Goal: Information Seeking & Learning: Learn about a topic

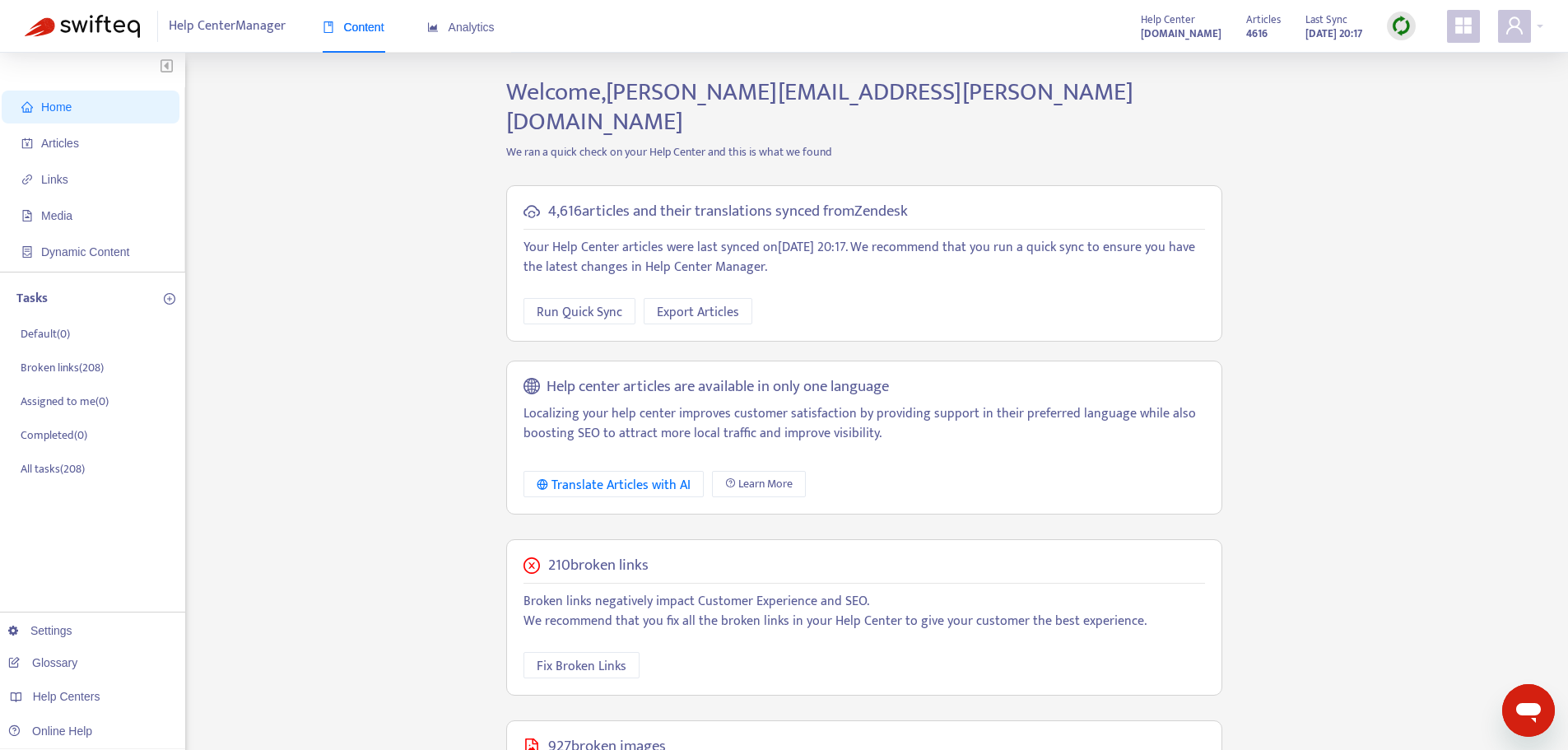
click at [227, 23] on span "Help Center Manager" at bounding box center [227, 26] width 117 height 31
click at [69, 147] on span "Articles" at bounding box center [60, 143] width 38 height 13
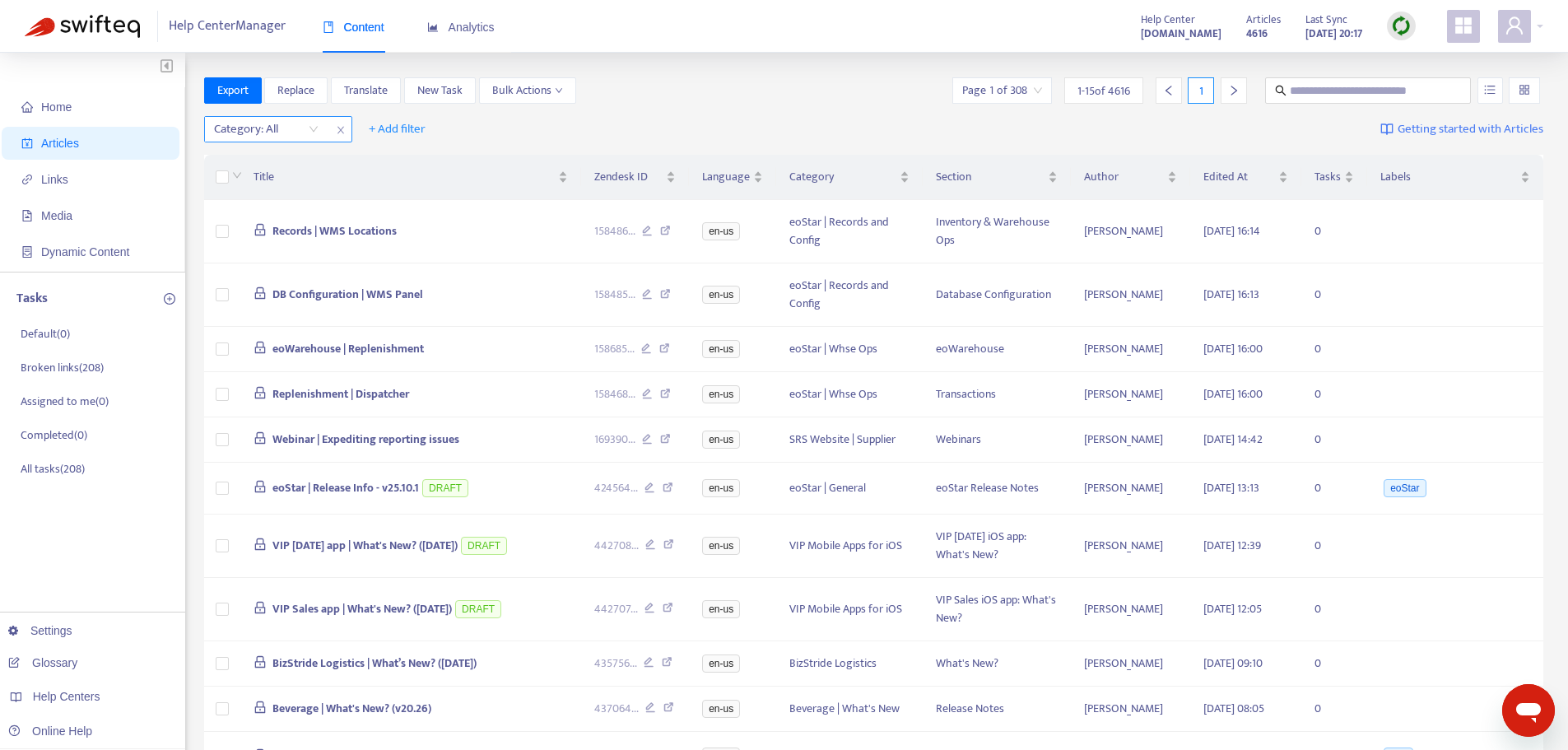
click at [339, 129] on icon "close" at bounding box center [340, 130] width 7 height 7
click at [243, 126] on span "+ Add filter" at bounding box center [249, 129] width 57 height 20
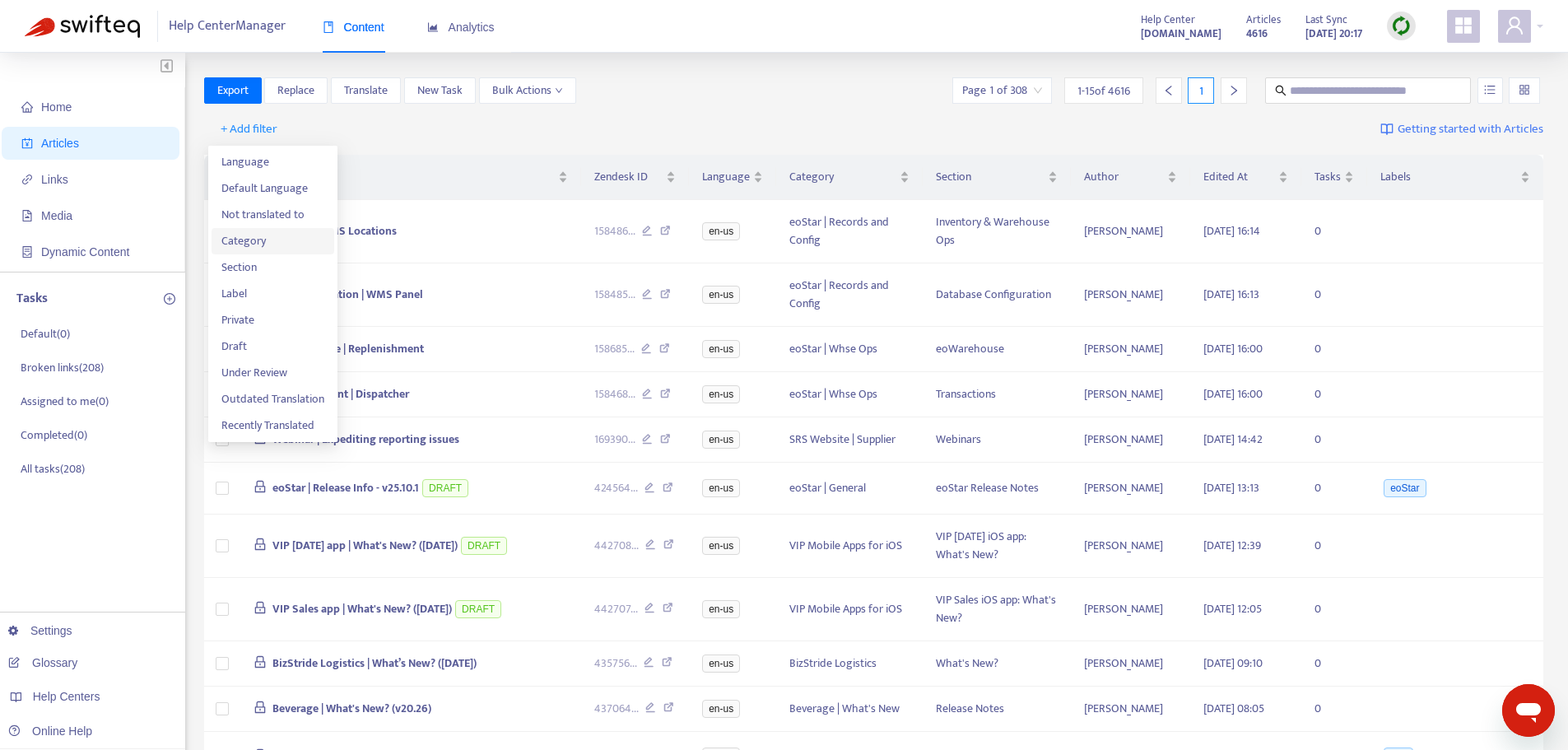
click at [253, 243] on span "Category" at bounding box center [273, 241] width 103 height 18
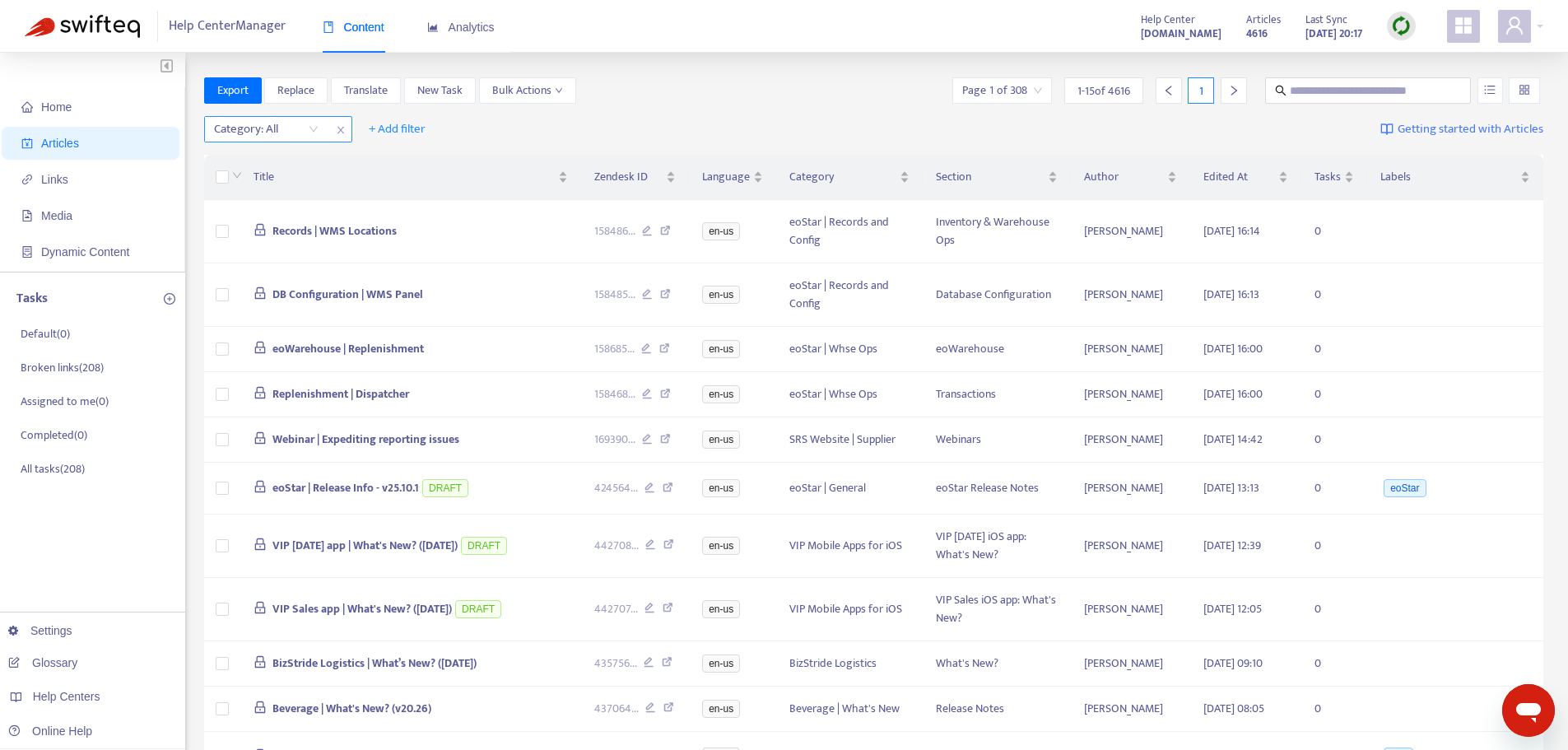
click at [313, 127] on div "Category: All" at bounding box center [266, 129] width 122 height 25
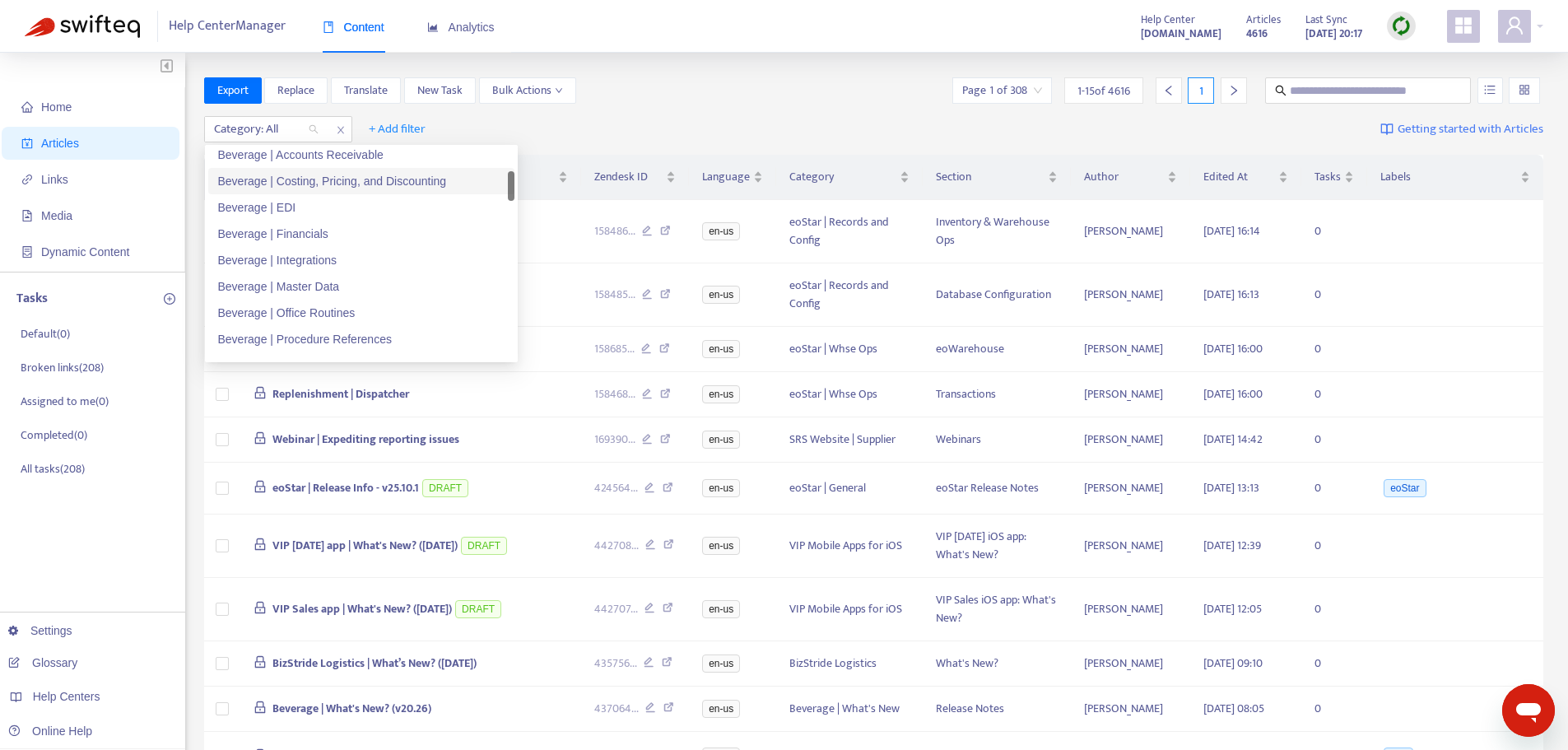
scroll to position [247, 0]
click at [337, 256] on div "Beverage | Procedure References" at bounding box center [361, 257] width 286 height 18
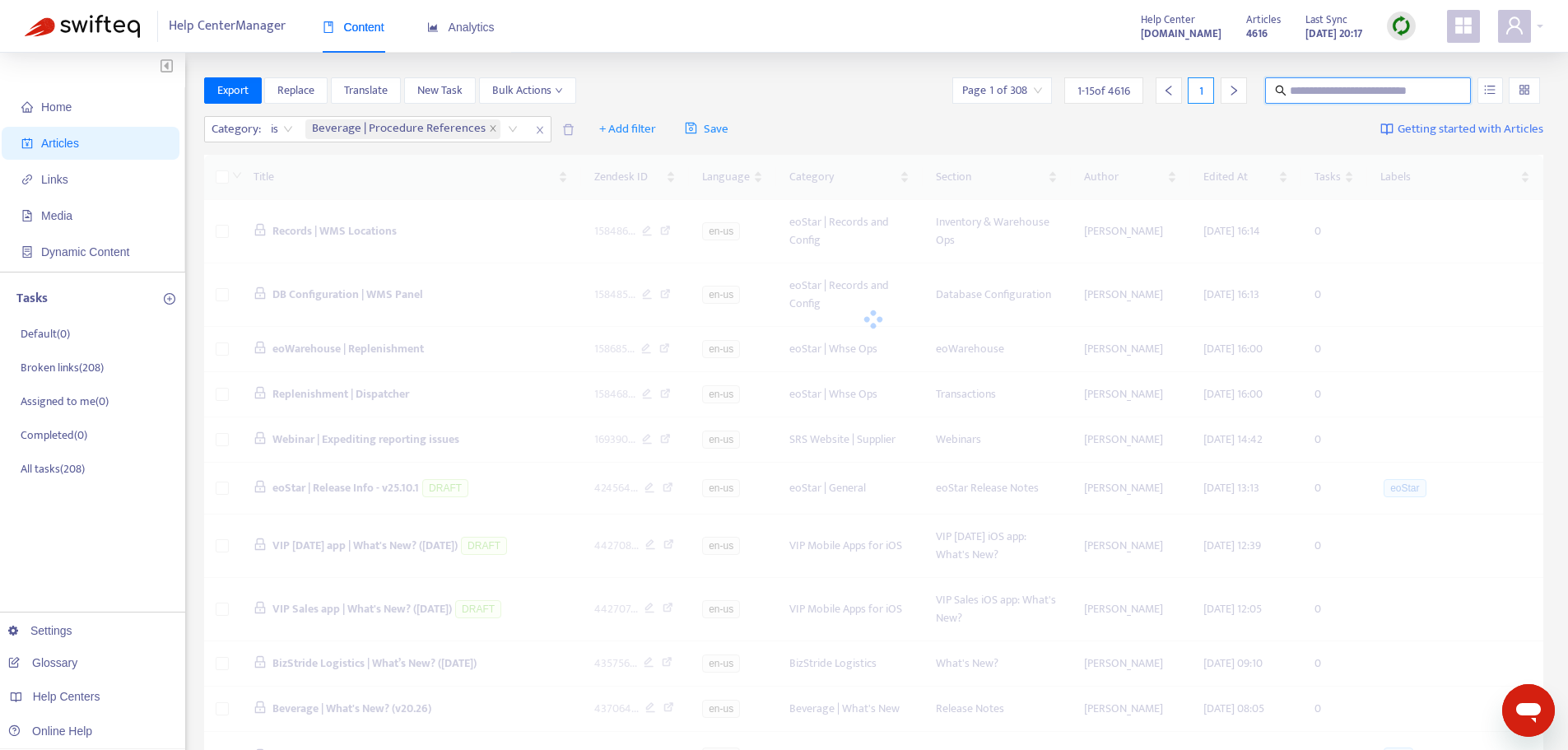
click at [1368, 88] on input "text" at bounding box center [1368, 91] width 158 height 18
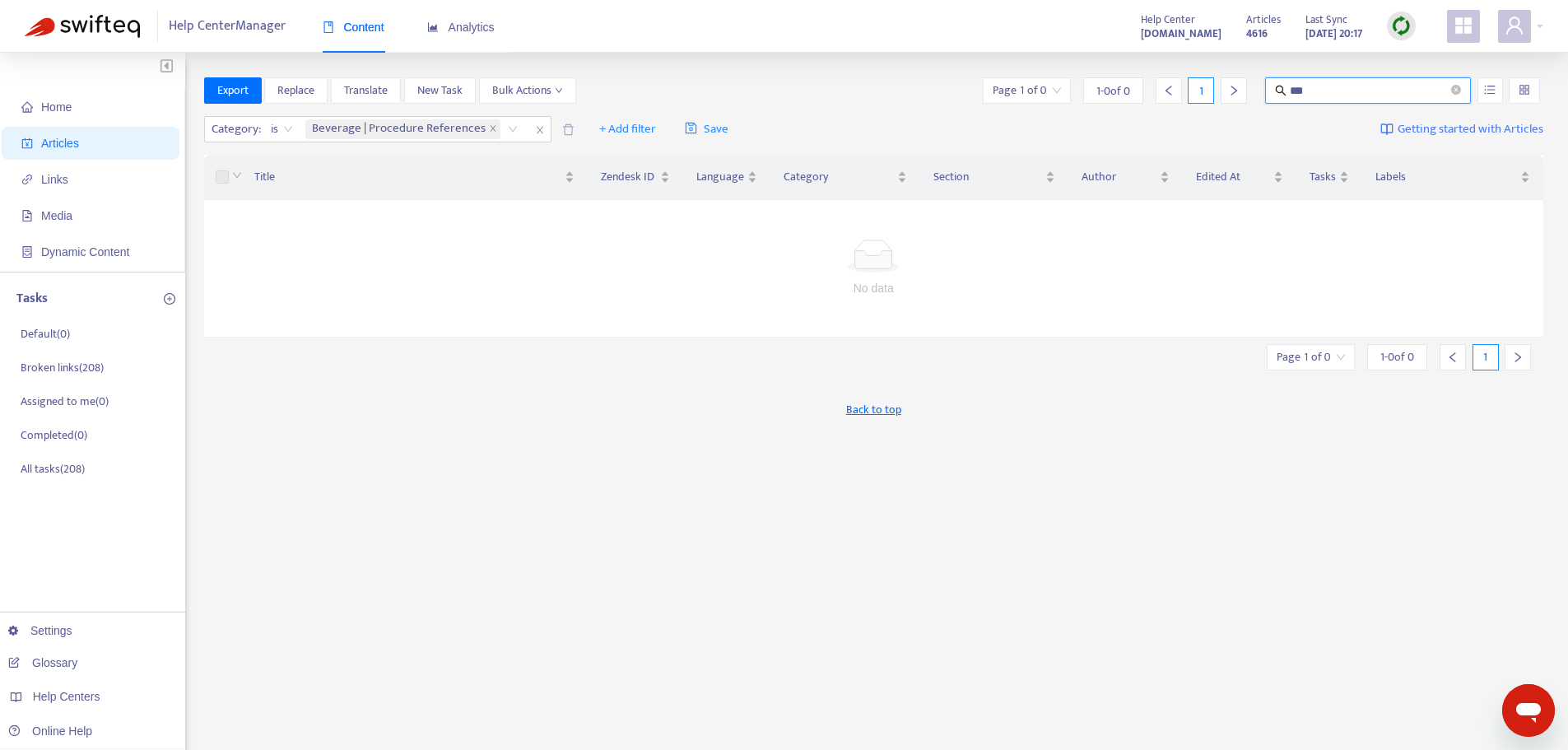
click at [1290, 90] on input "***" at bounding box center [1368, 91] width 158 height 18
type input "******"
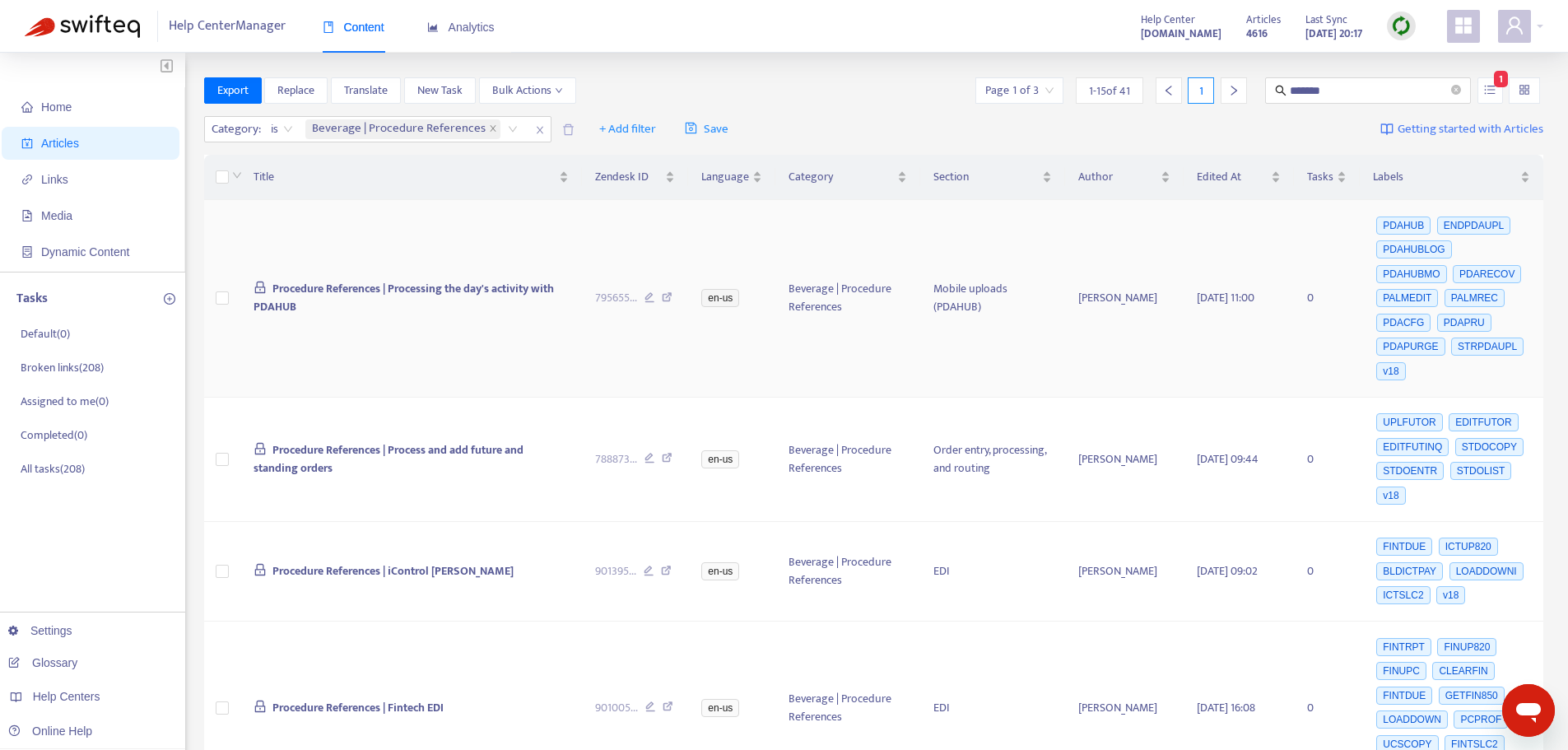
click at [665, 292] on icon at bounding box center [667, 299] width 11 height 15
click at [667, 452] on icon at bounding box center [667, 460] width 11 height 15
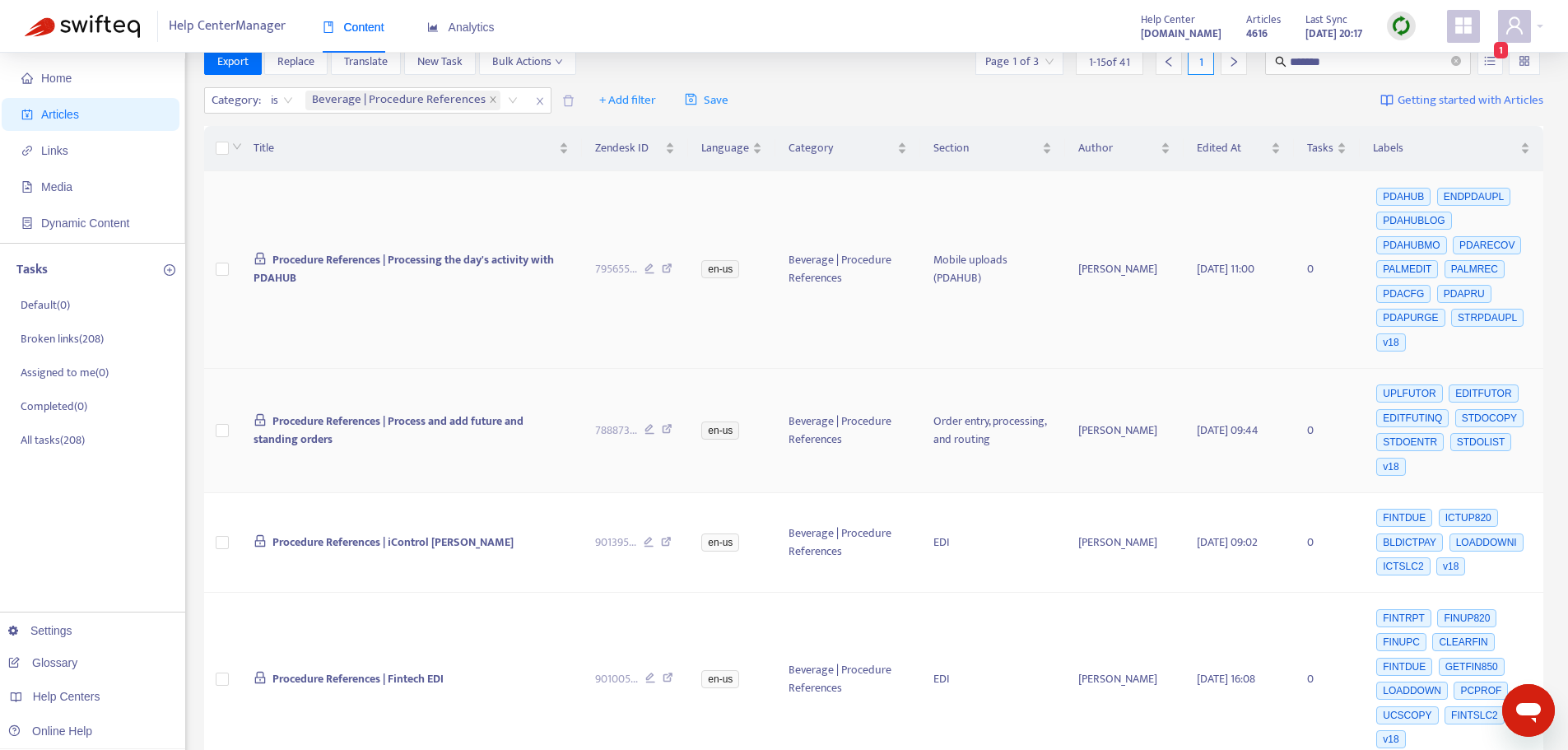
scroll to position [0, 0]
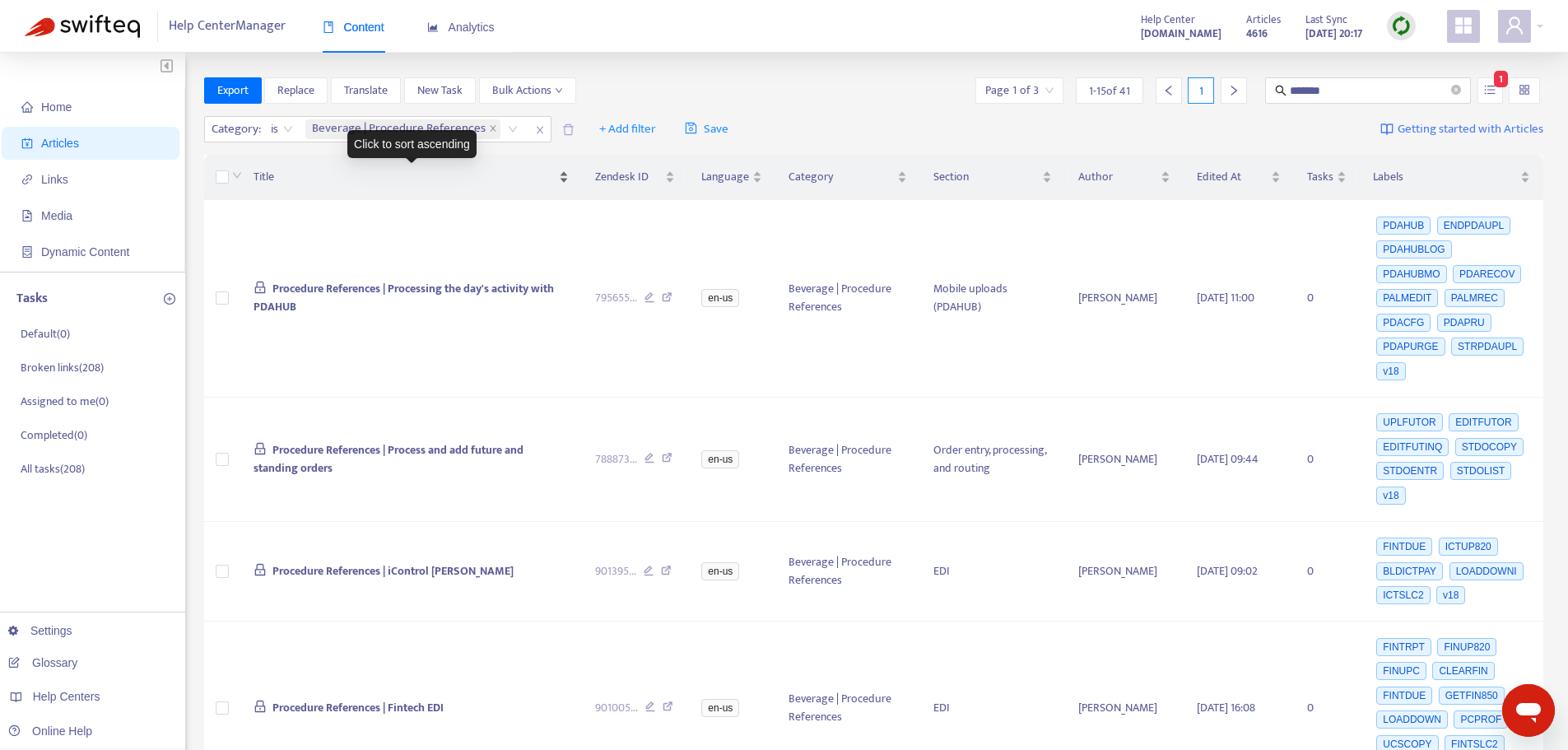
click at [259, 173] on span "Title" at bounding box center [404, 177] width 302 height 18
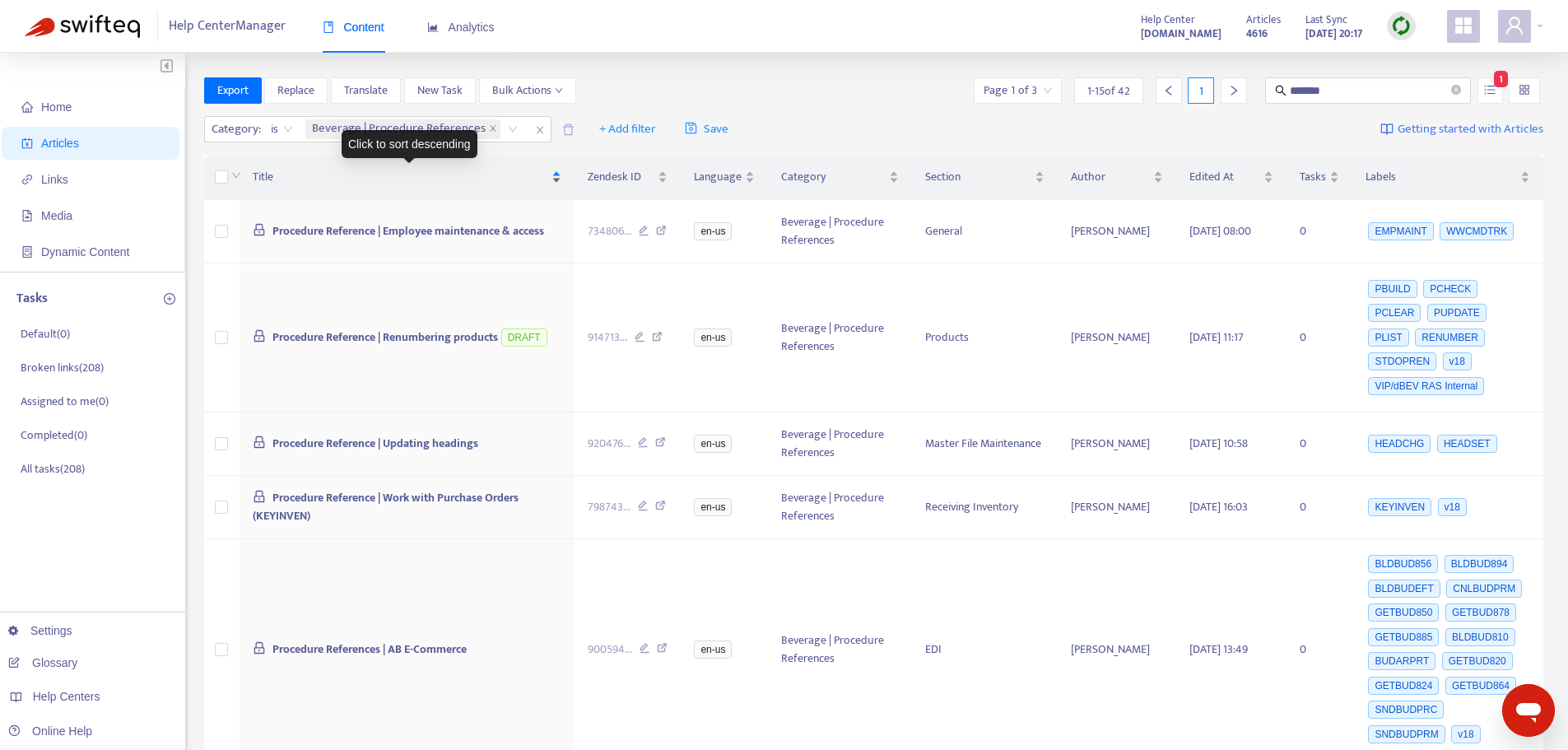
click at [262, 174] on span "Title" at bounding box center [400, 177] width 294 height 18
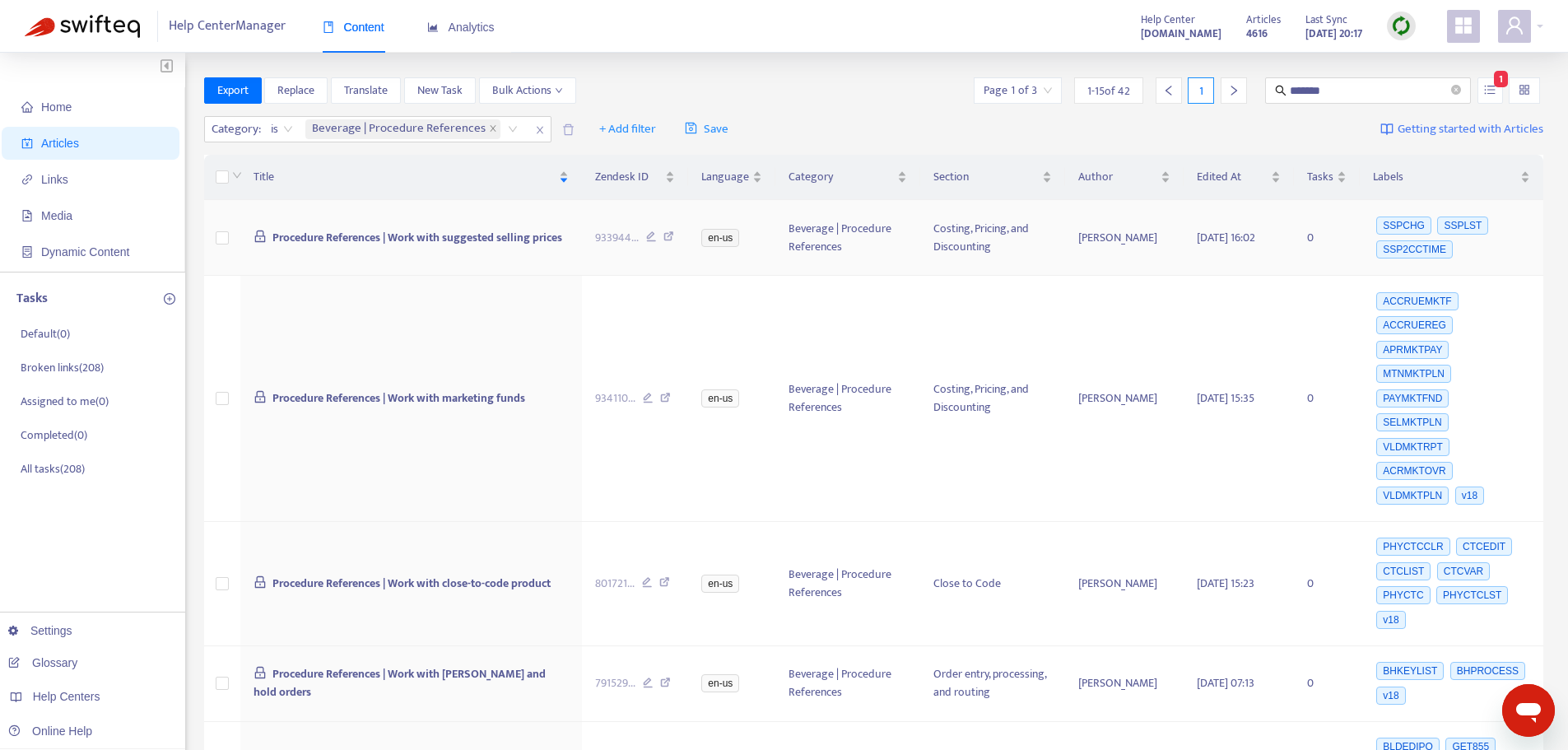
click at [669, 235] on icon at bounding box center [668, 239] width 11 height 15
click at [663, 393] on icon at bounding box center [665, 400] width 11 height 15
click at [667, 577] on icon at bounding box center [664, 585] width 11 height 15
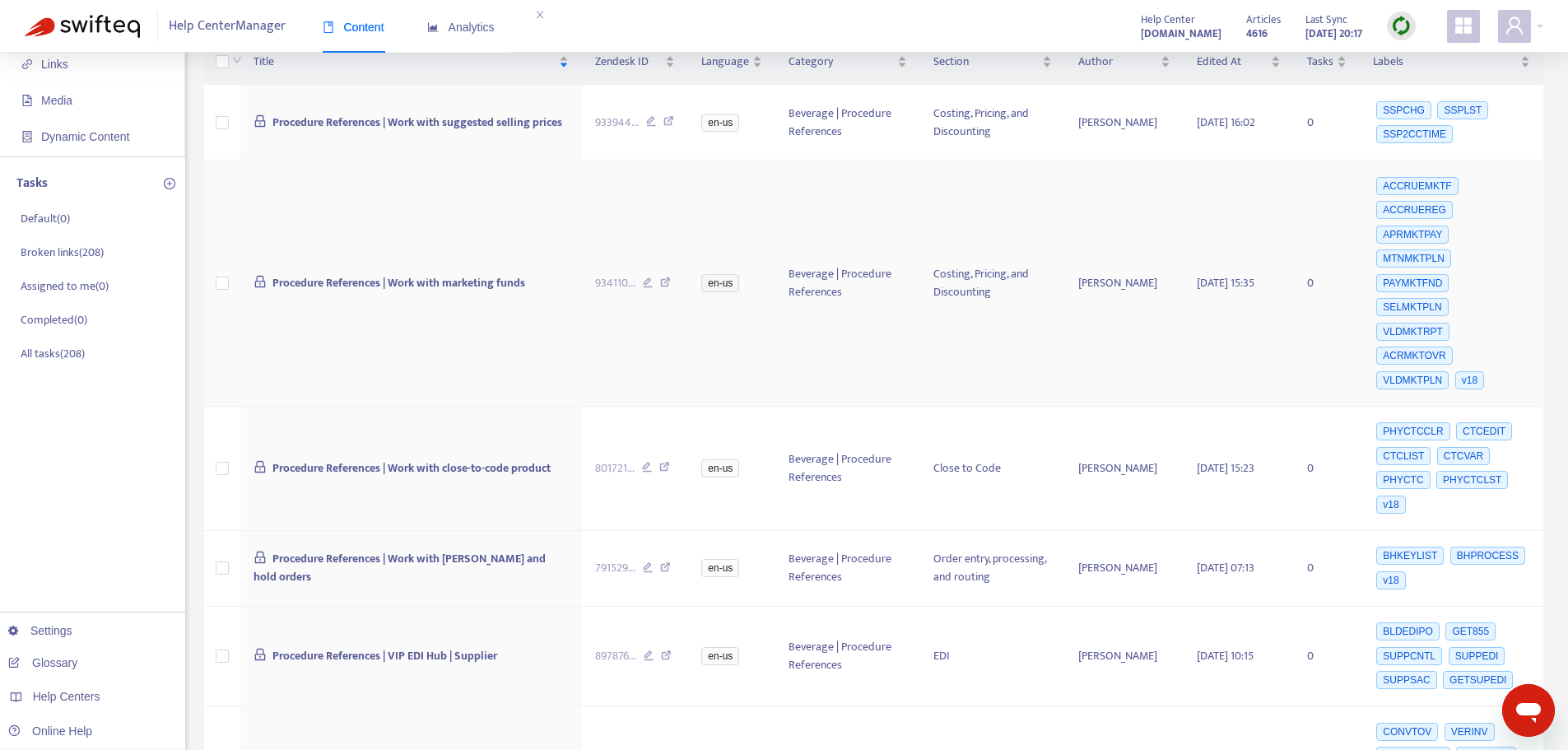
scroll to position [165, 0]
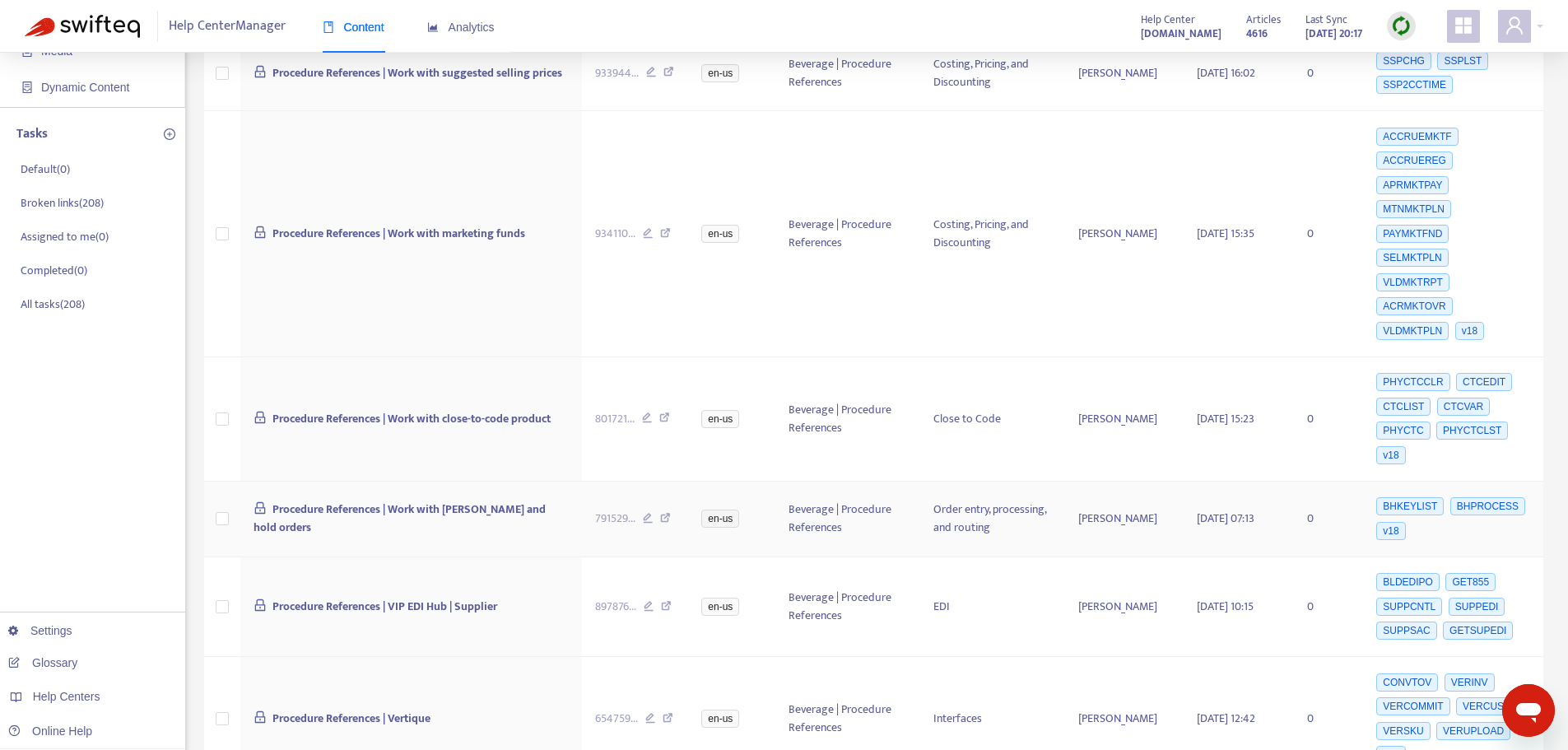
click at [663, 513] on icon at bounding box center [665, 520] width 11 height 15
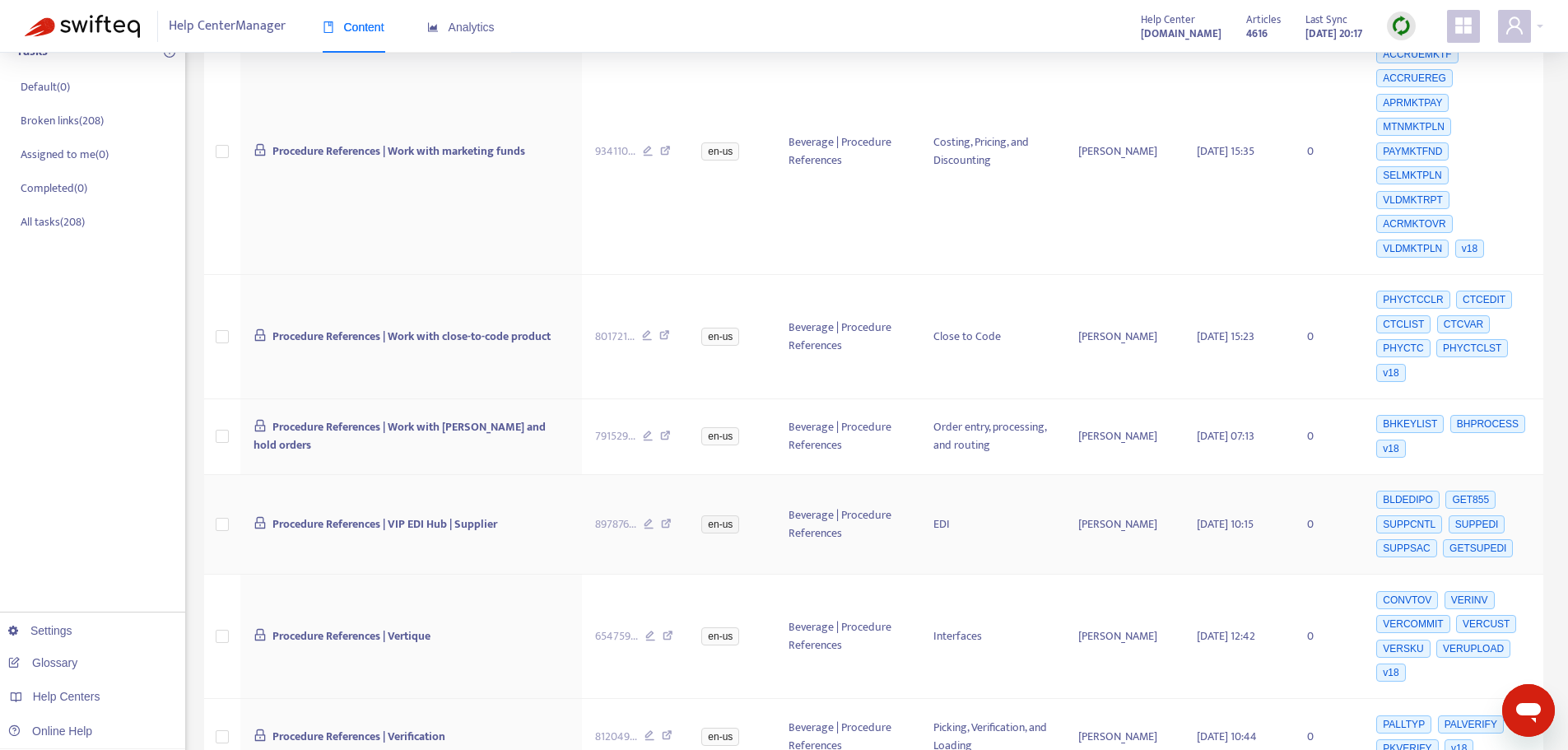
click at [664, 518] on icon at bounding box center [666, 526] width 11 height 15
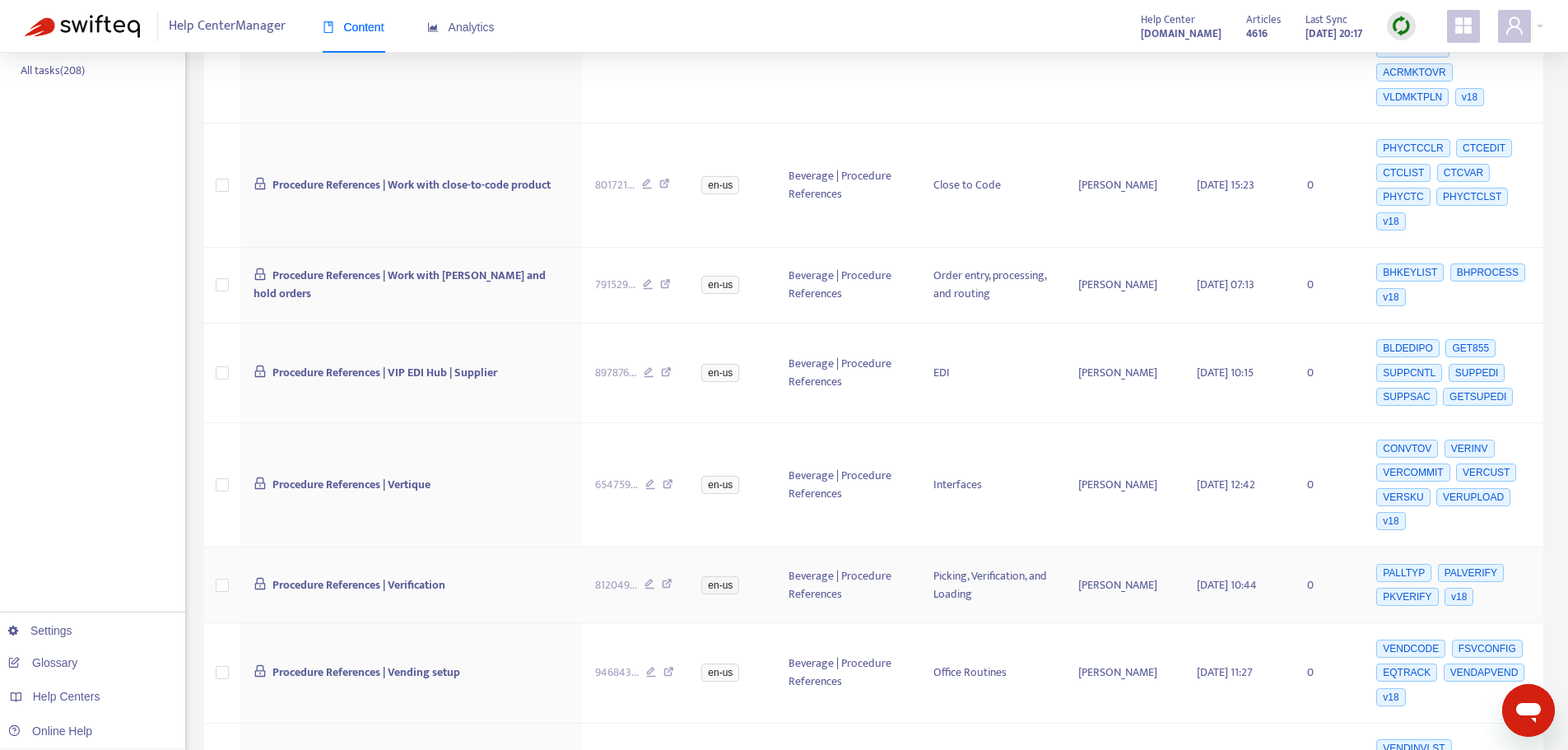
scroll to position [412, 0]
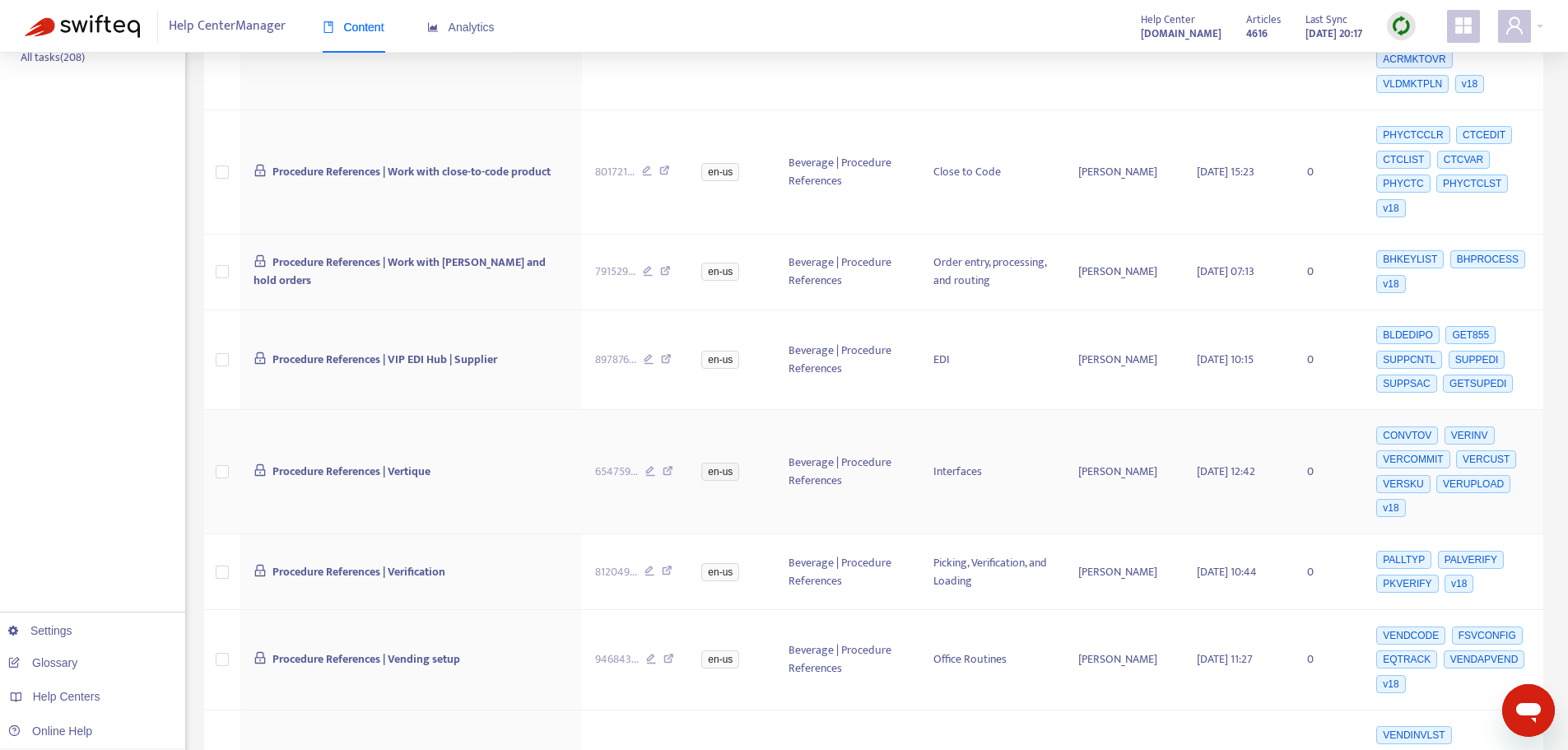
click at [669, 466] on icon at bounding box center [667, 473] width 11 height 15
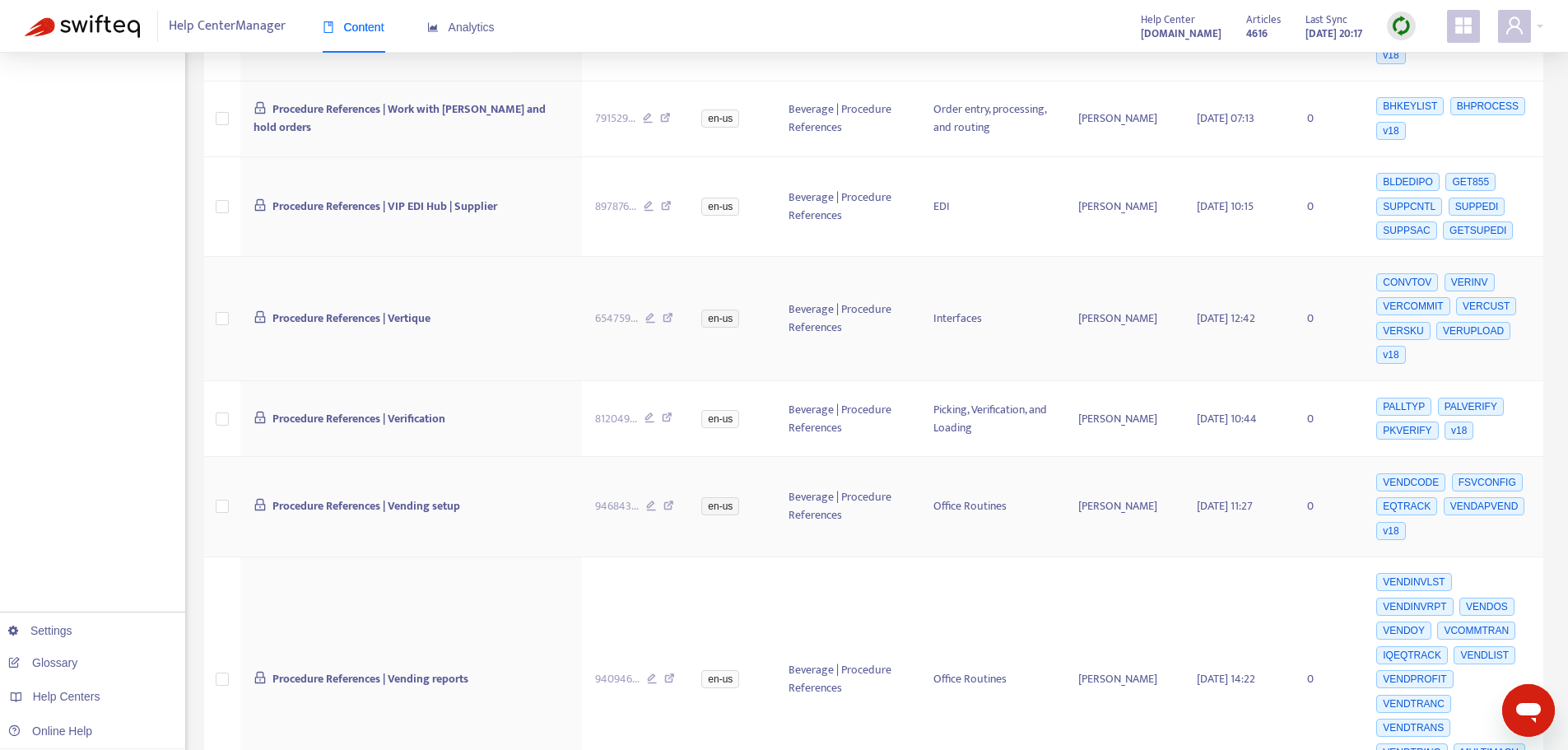
scroll to position [576, 0]
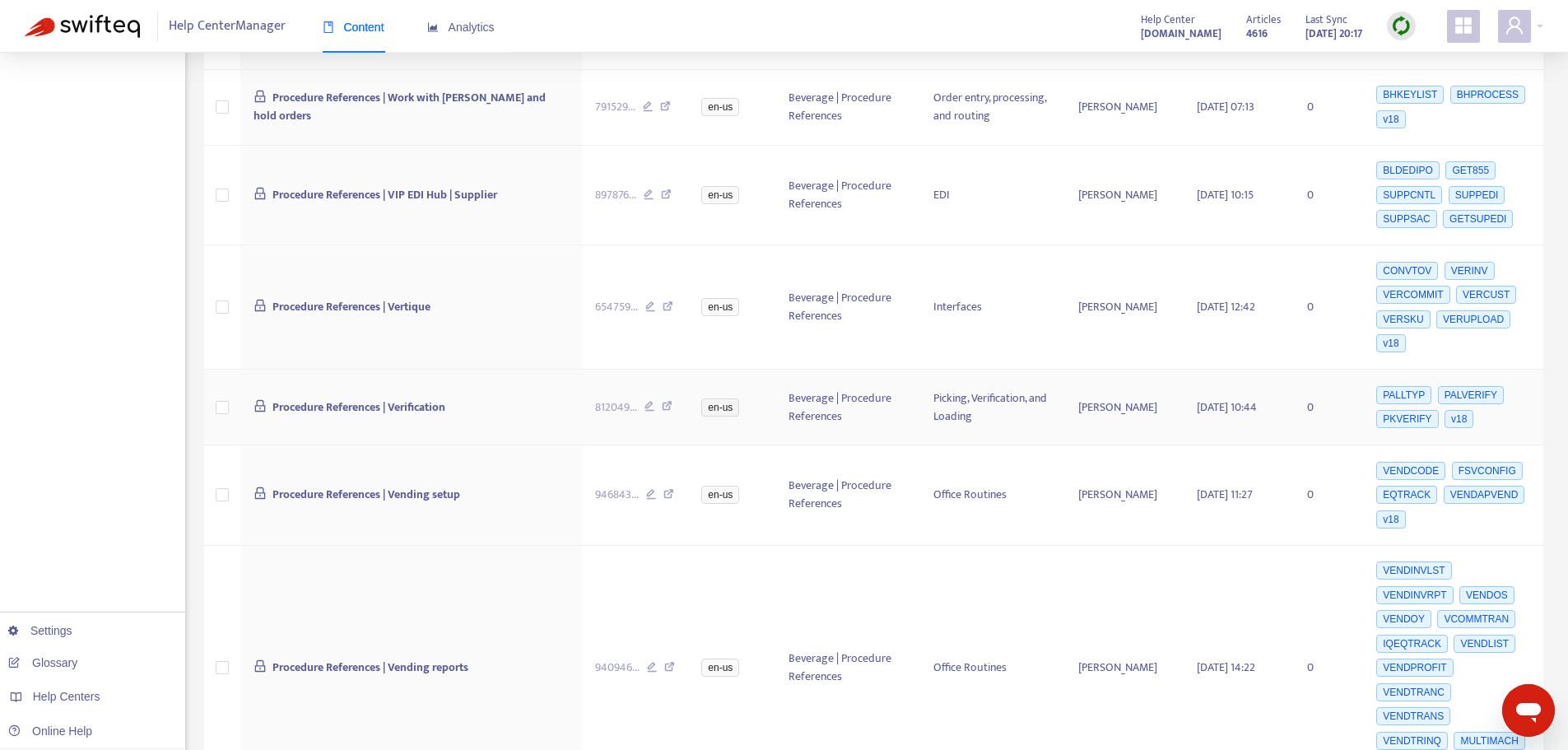
click at [665, 401] on icon at bounding box center [667, 408] width 11 height 15
click at [670, 489] on icon at bounding box center [668, 496] width 11 height 15
click at [667, 662] on icon at bounding box center [669, 669] width 11 height 15
click at [670, 662] on icon at bounding box center [669, 669] width 11 height 15
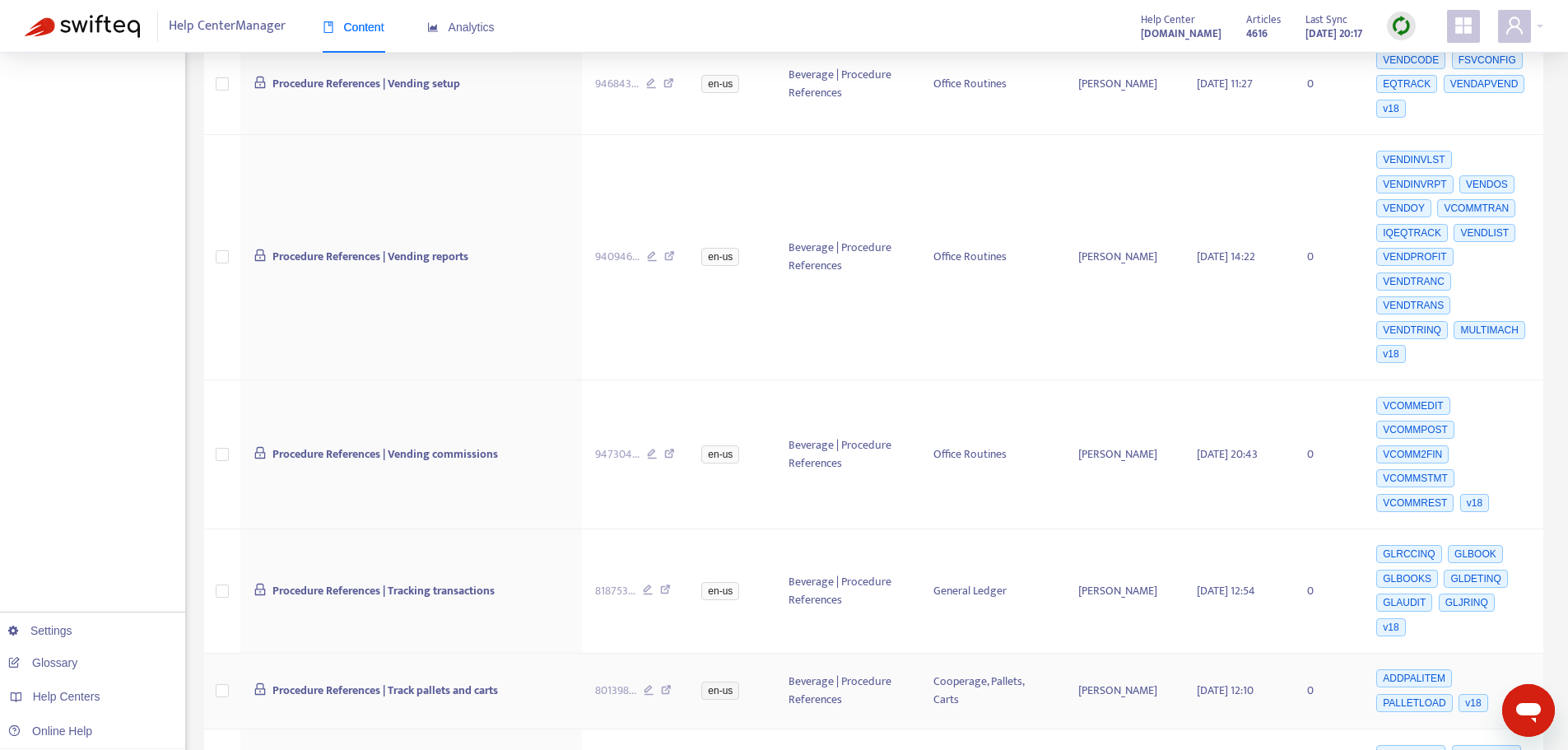
scroll to position [987, 0]
click at [668, 447] on icon at bounding box center [669, 455] width 11 height 15
click at [666, 584] on icon at bounding box center [665, 591] width 11 height 15
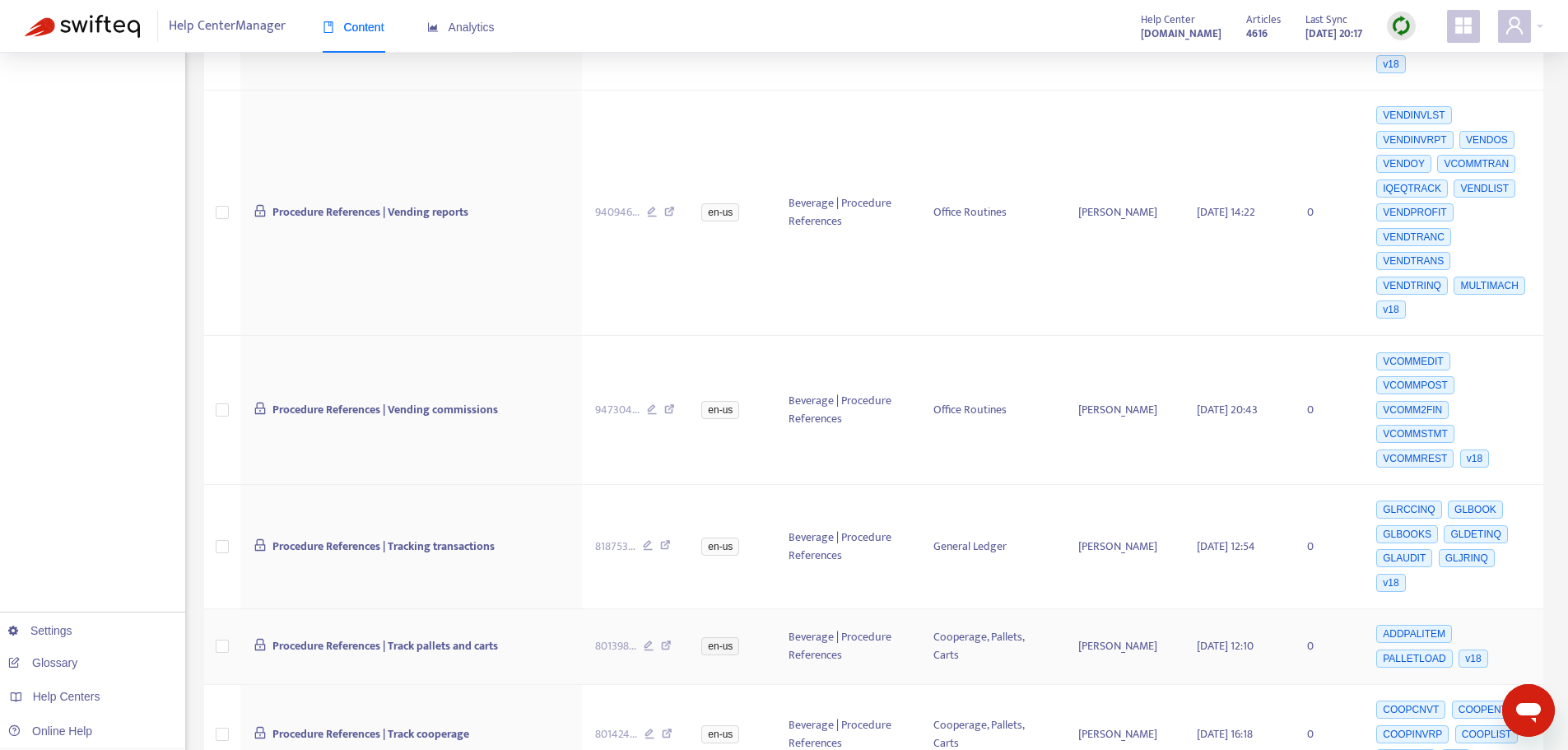
scroll to position [1054, 0]
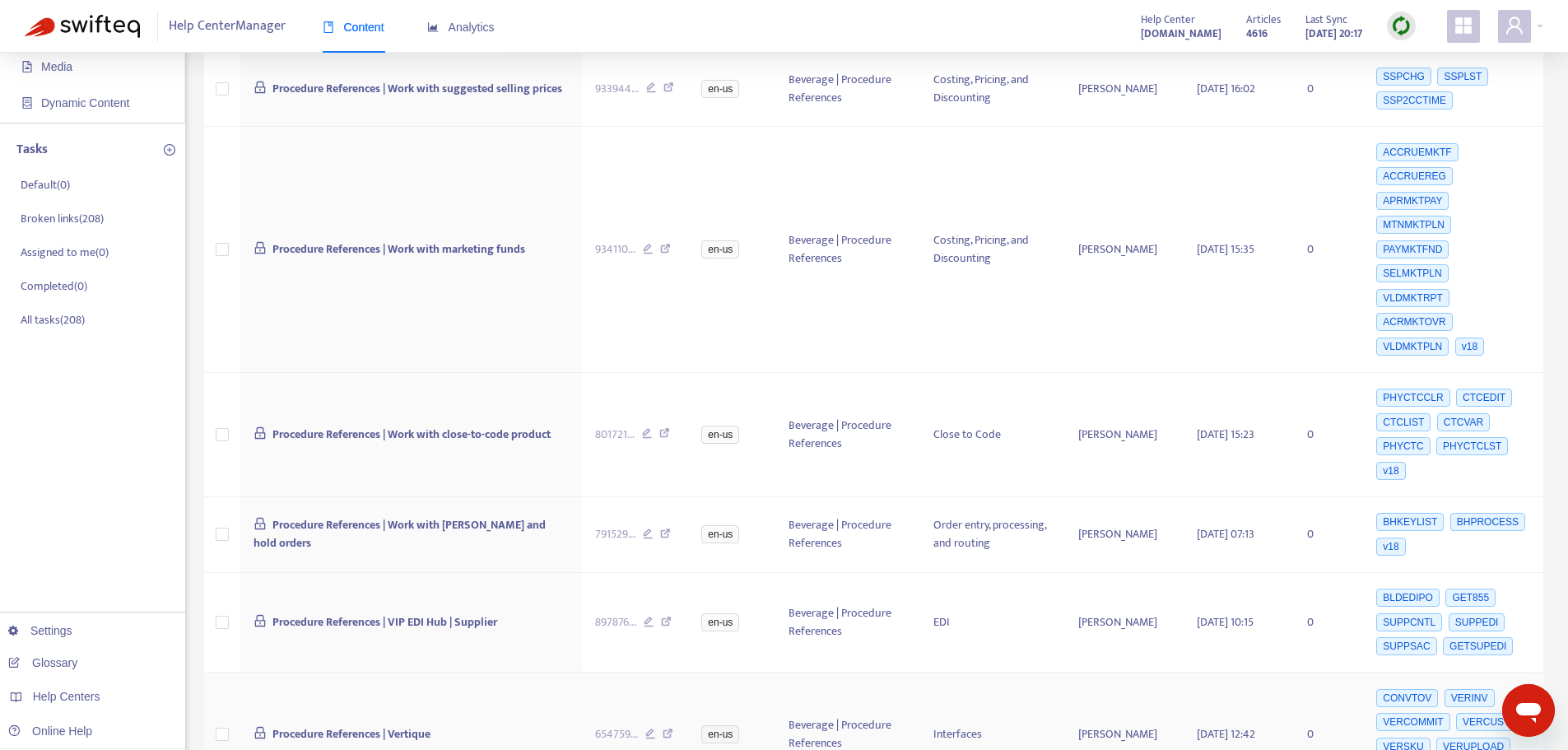
scroll to position [0, 0]
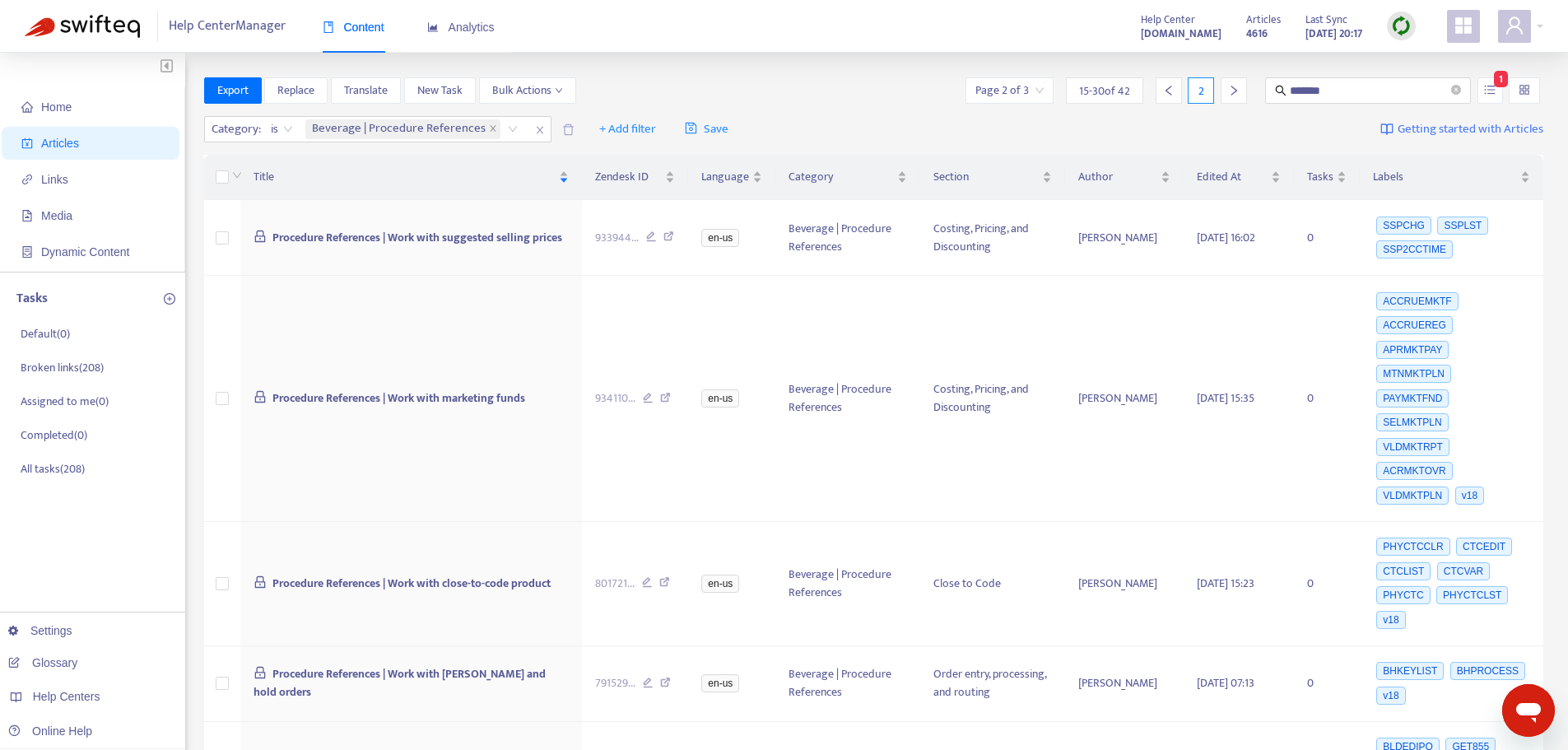
click at [1115, 84] on span "15 - 30 of 42" at bounding box center [1105, 91] width 51 height 17
click at [1036, 94] on input "search" at bounding box center [1009, 91] width 69 height 25
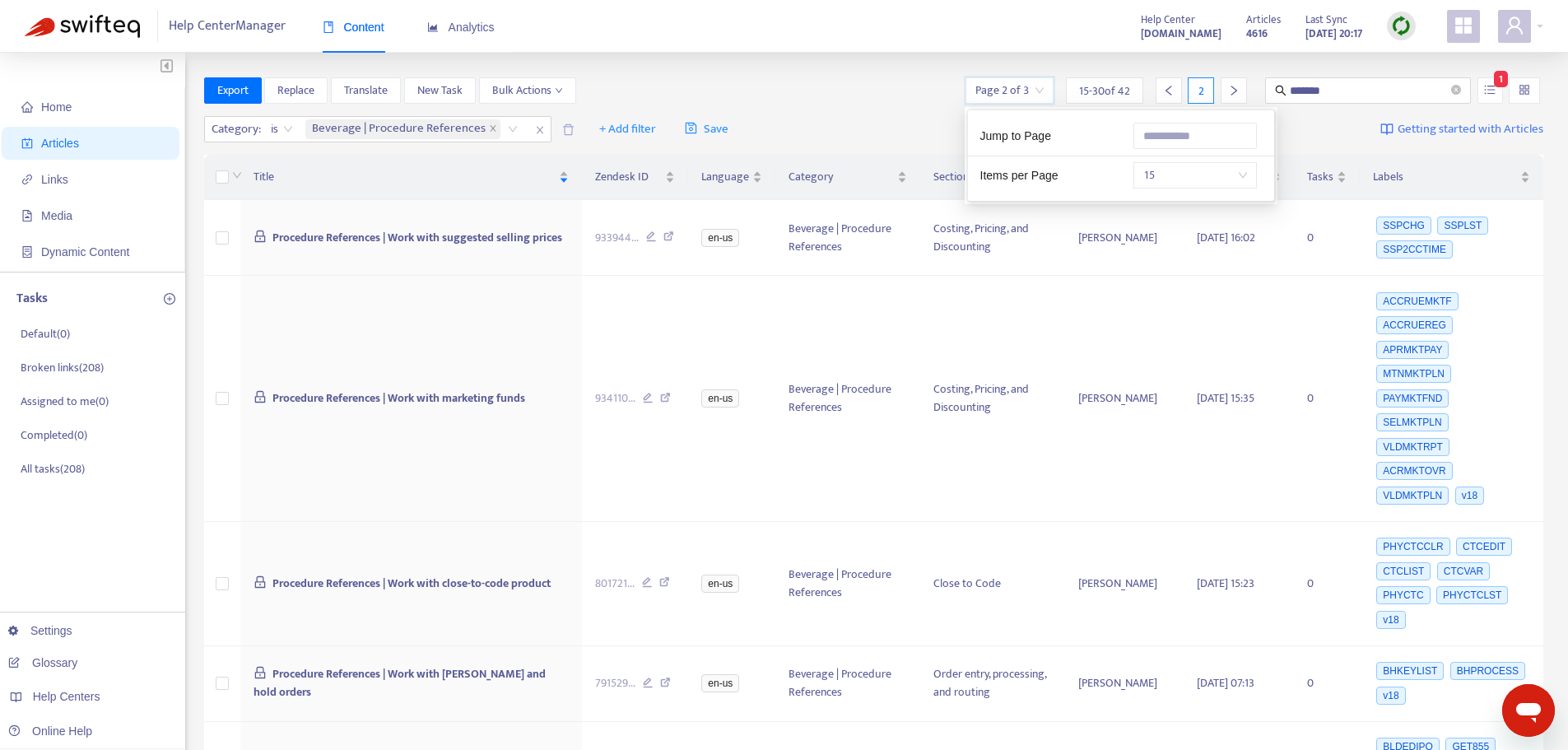
drag, startPoint x: 1216, startPoint y: 167, endPoint x: 1265, endPoint y: 175, distance: 49.6
click at [1236, 170] on span "15" at bounding box center [1194, 175] width 103 height 25
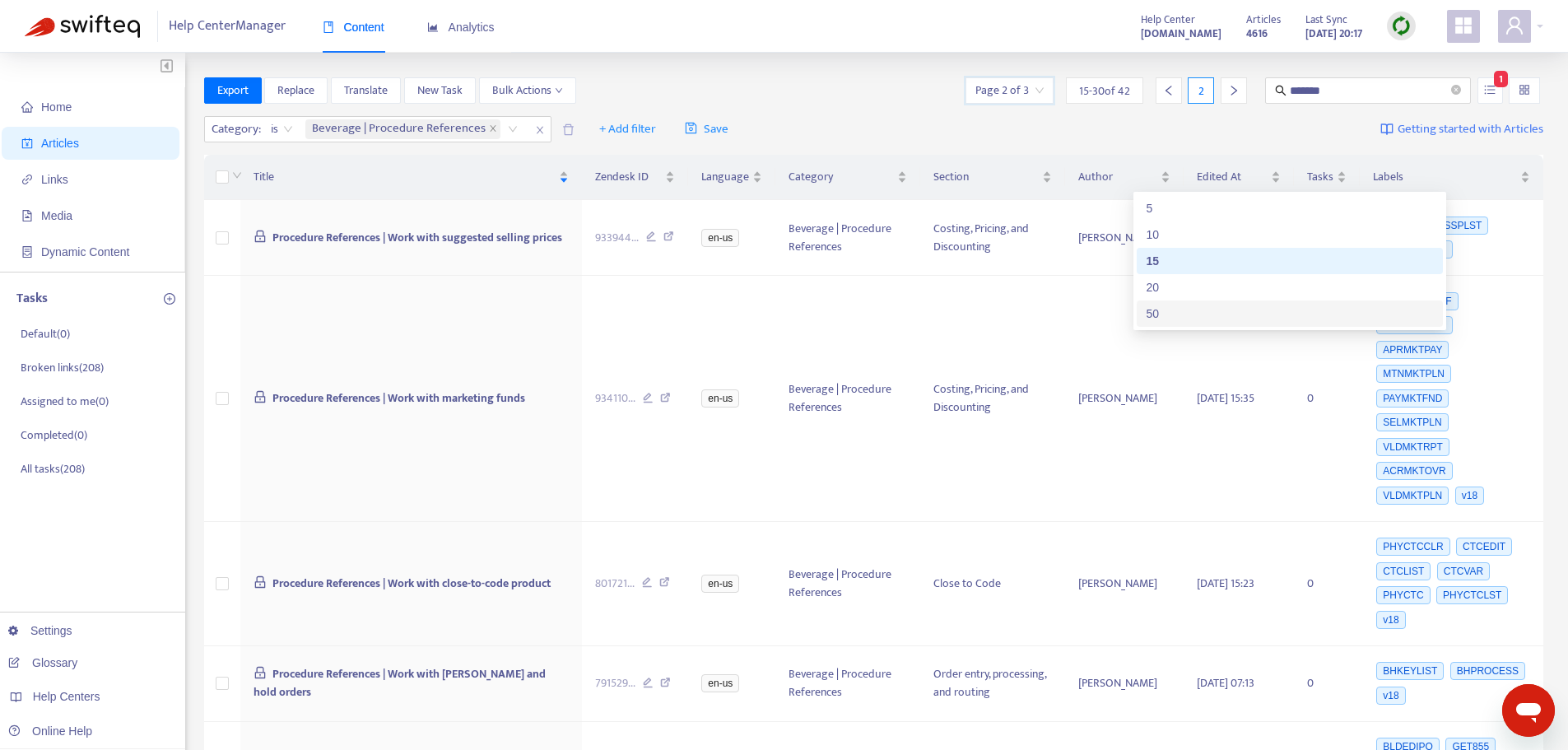
click at [1181, 308] on div "50" at bounding box center [1289, 313] width 286 height 18
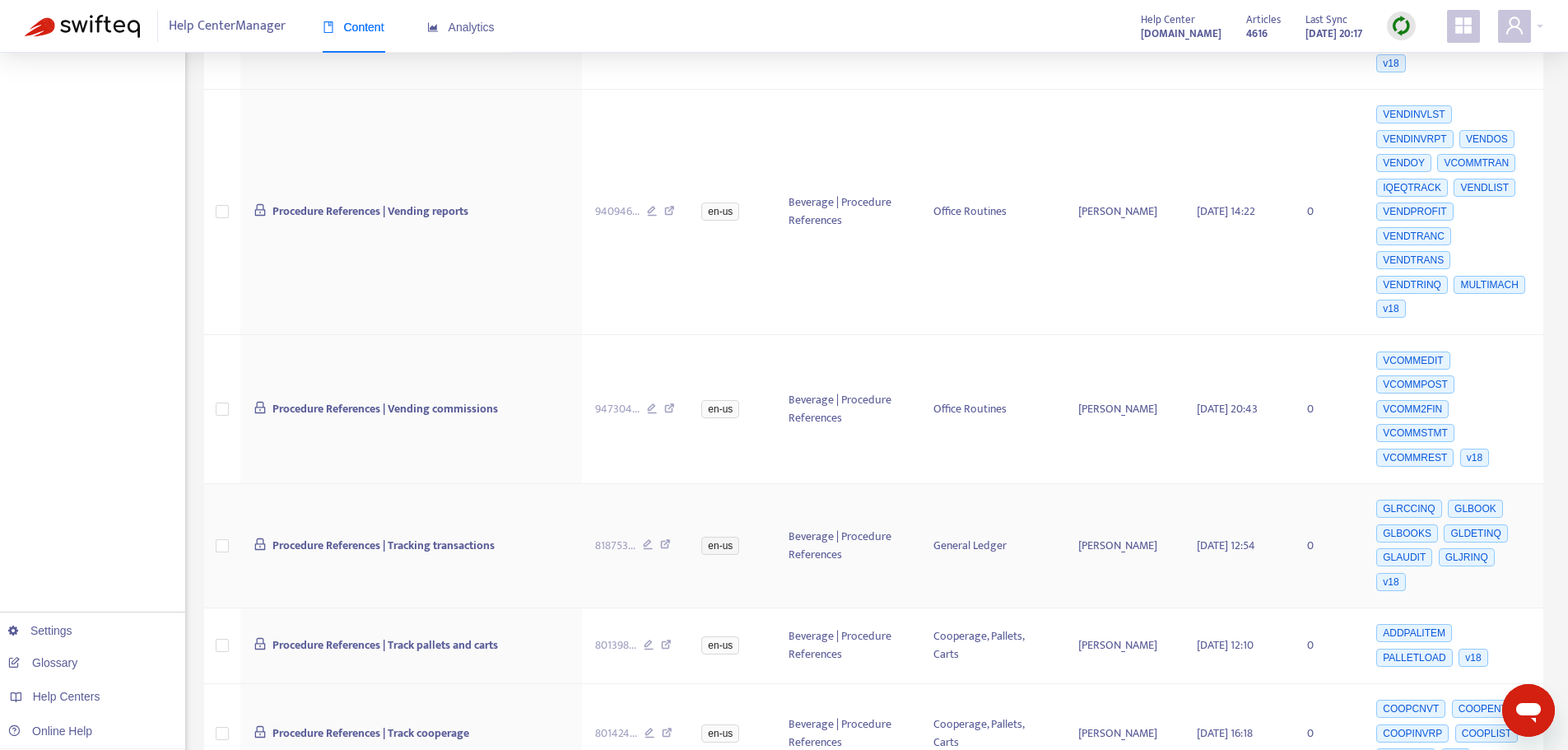
scroll to position [1054, 0]
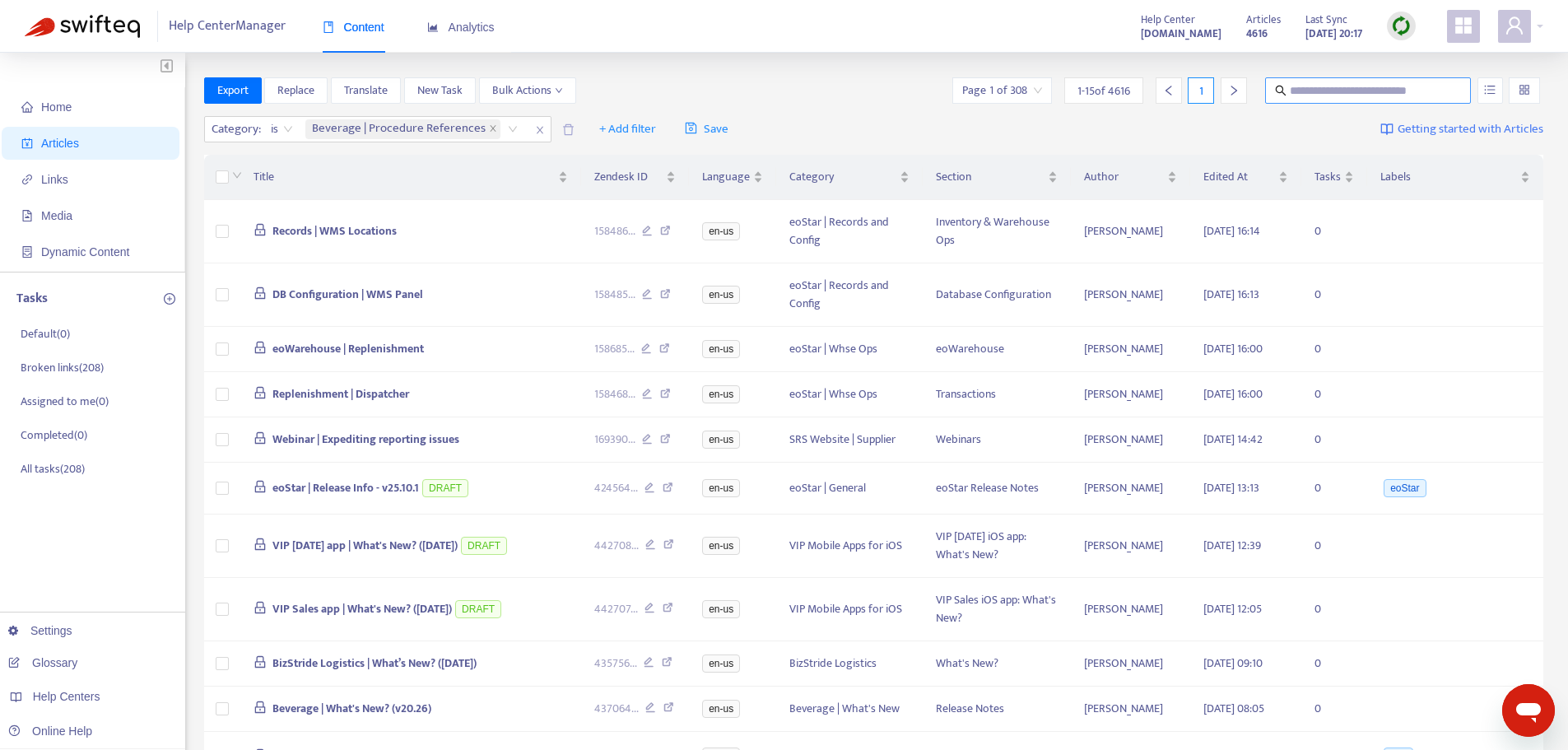
click at [1317, 88] on input "text" at bounding box center [1368, 91] width 158 height 18
type input "******"
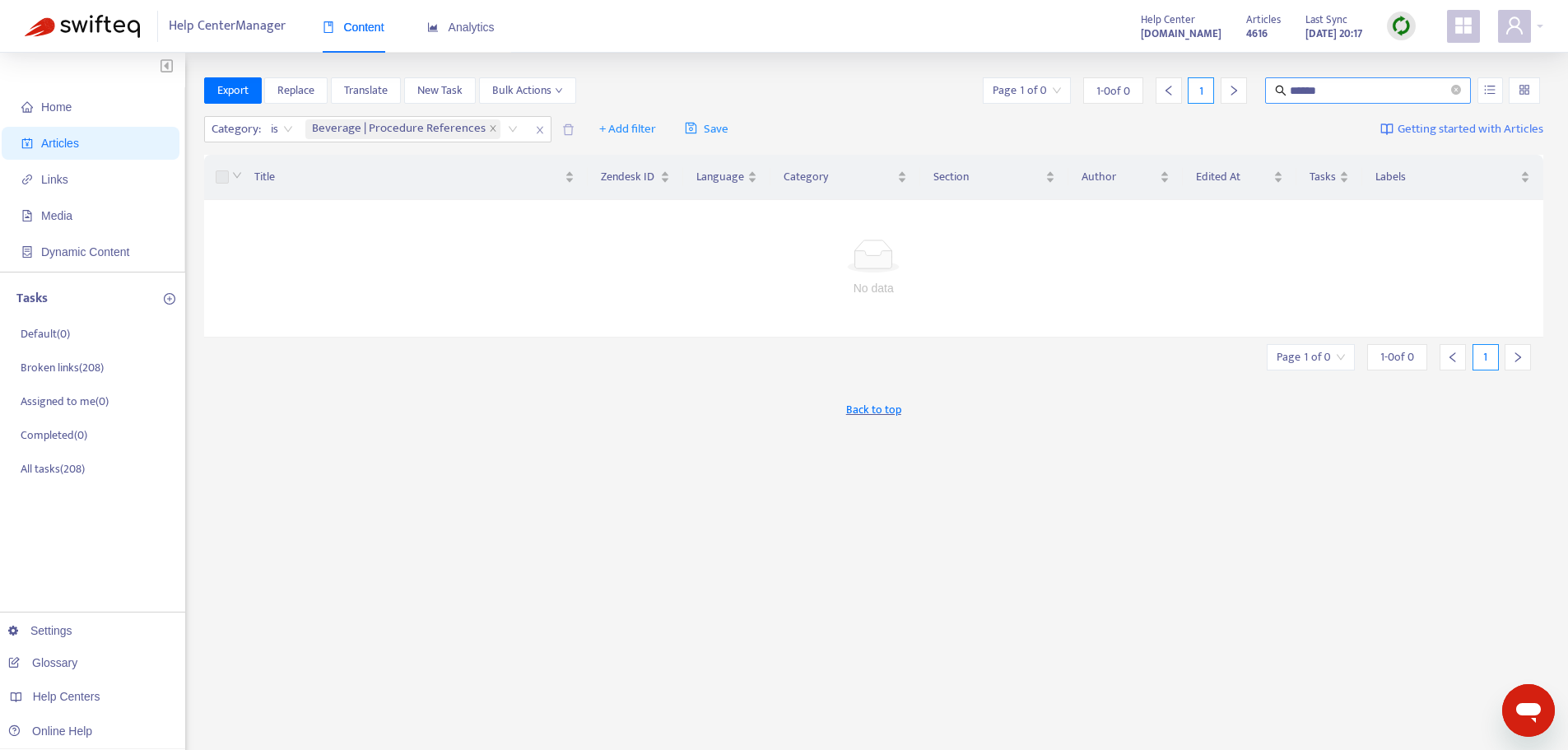
click at [1375, 88] on input "******" at bounding box center [1368, 91] width 158 height 18
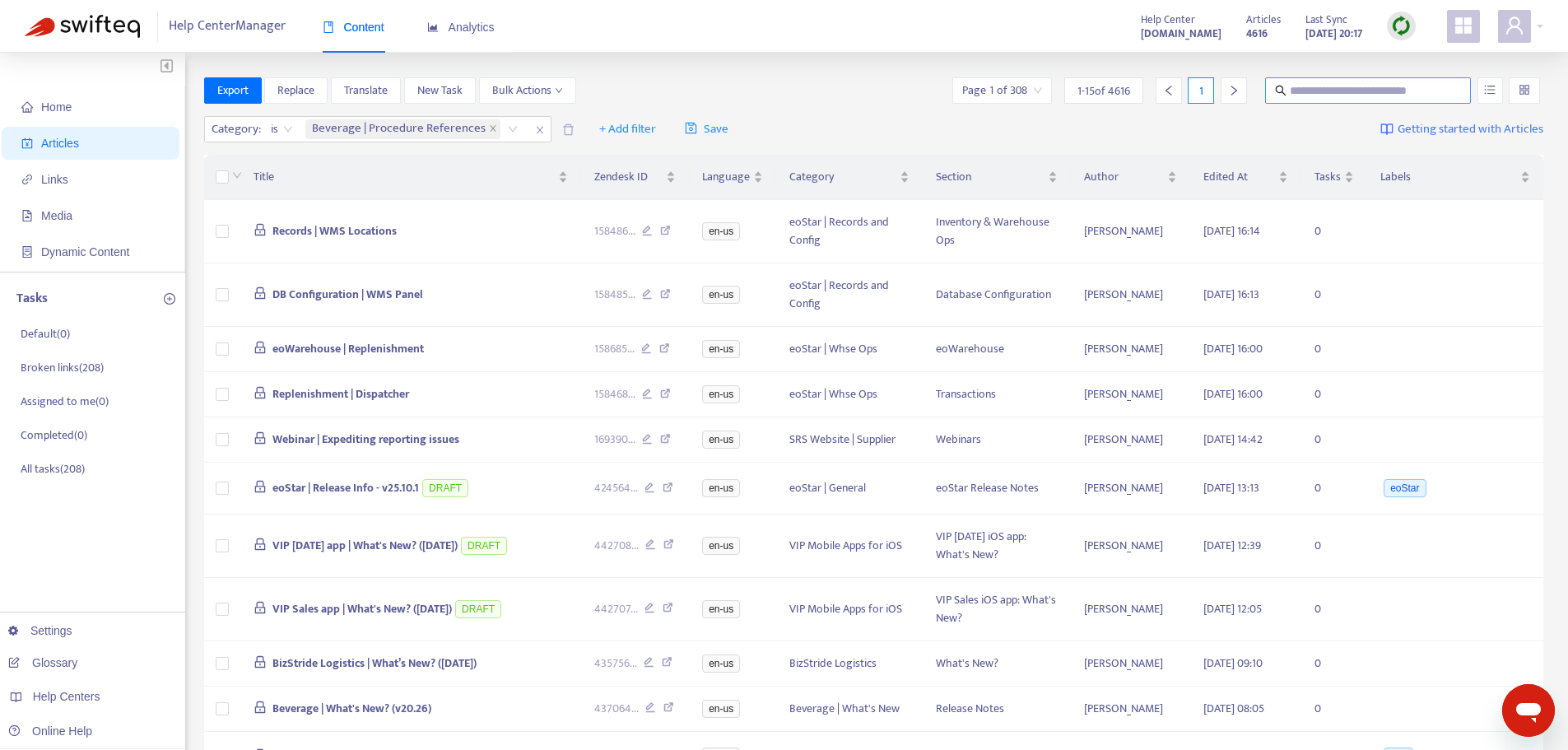
click at [1317, 89] on input "text" at bounding box center [1368, 91] width 158 height 18
type input "******"
click at [1489, 84] on icon "unordered-list" at bounding box center [1489, 90] width 12 height 12
click at [1441, 146] on span "Match Exact Phrase" at bounding box center [1435, 146] width 107 height 18
click at [1357, 94] on input "******" at bounding box center [1368, 91] width 158 height 18
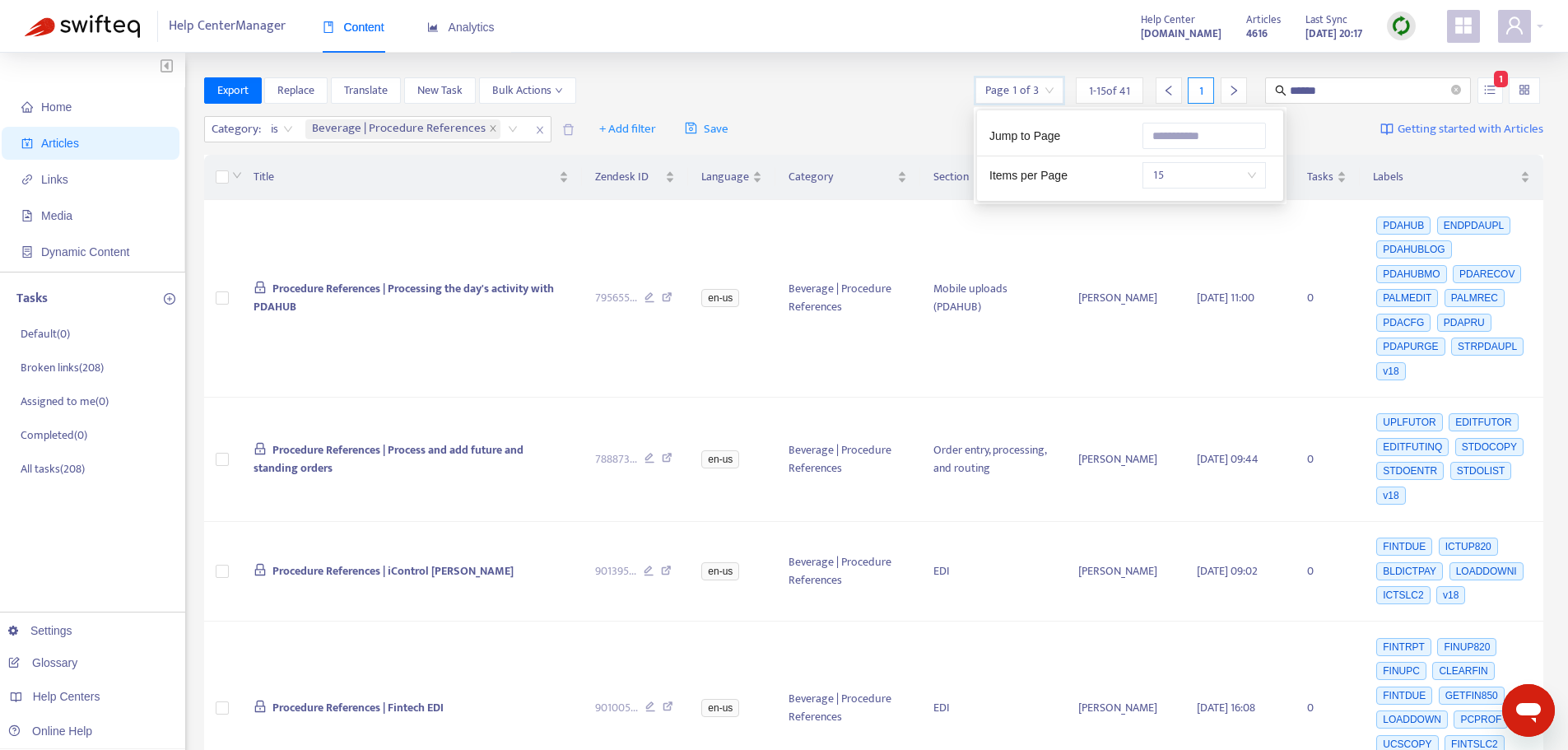
click at [1043, 91] on input "search" at bounding box center [1019, 91] width 69 height 25
click at [1236, 174] on span "15" at bounding box center [1203, 175] width 103 height 25
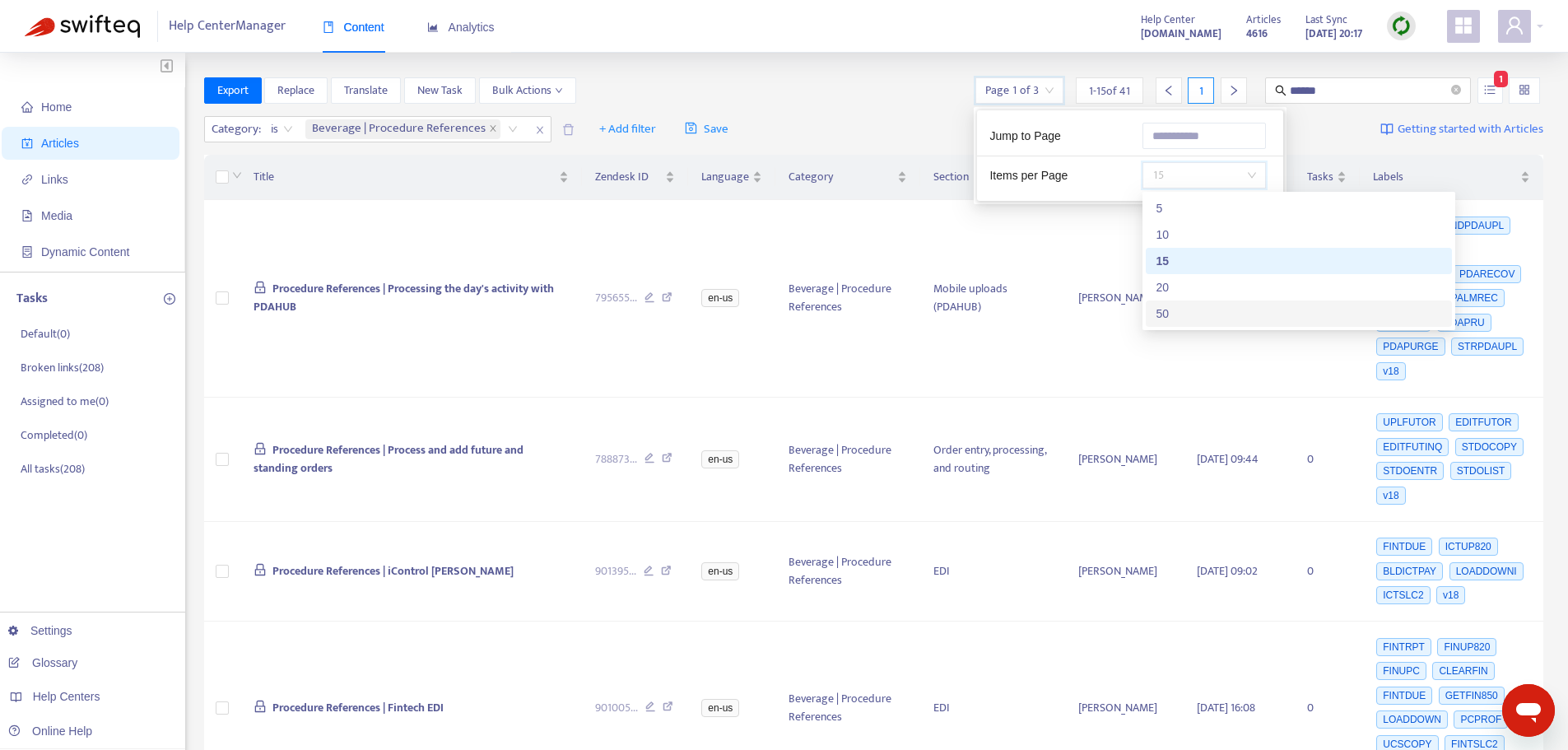
click at [1159, 309] on div "50" at bounding box center [1298, 313] width 286 height 18
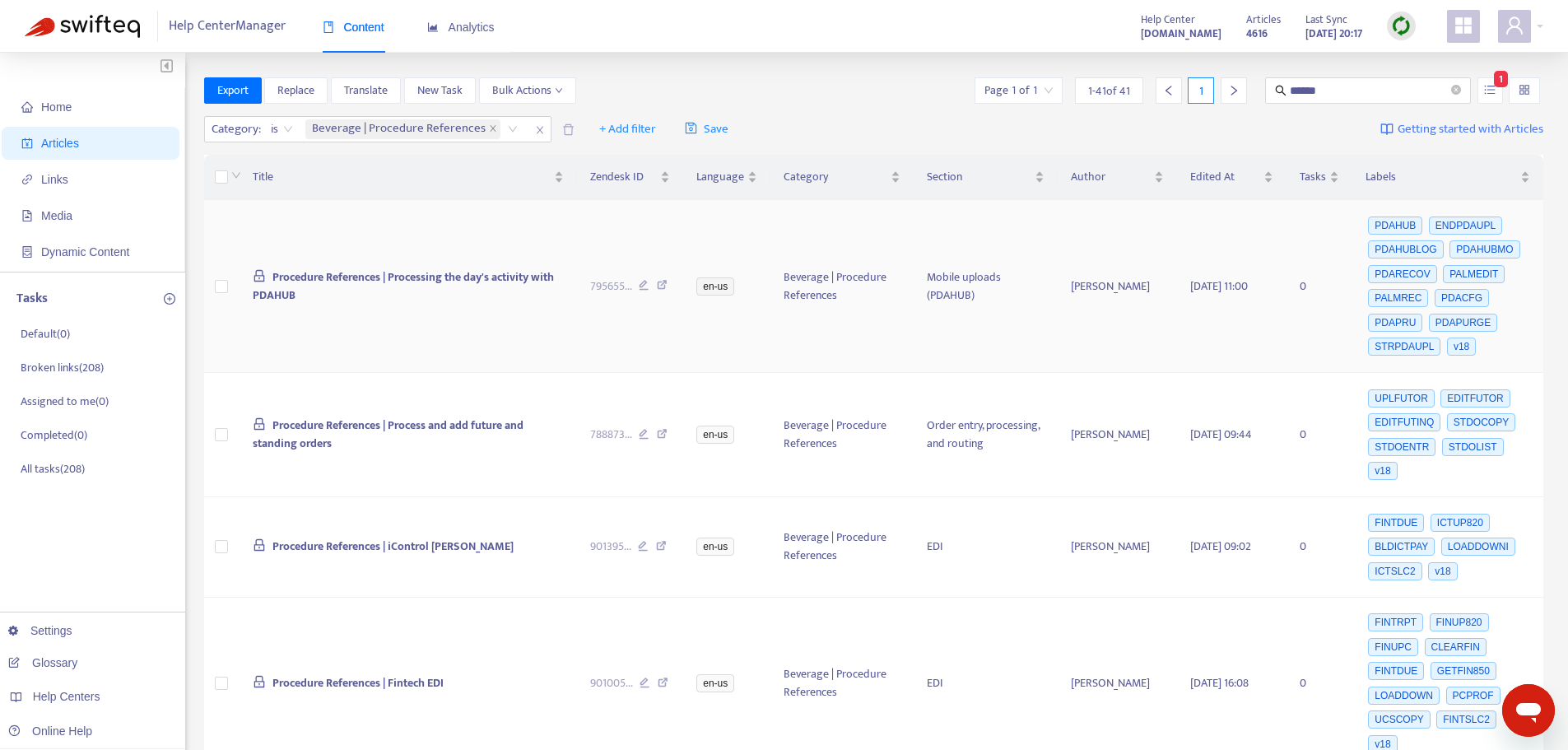
click at [667, 281] on icon at bounding box center [662, 287] width 11 height 15
click at [660, 428] on icon at bounding box center [662, 436] width 11 height 15
click at [661, 541] on icon at bounding box center [661, 548] width 11 height 15
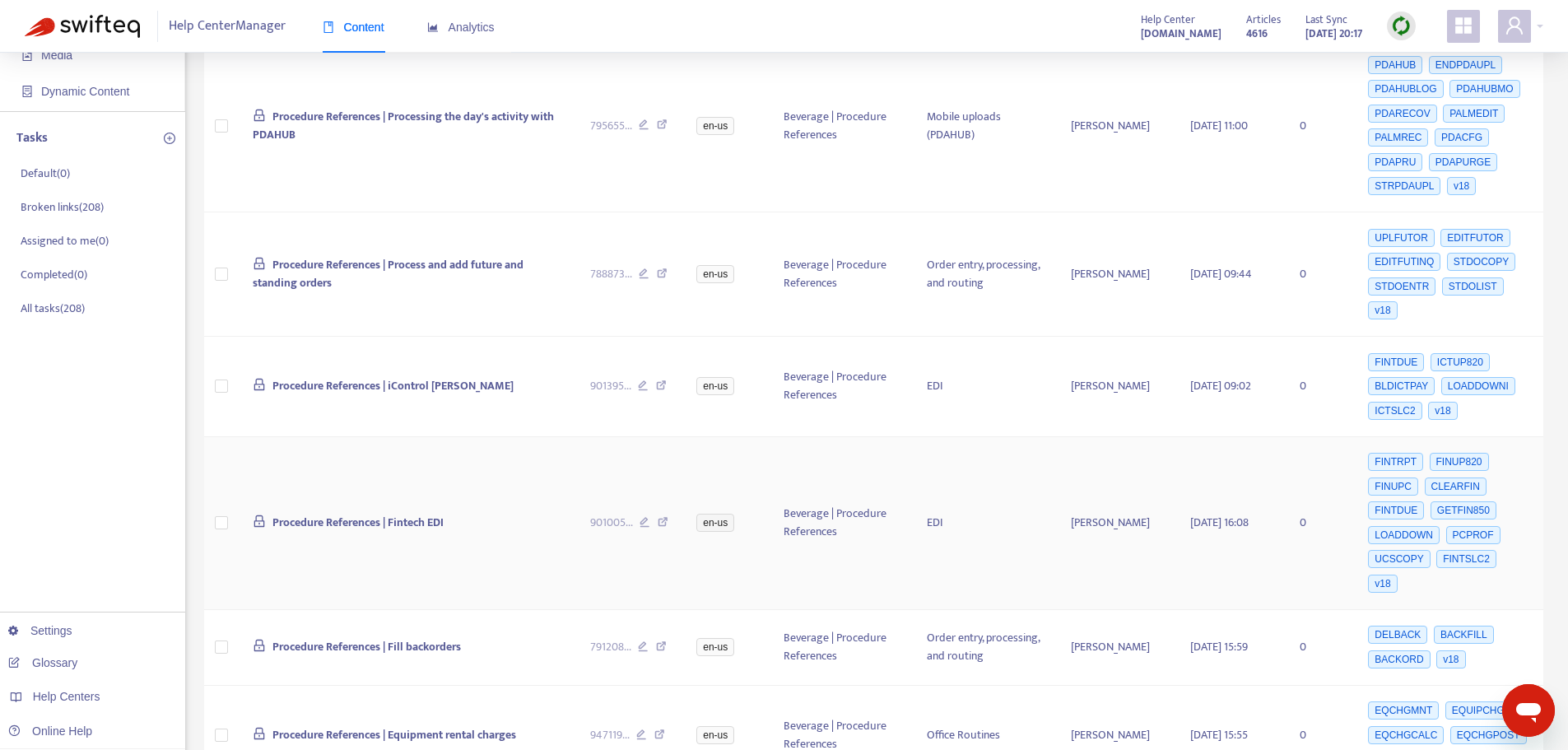
scroll to position [165, 0]
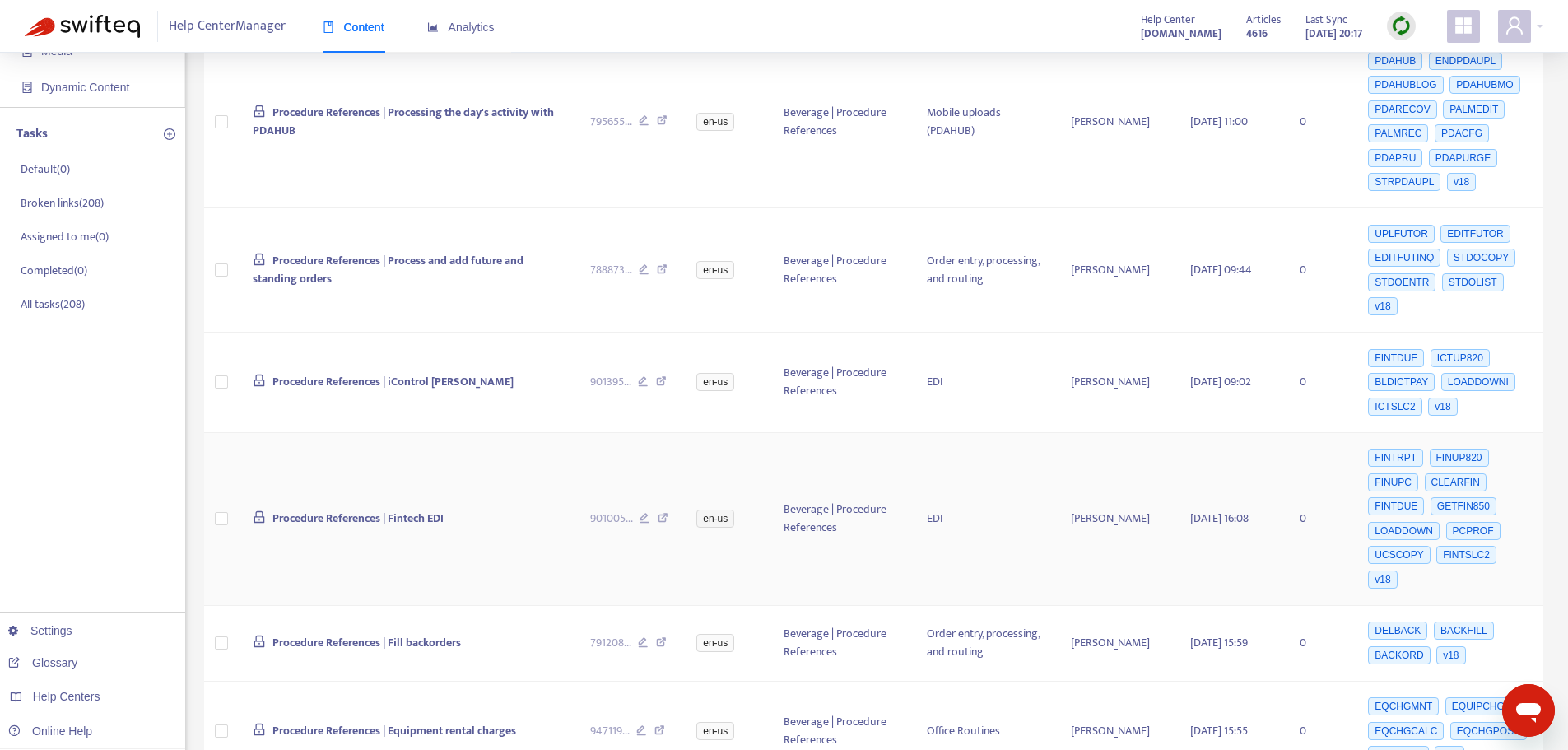
click at [663, 513] on icon at bounding box center [662, 520] width 11 height 15
click at [662, 637] on icon at bounding box center [661, 644] width 11 height 15
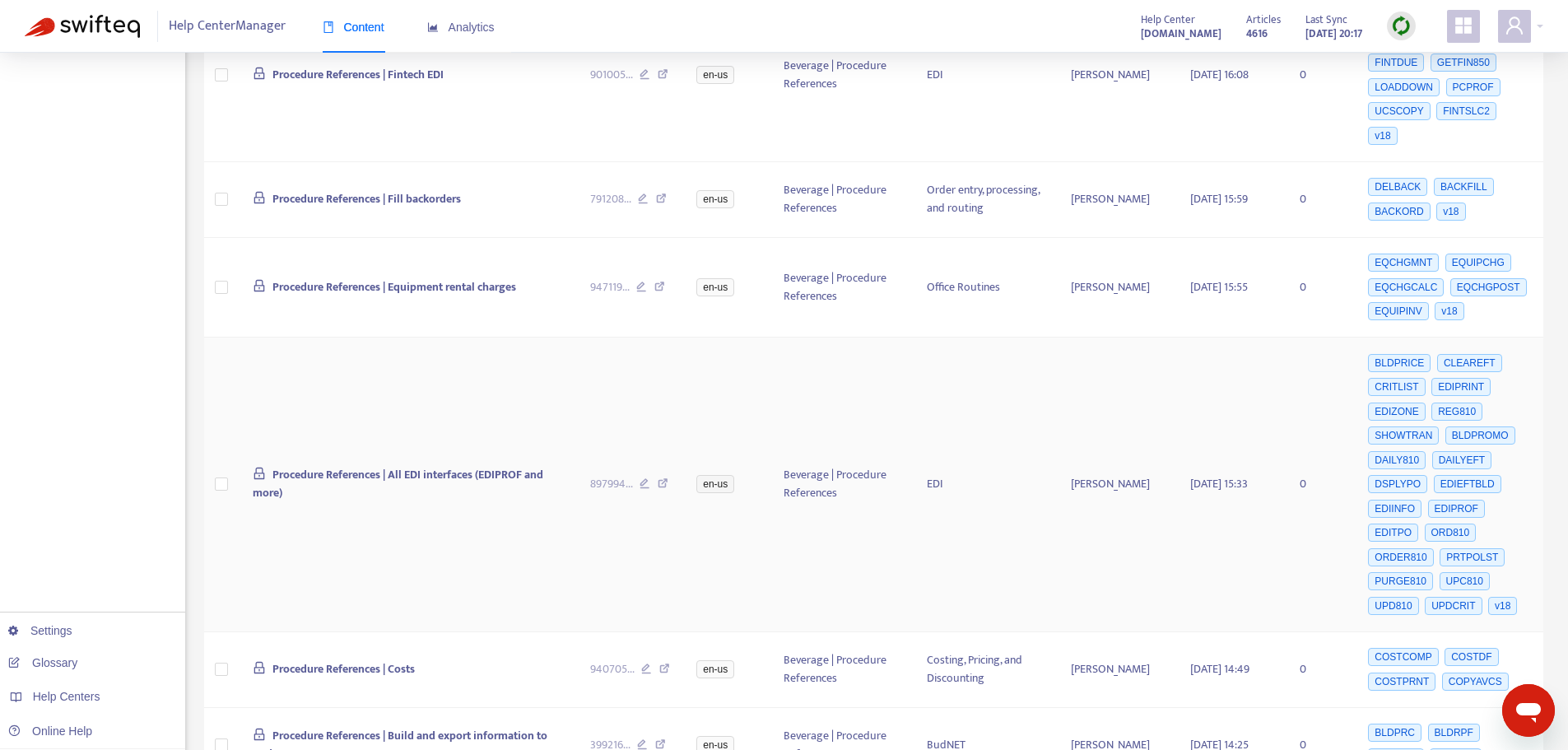
scroll to position [658, 0]
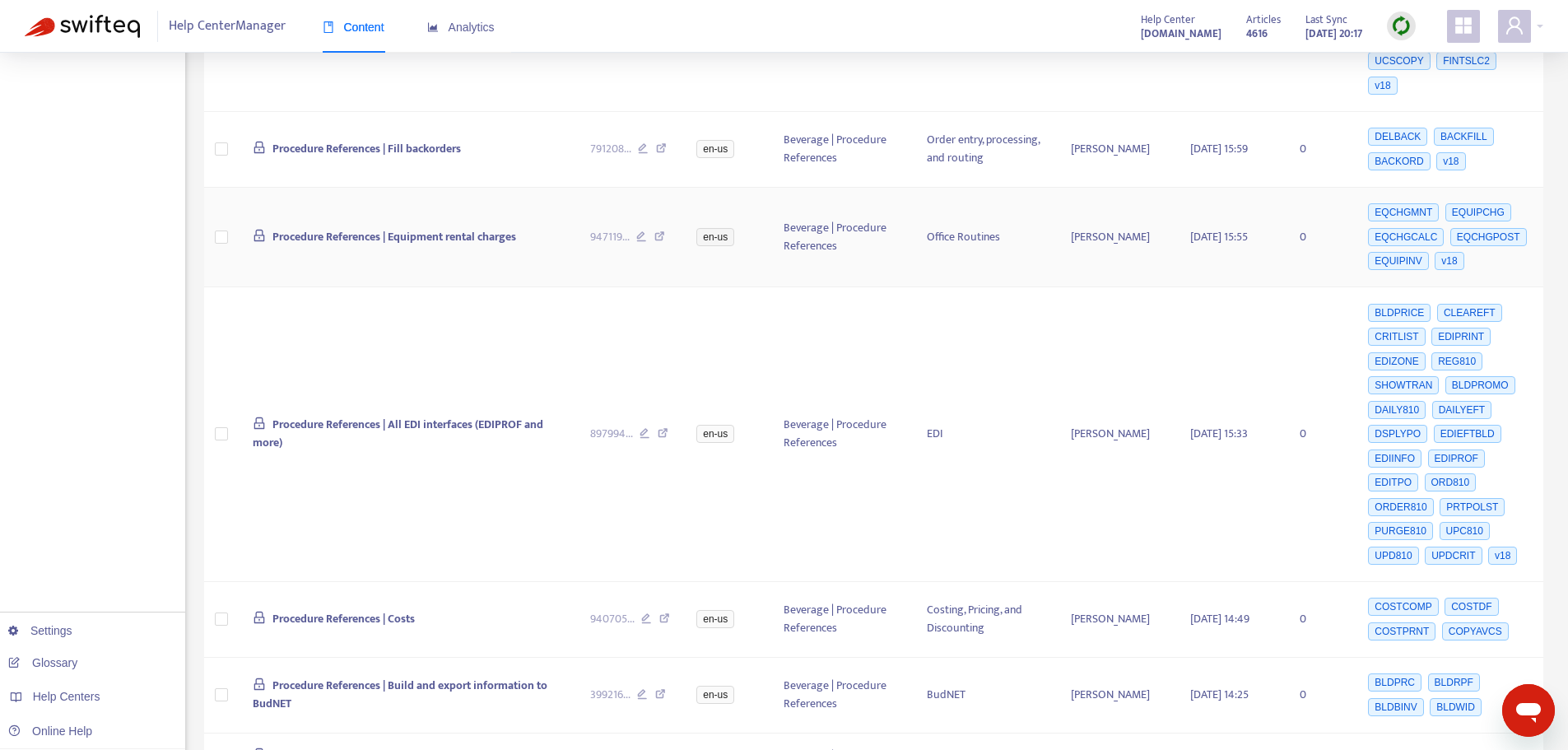
click at [661, 232] on icon at bounding box center [659, 239] width 11 height 15
click at [667, 428] on icon at bounding box center [662, 435] width 11 height 15
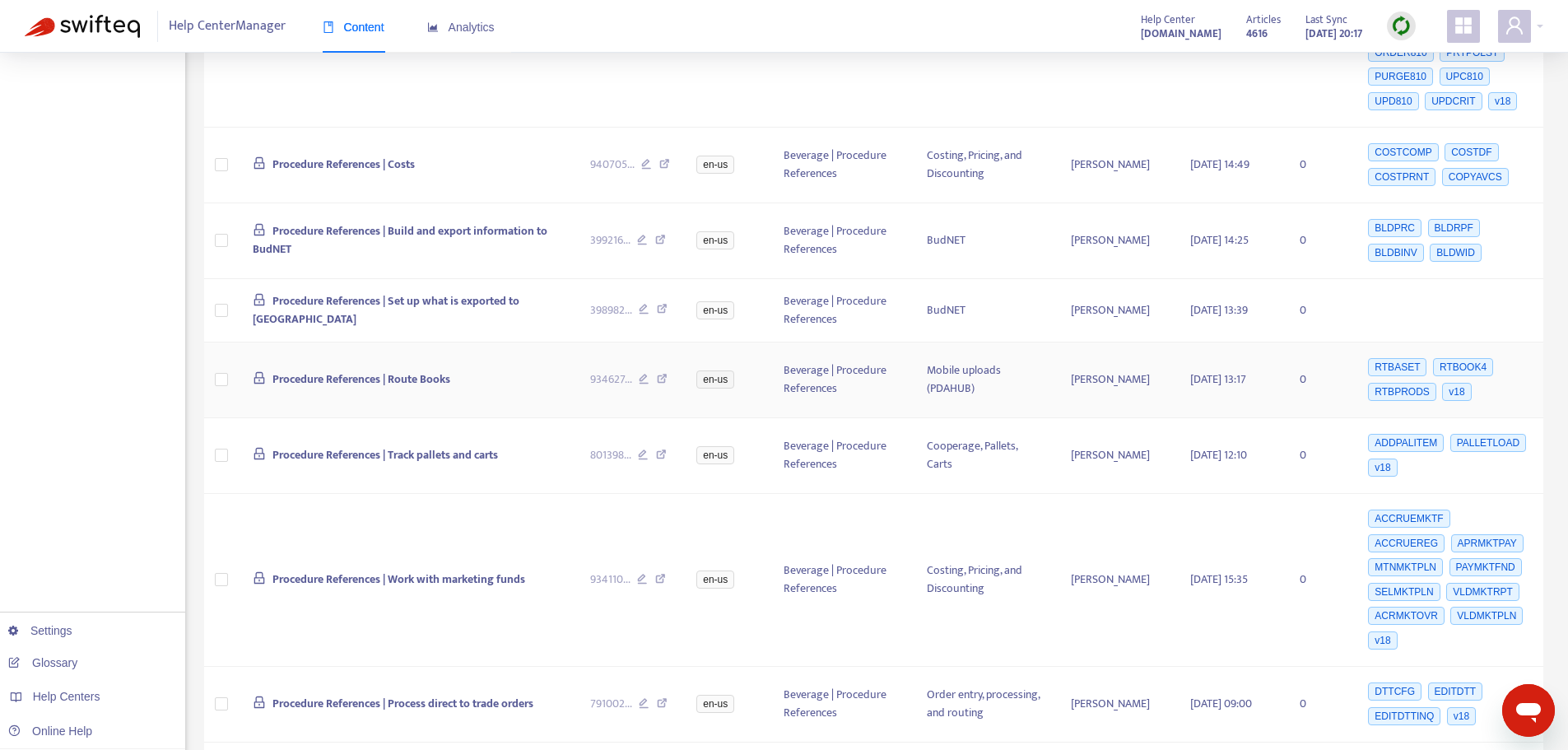
scroll to position [1152, 0]
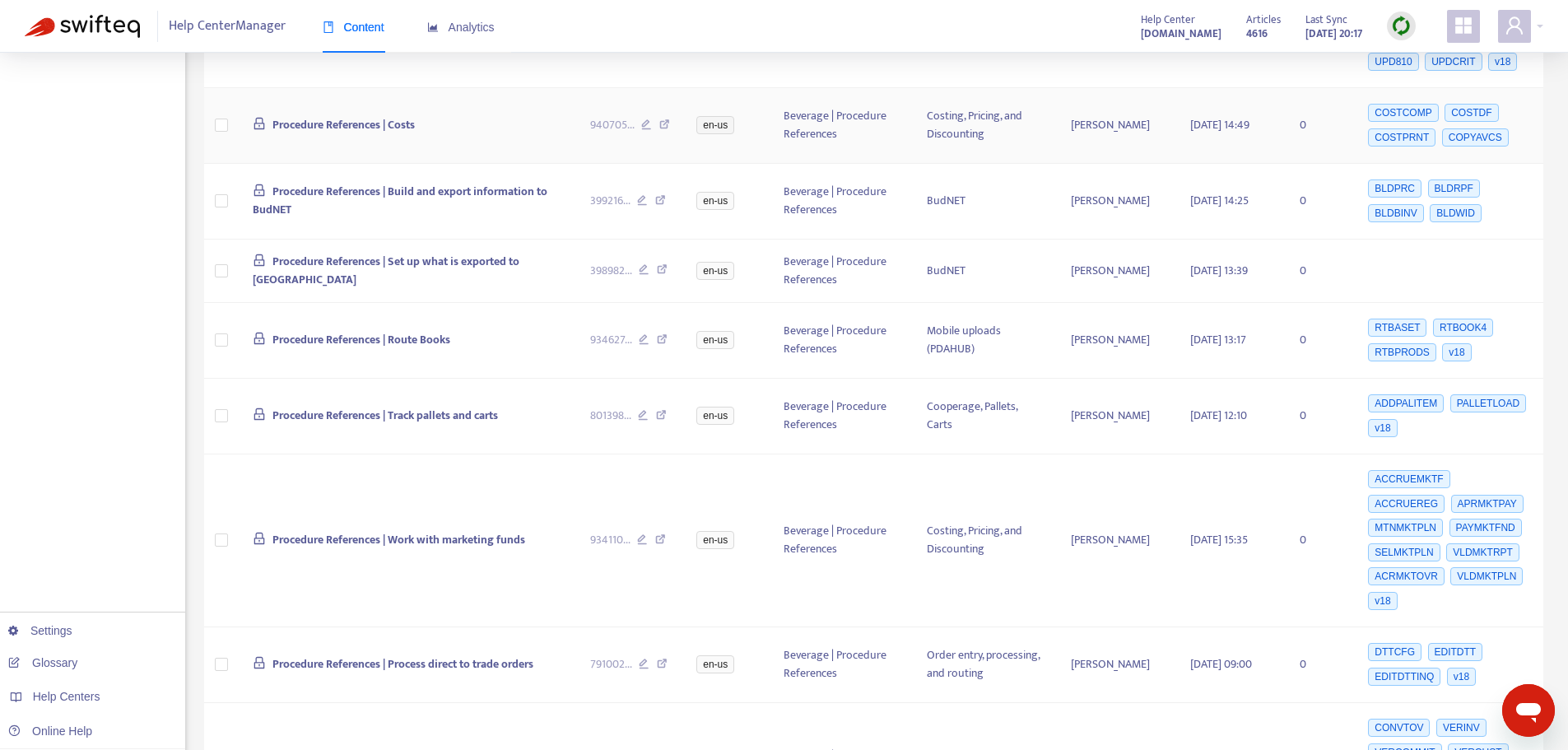
click at [663, 119] on icon at bounding box center [664, 127] width 11 height 15
click at [661, 195] on icon at bounding box center [660, 203] width 11 height 15
click at [664, 264] on icon at bounding box center [662, 271] width 11 height 15
click at [662, 195] on icon at bounding box center [660, 203] width 11 height 15
click at [662, 334] on icon at bounding box center [662, 342] width 11 height 15
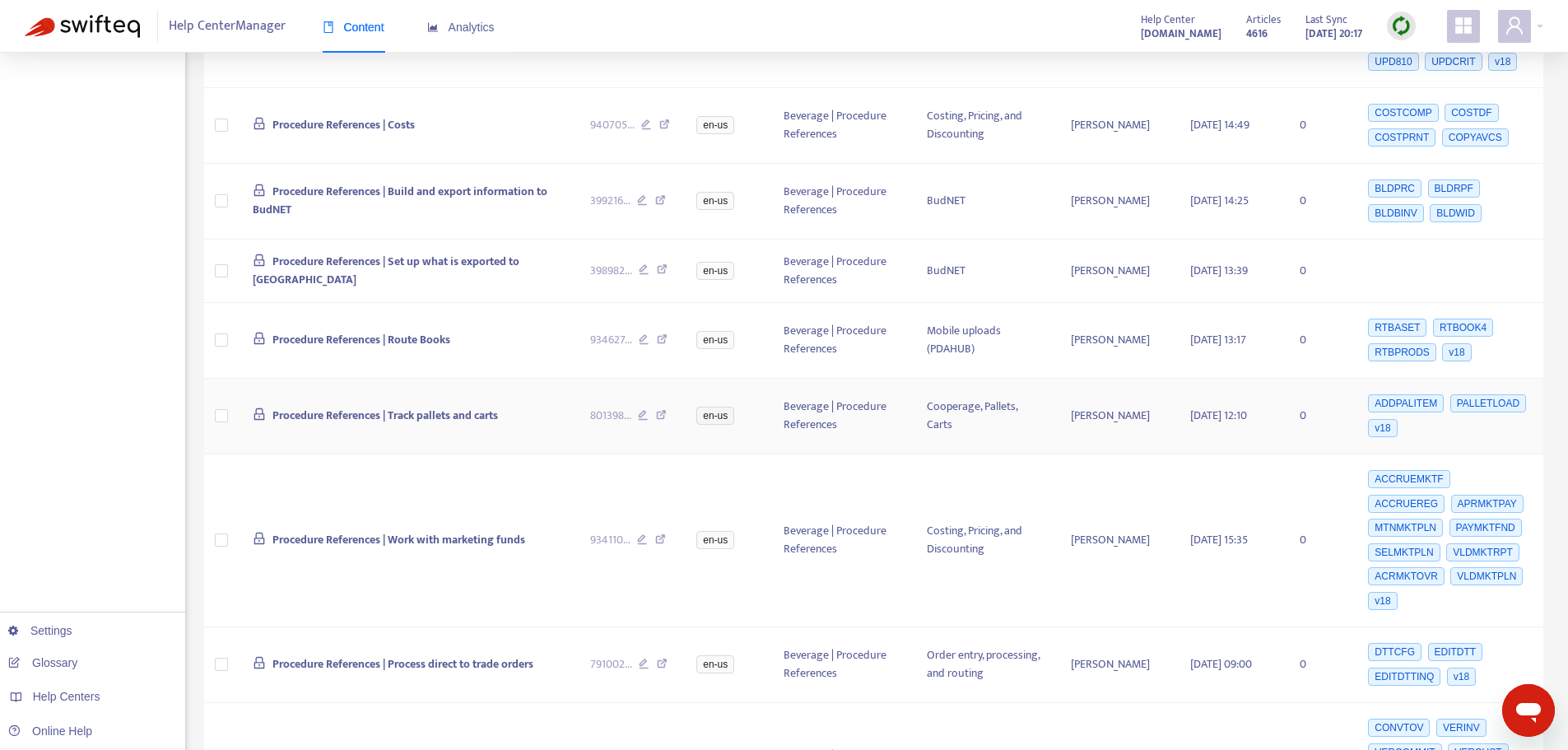
click at [663, 410] on icon at bounding box center [661, 418] width 11 height 15
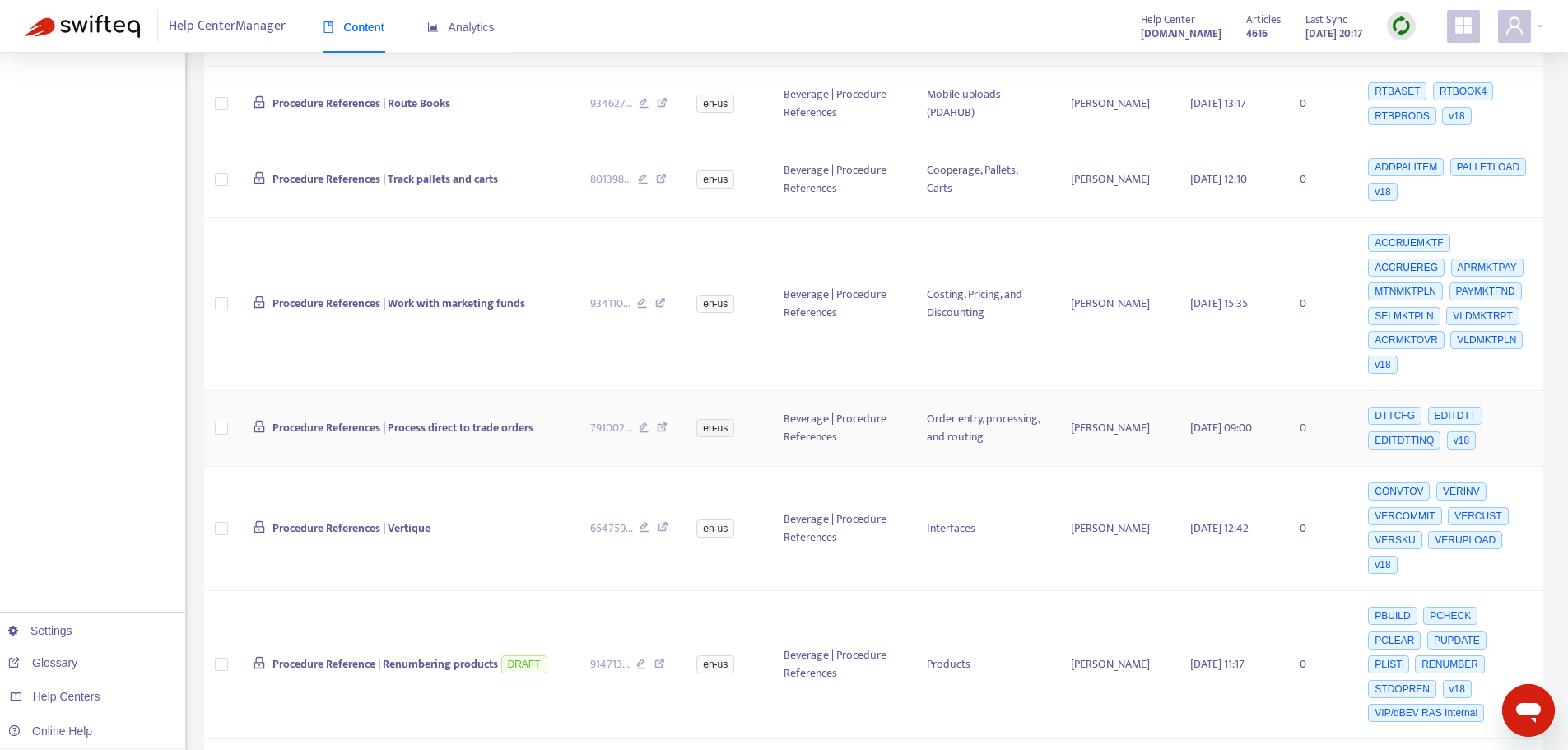
scroll to position [1399, 0]
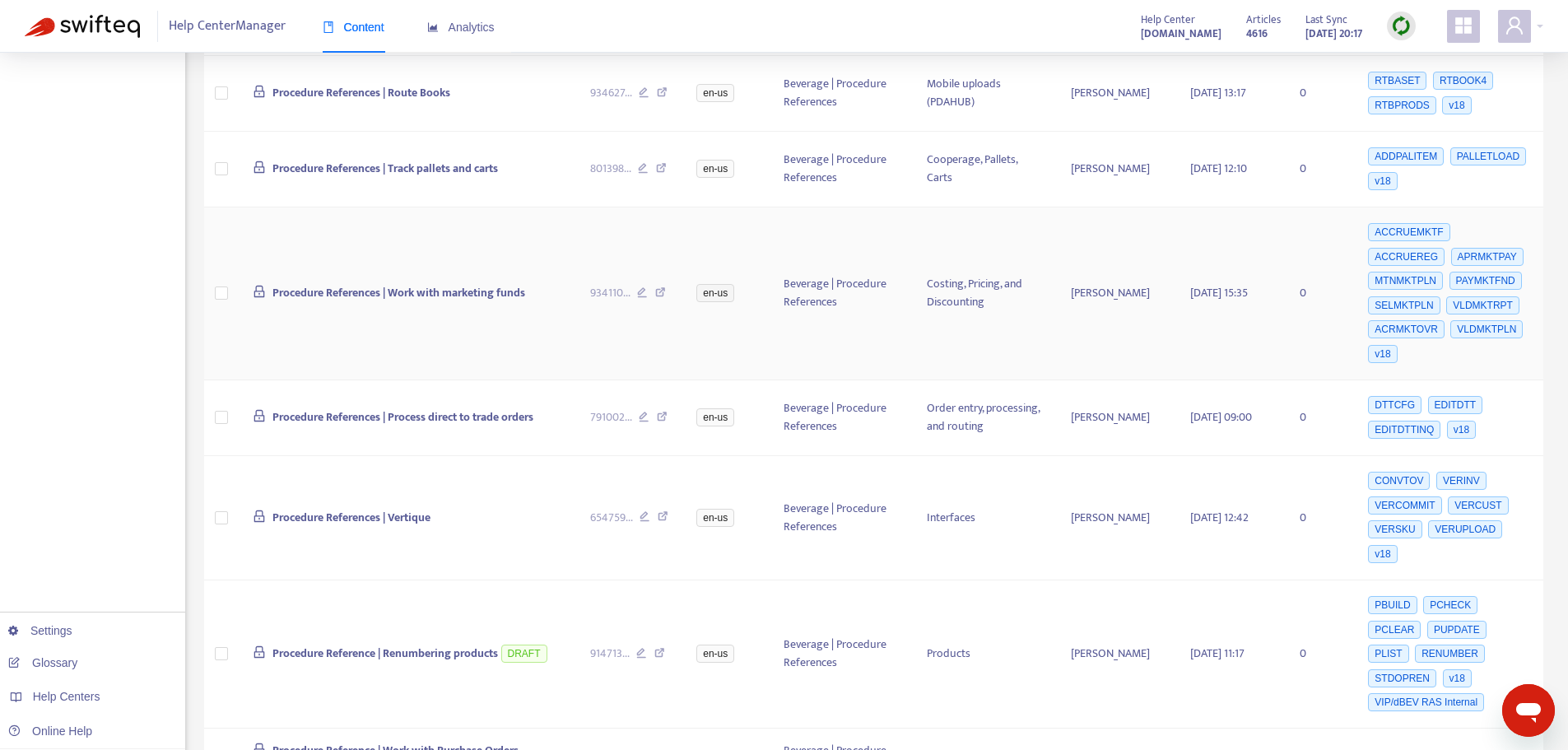
click at [658, 287] on icon at bounding box center [660, 294] width 11 height 15
click at [661, 412] on icon at bounding box center [662, 419] width 11 height 15
click at [658, 412] on icon at bounding box center [662, 419] width 11 height 15
click at [662, 511] on icon at bounding box center [662, 518] width 11 height 15
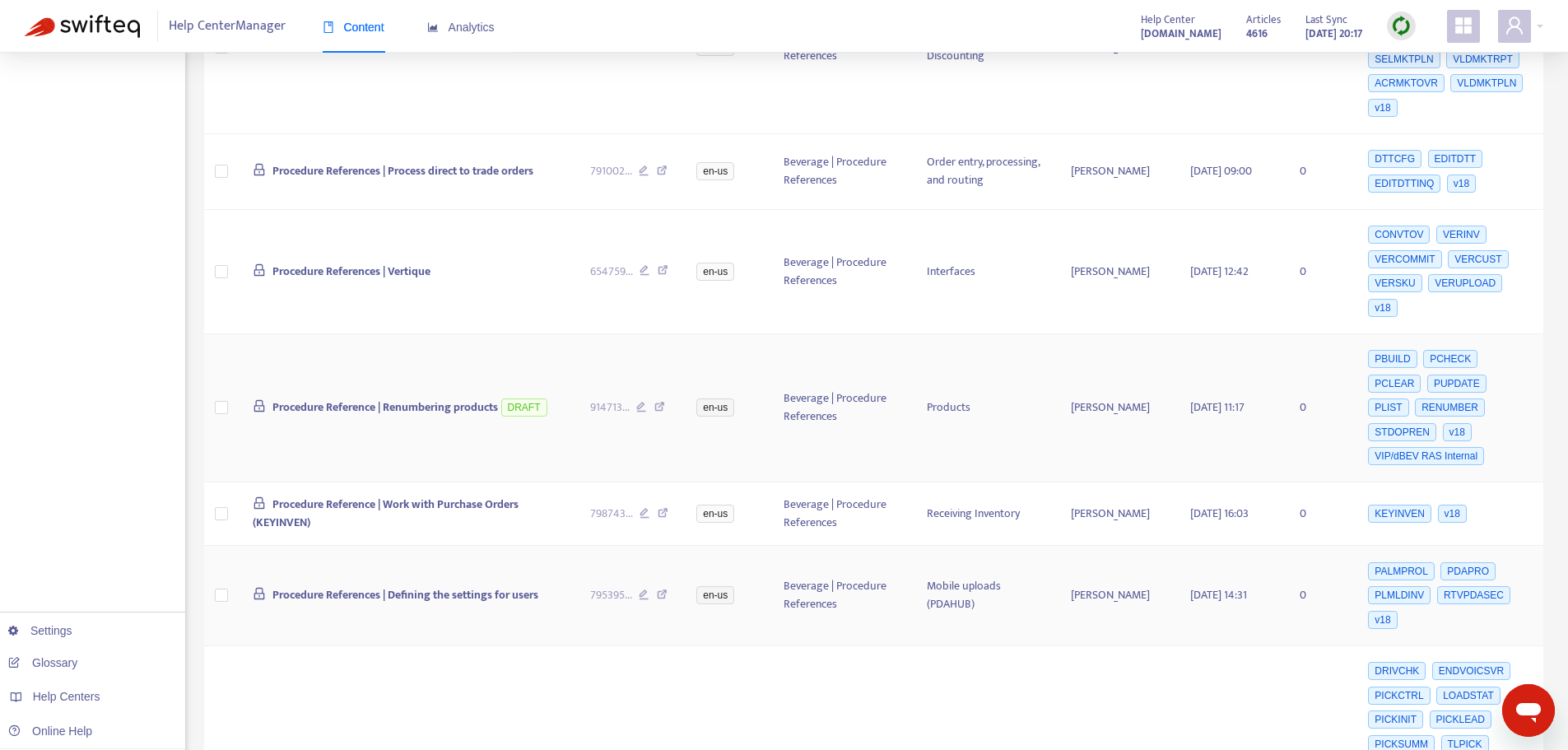
scroll to position [1646, 0]
click at [658, 401] on icon at bounding box center [659, 408] width 11 height 15
click at [664, 507] on icon at bounding box center [662, 514] width 11 height 15
click at [663, 589] on icon at bounding box center [662, 596] width 11 height 15
click at [662, 589] on icon at bounding box center [662, 596] width 11 height 15
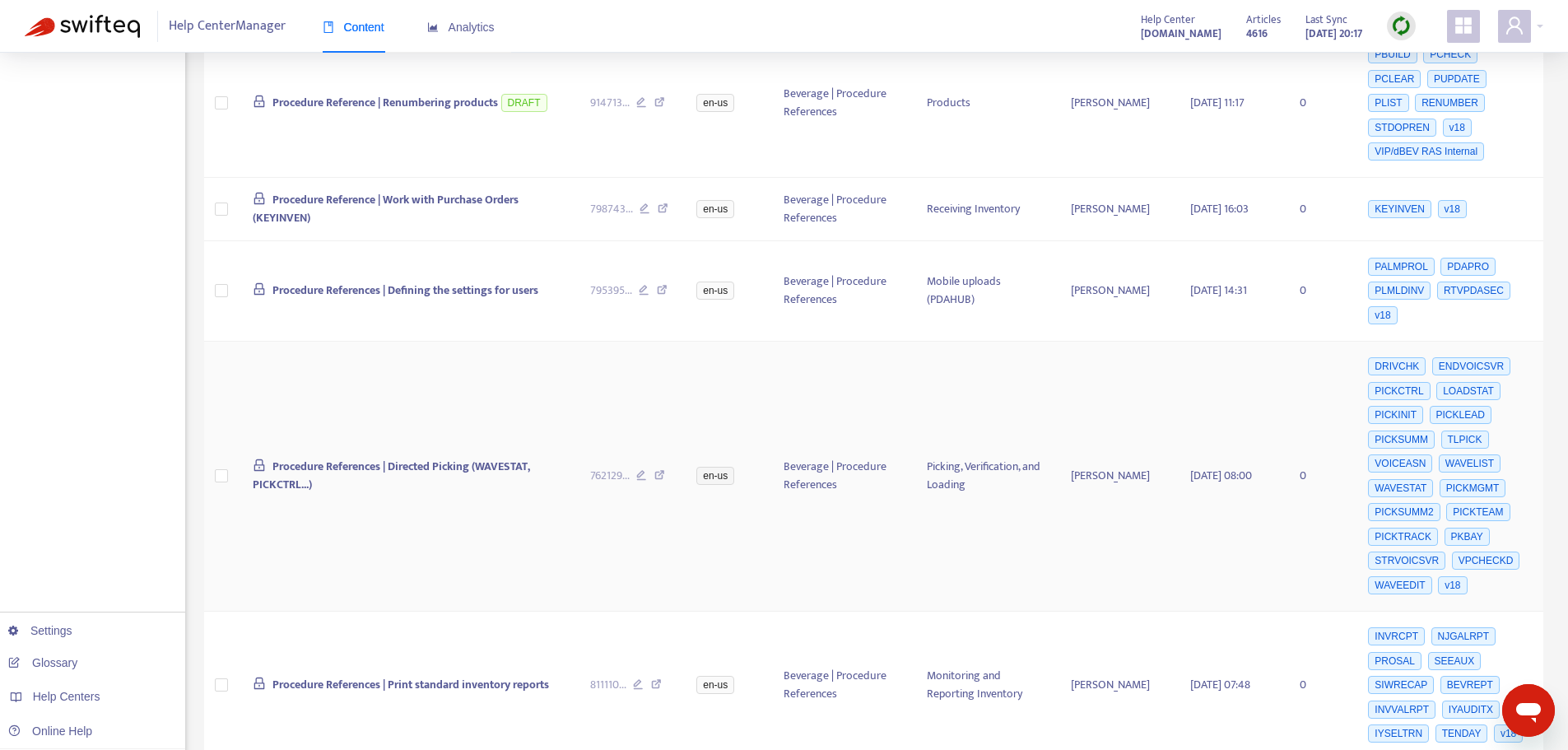
scroll to position [1975, 0]
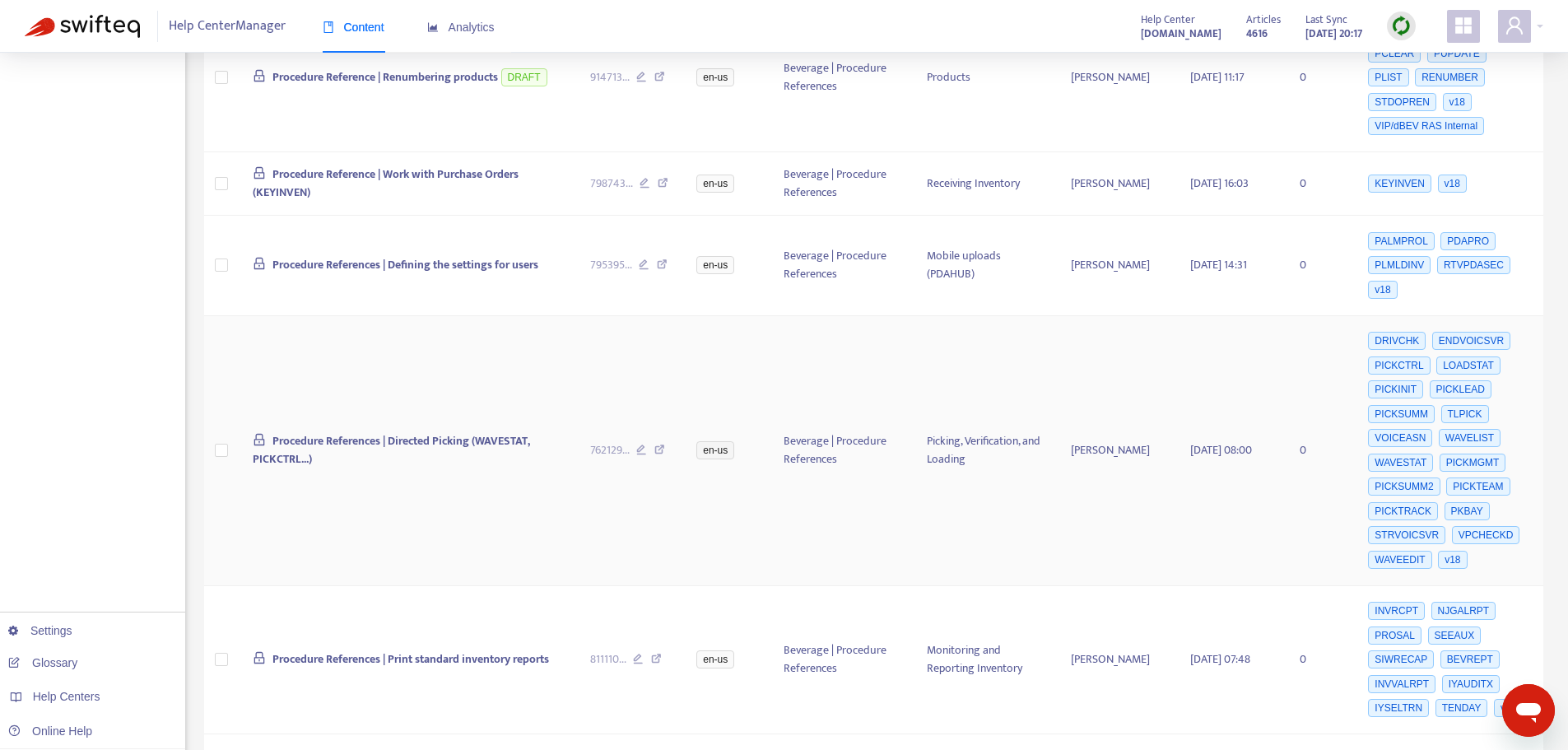
click at [662, 444] on icon at bounding box center [659, 451] width 11 height 15
click at [659, 653] on icon at bounding box center [656, 661] width 11 height 15
click at [657, 653] on icon at bounding box center [656, 661] width 11 height 15
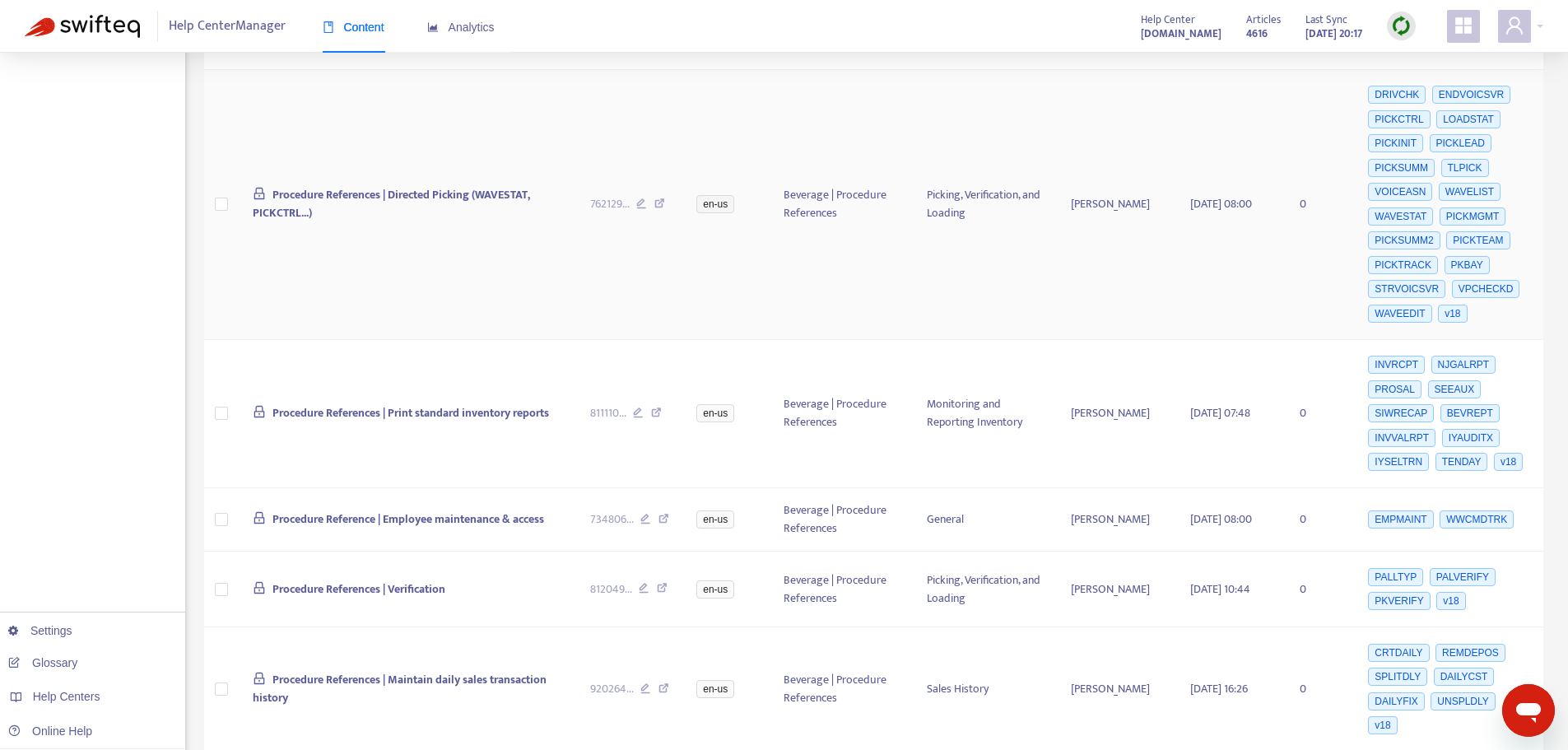
scroll to position [2222, 0]
click at [658, 513] on icon at bounding box center [663, 520] width 11 height 15
click at [659, 582] on icon at bounding box center [662, 590] width 11 height 15
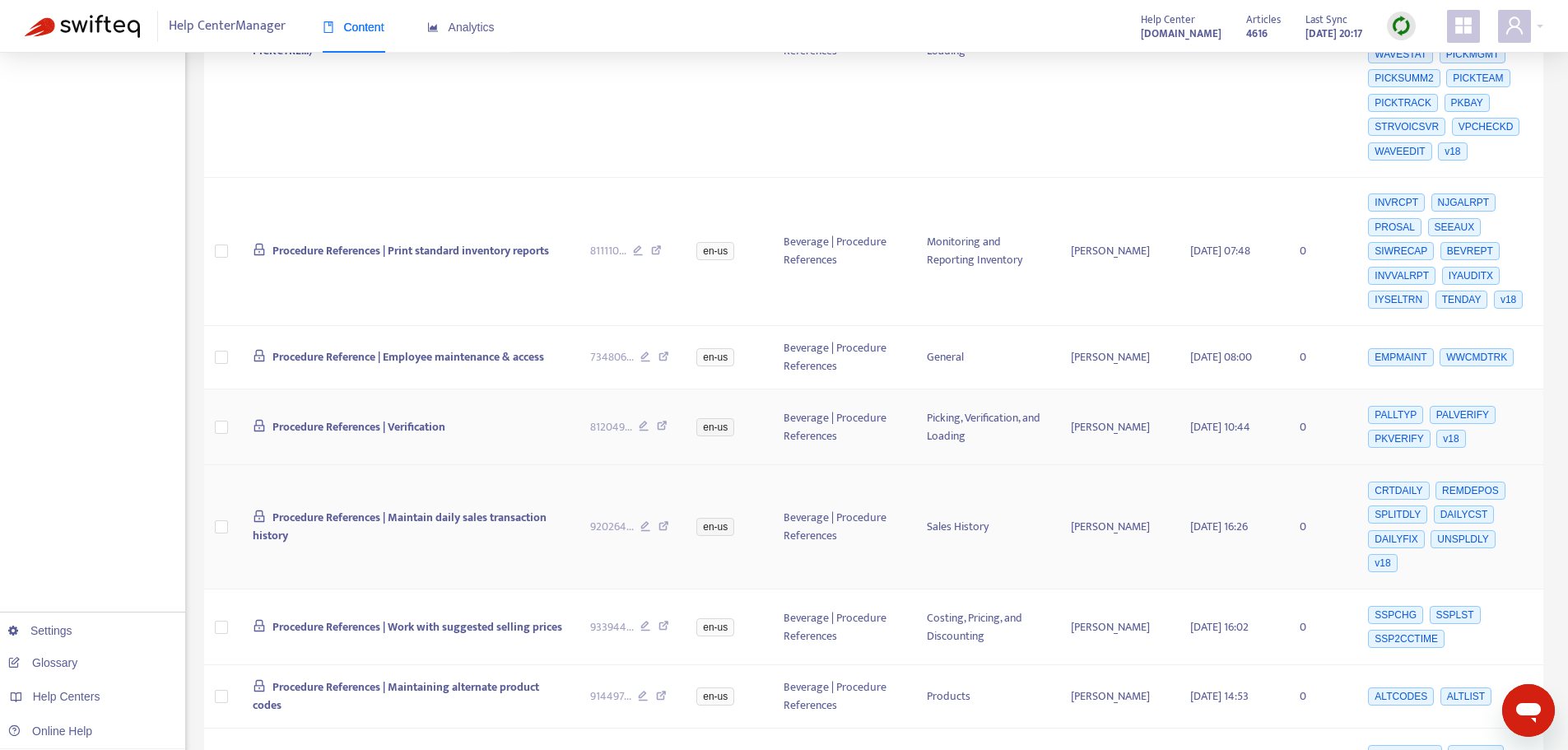
scroll to position [2386, 0]
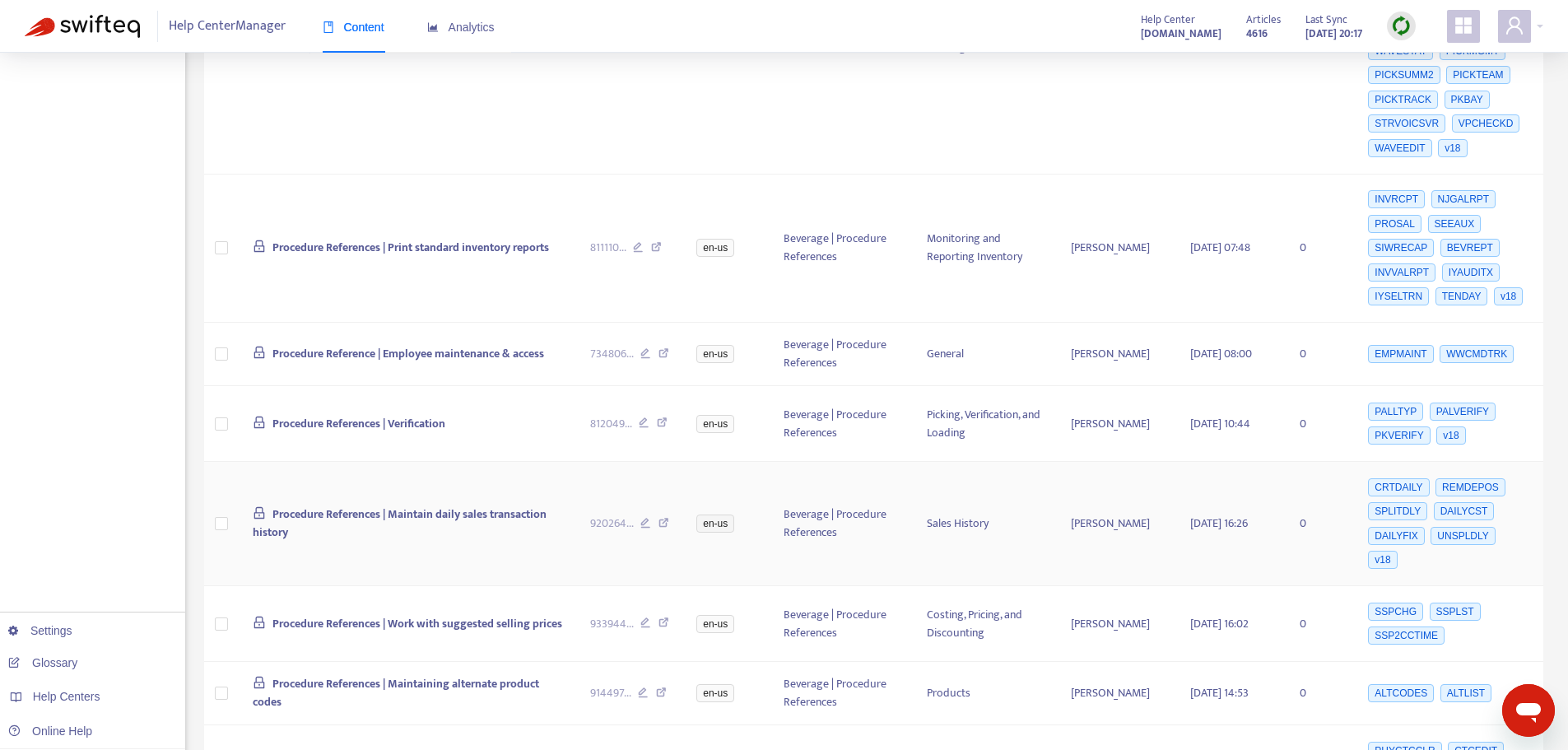
click at [665, 518] on icon at bounding box center [663, 525] width 11 height 15
click at [662, 617] on icon at bounding box center [663, 624] width 11 height 15
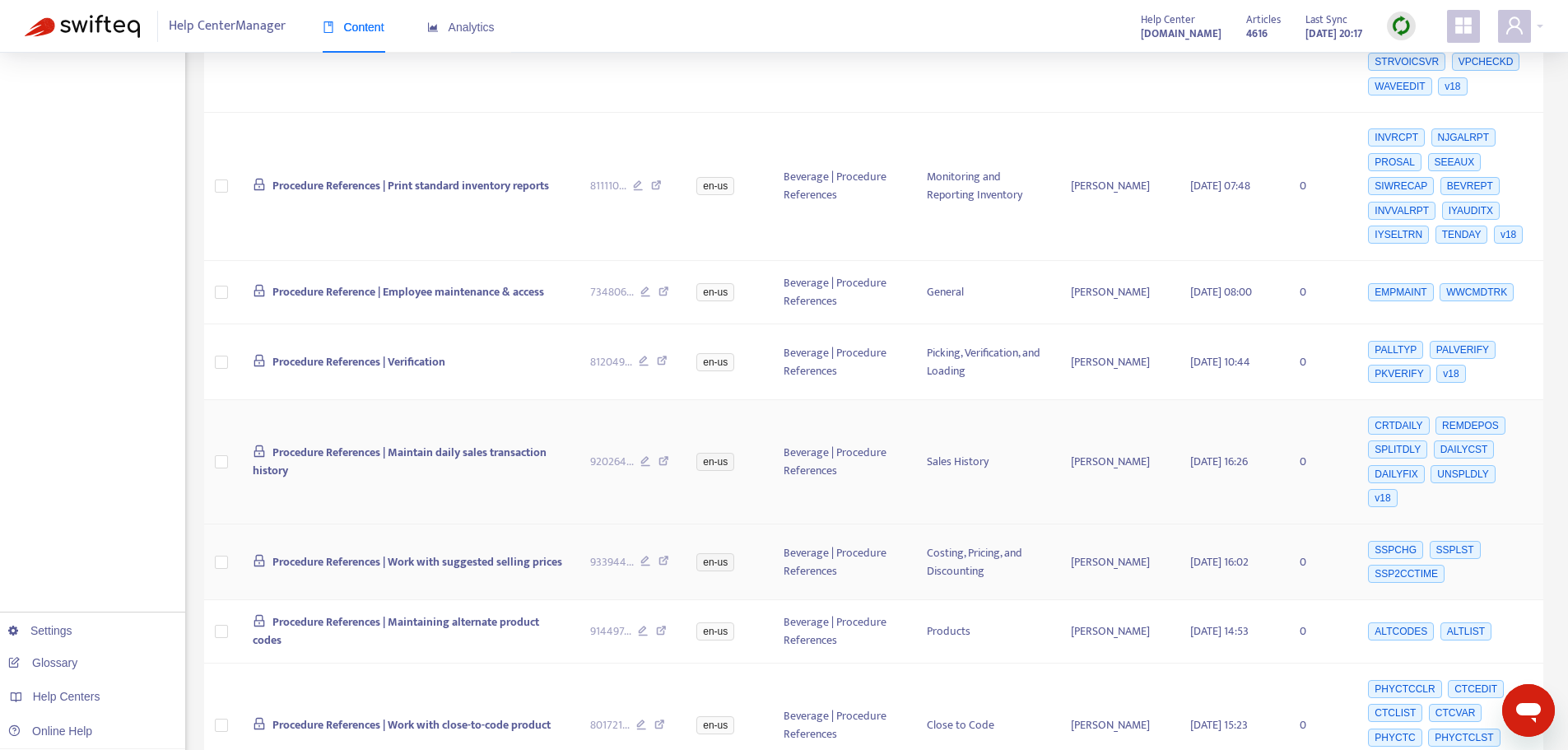
scroll to position [2551, 0]
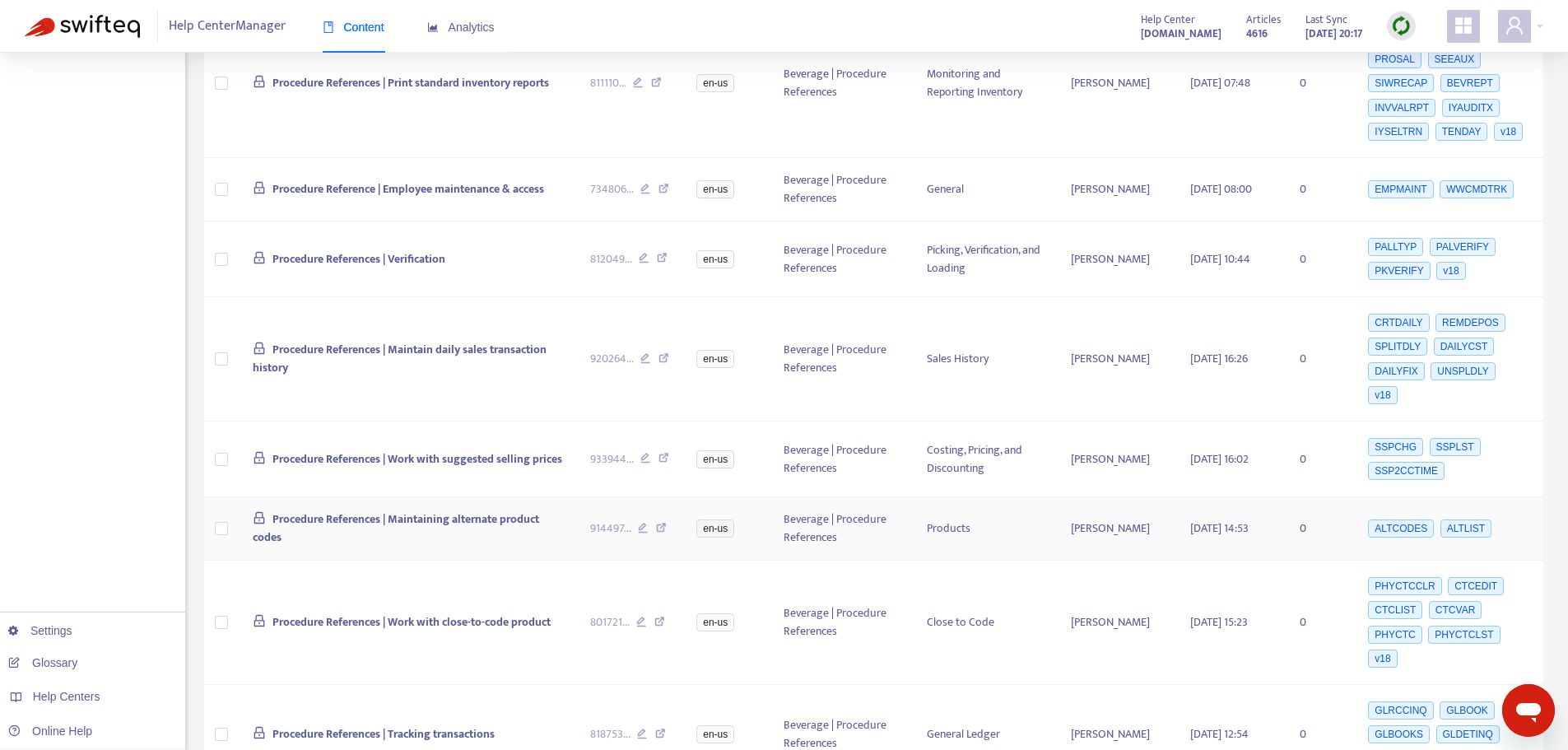
click at [660, 523] on icon at bounding box center [661, 530] width 11 height 15
click at [661, 616] on icon at bounding box center [659, 623] width 11 height 15
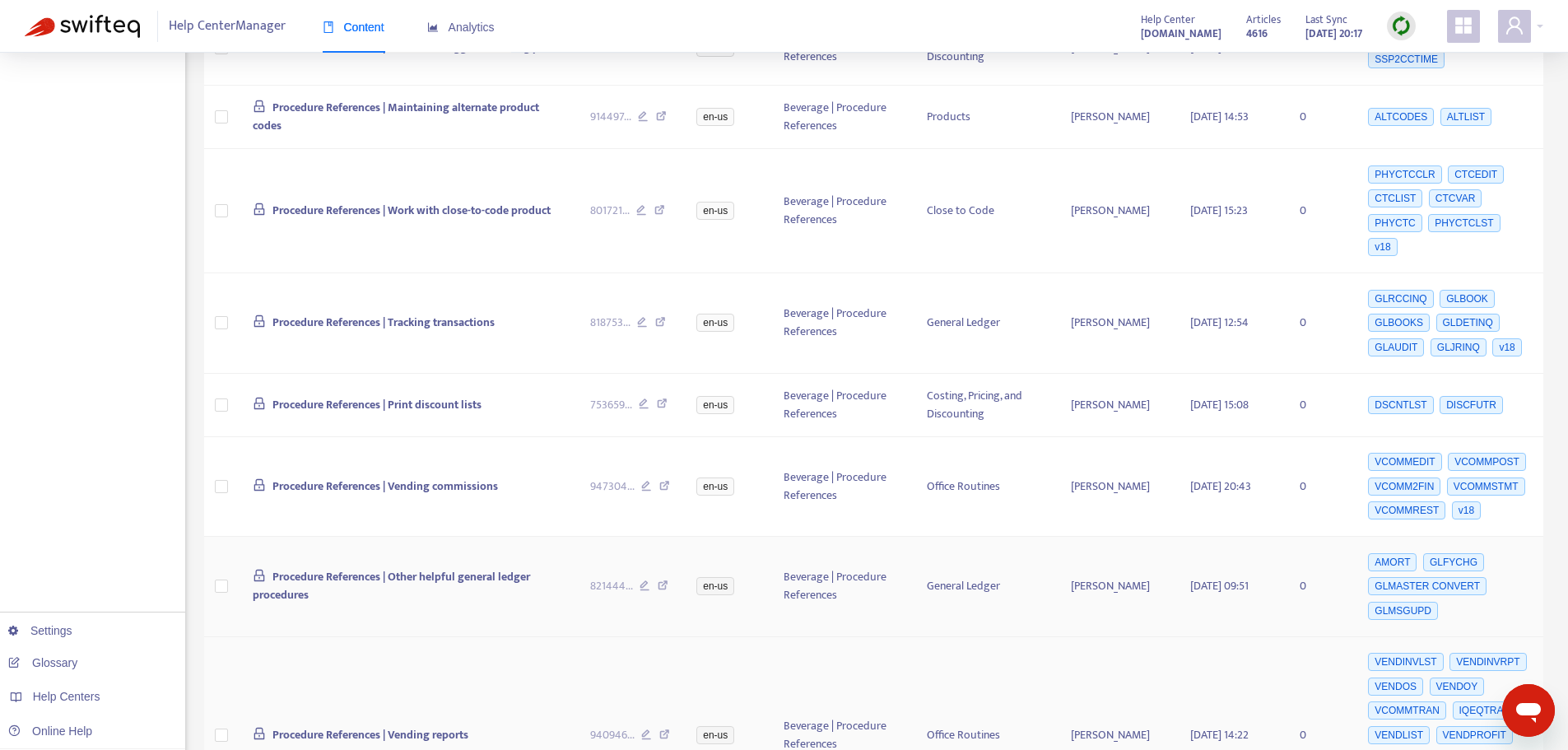
scroll to position [3045, 0]
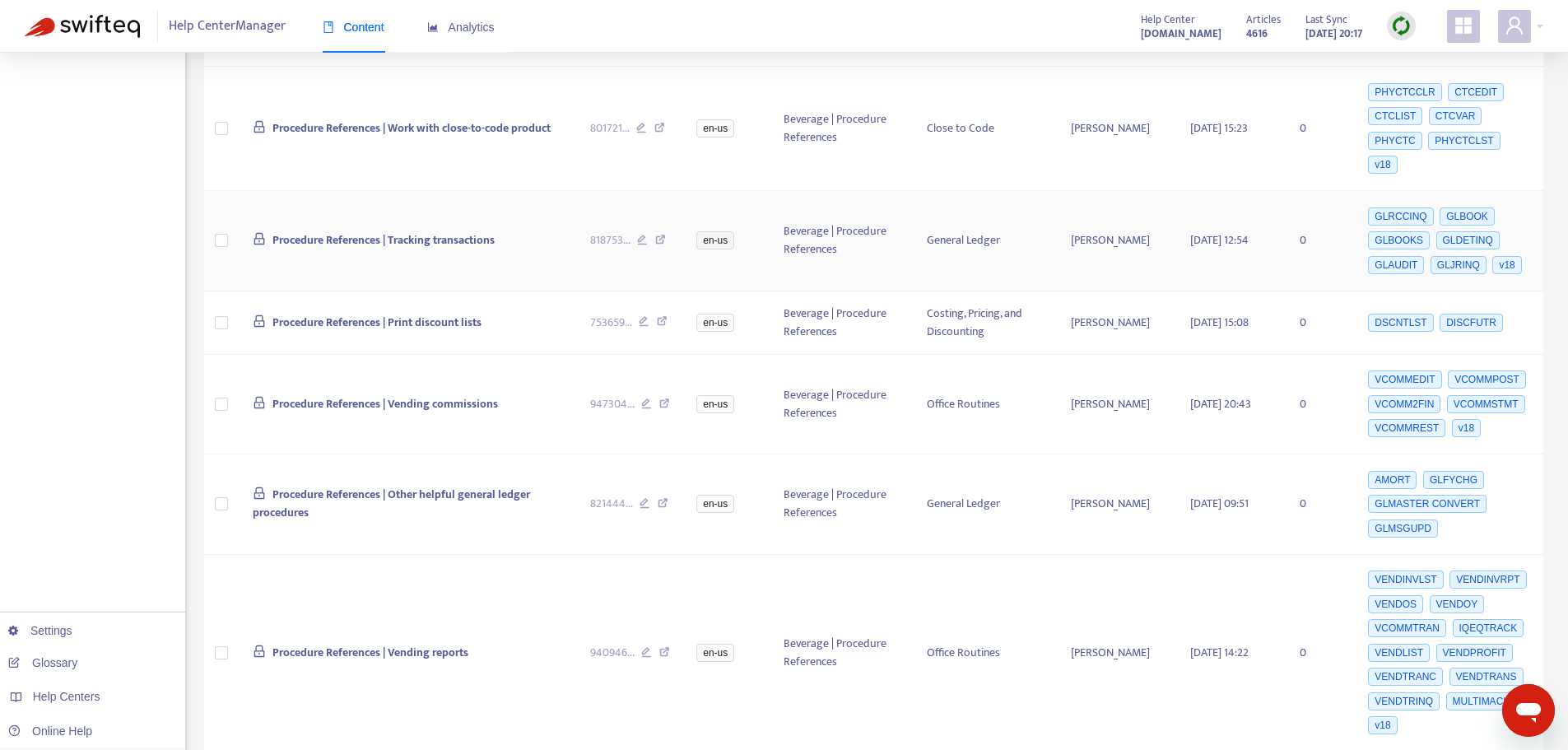
click at [662, 235] on icon at bounding box center [660, 242] width 11 height 15
click at [663, 316] on icon at bounding box center [662, 323] width 11 height 15
click at [662, 399] on icon at bounding box center [664, 406] width 11 height 15
click at [660, 498] on icon at bounding box center [662, 505] width 11 height 15
click at [664, 647] on icon at bounding box center [664, 654] width 11 height 15
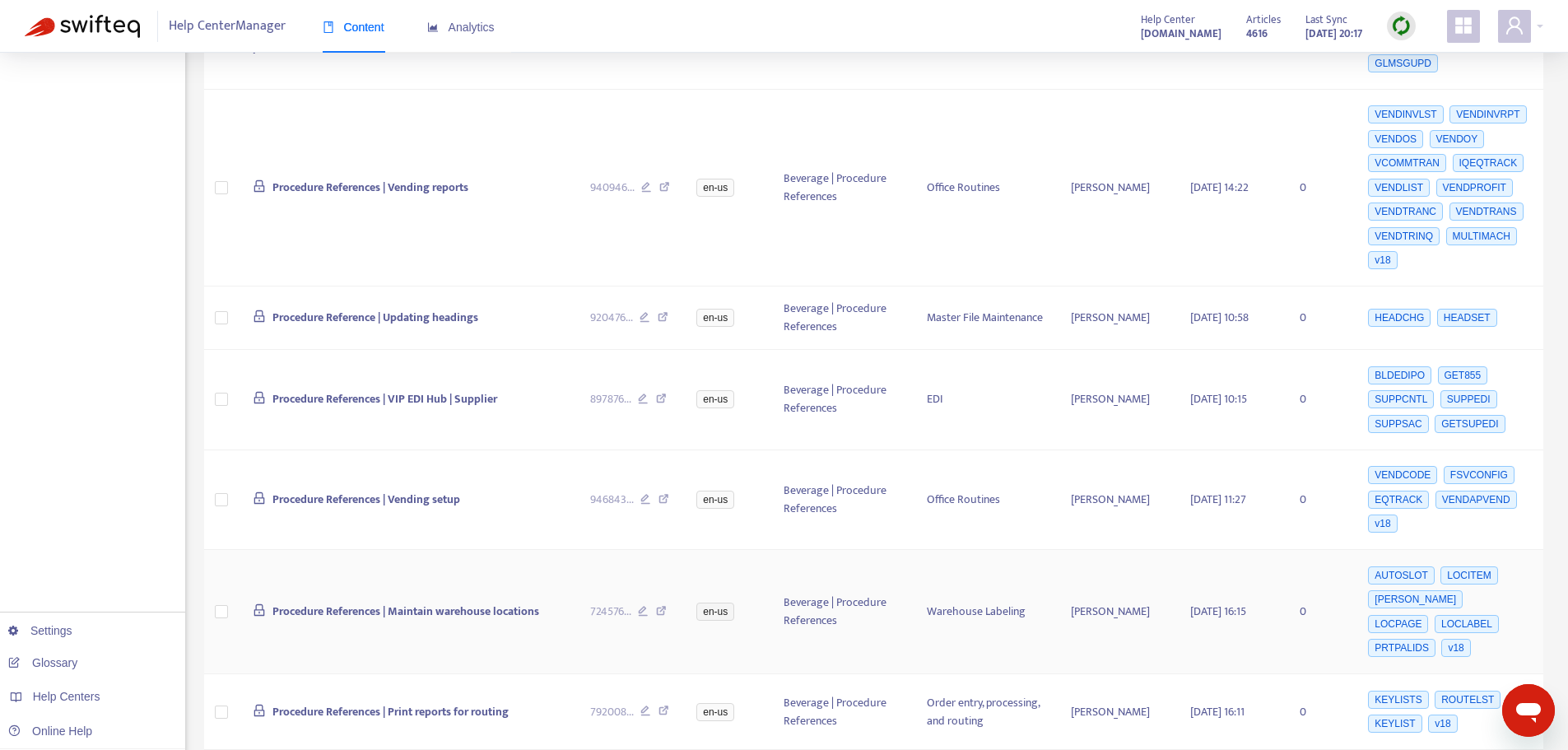
scroll to position [3538, 0]
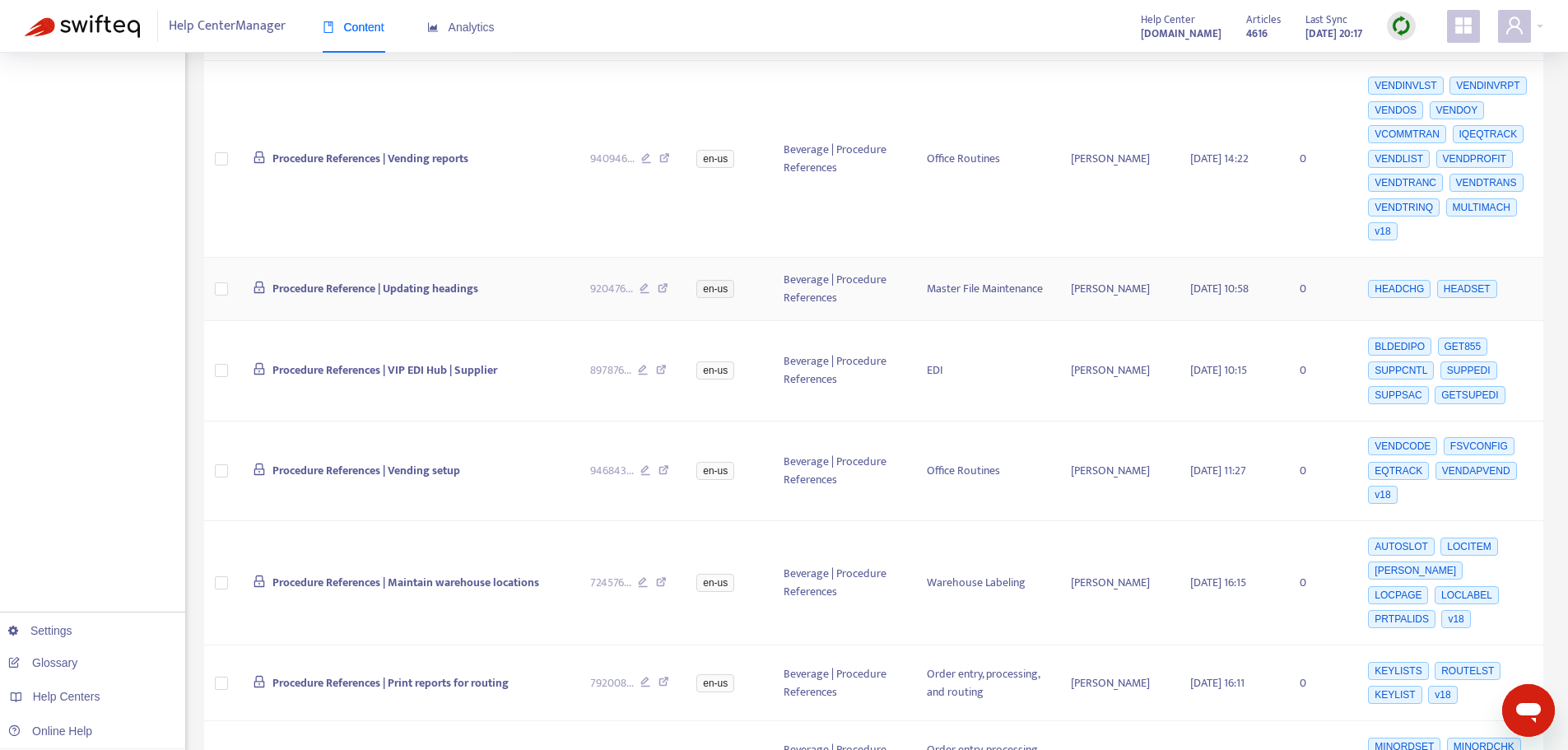
click at [665, 279] on div "920476 ..." at bounding box center [631, 289] width 81 height 18
click at [662, 283] on icon at bounding box center [662, 290] width 11 height 15
click at [660, 365] on icon at bounding box center [661, 372] width 11 height 15
click at [662, 465] on icon at bounding box center [663, 472] width 11 height 15
click at [662, 577] on icon at bounding box center [661, 585] width 11 height 15
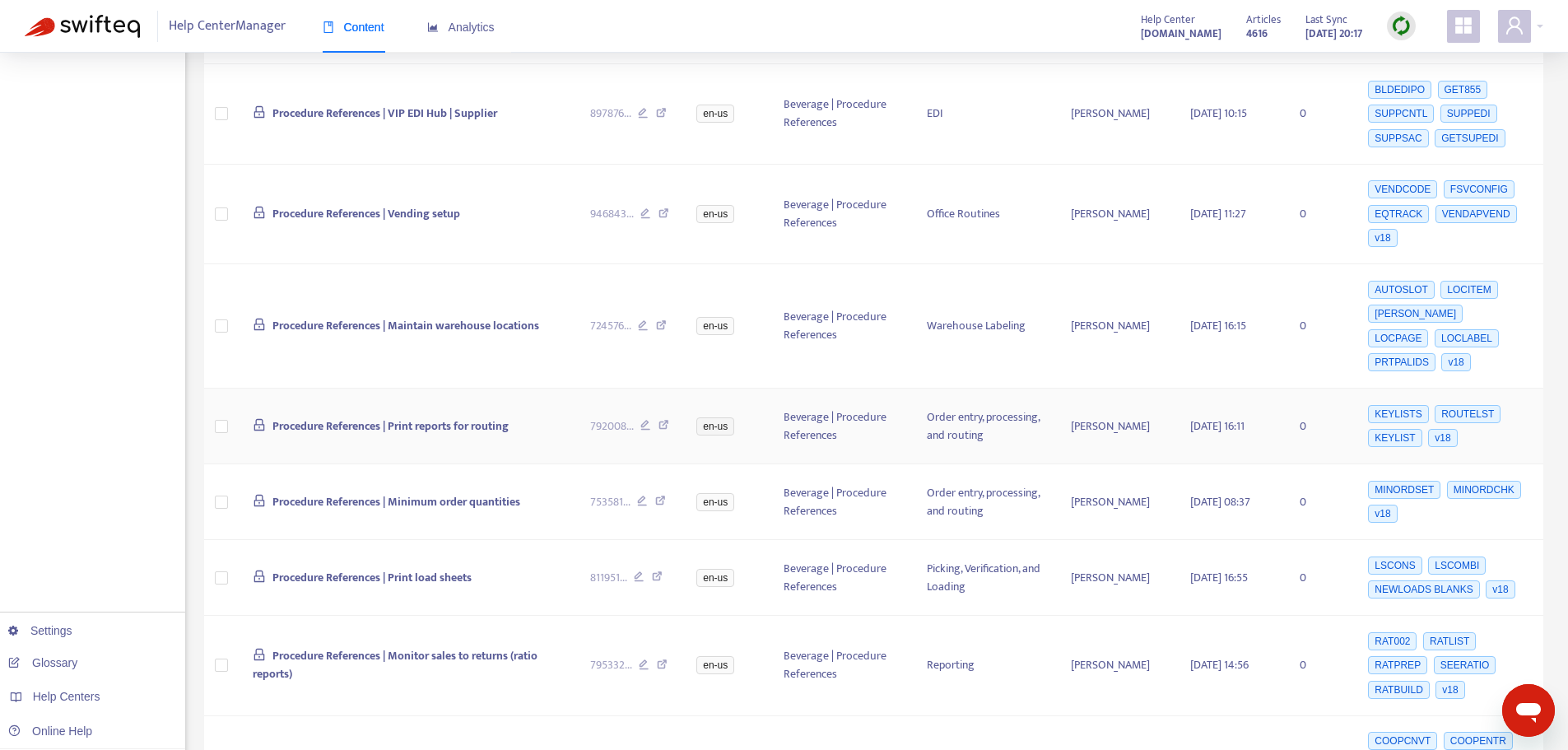
scroll to position [3834, 0]
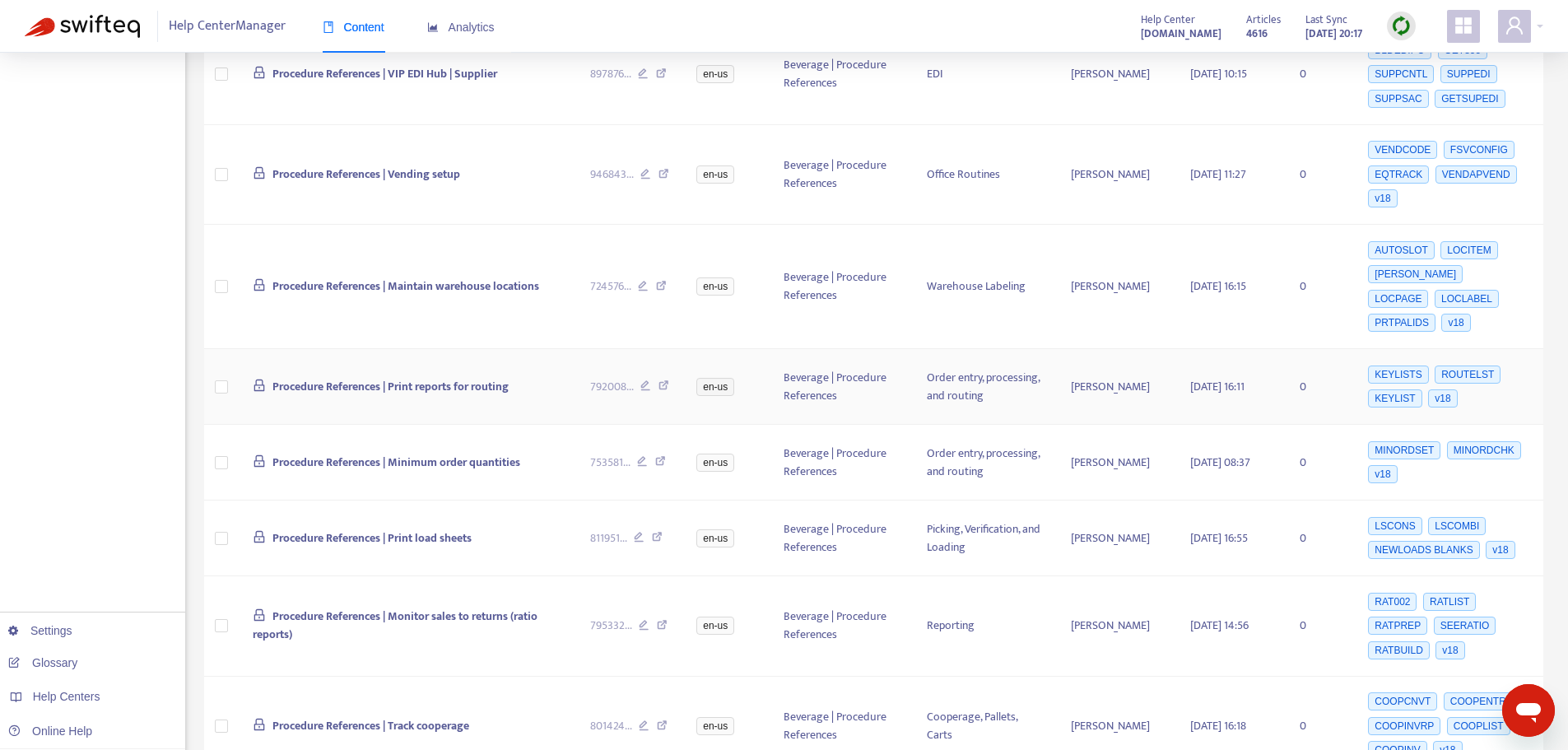
click at [665, 380] on icon at bounding box center [663, 388] width 11 height 15
click at [658, 456] on icon at bounding box center [660, 463] width 11 height 15
click at [661, 532] on icon at bounding box center [657, 539] width 11 height 15
click at [665, 619] on icon at bounding box center [662, 627] width 11 height 15
click at [662, 619] on icon at bounding box center [662, 627] width 11 height 15
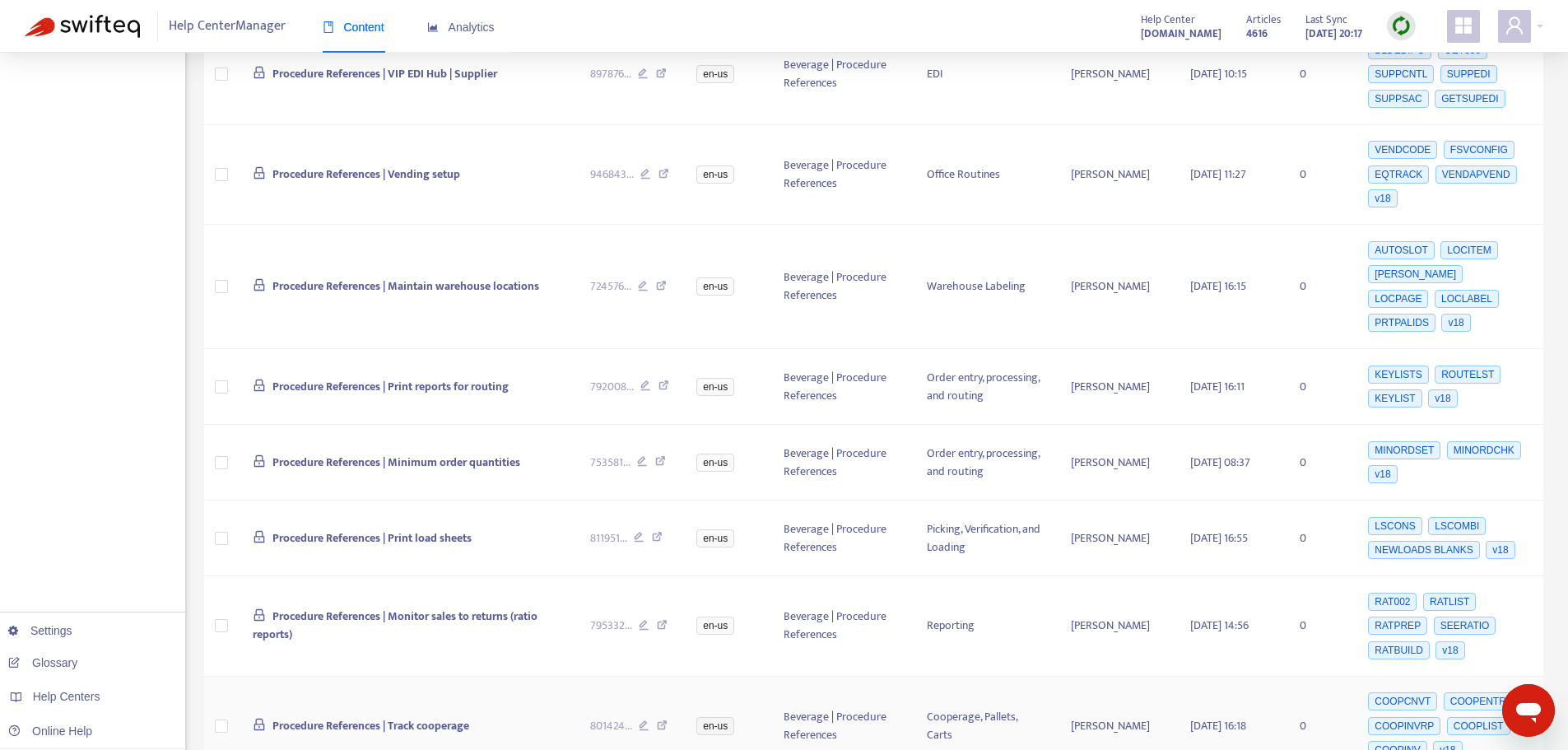
click at [660, 720] on icon at bounding box center [662, 728] width 11 height 15
click at [661, 619] on icon at bounding box center [662, 627] width 11 height 15
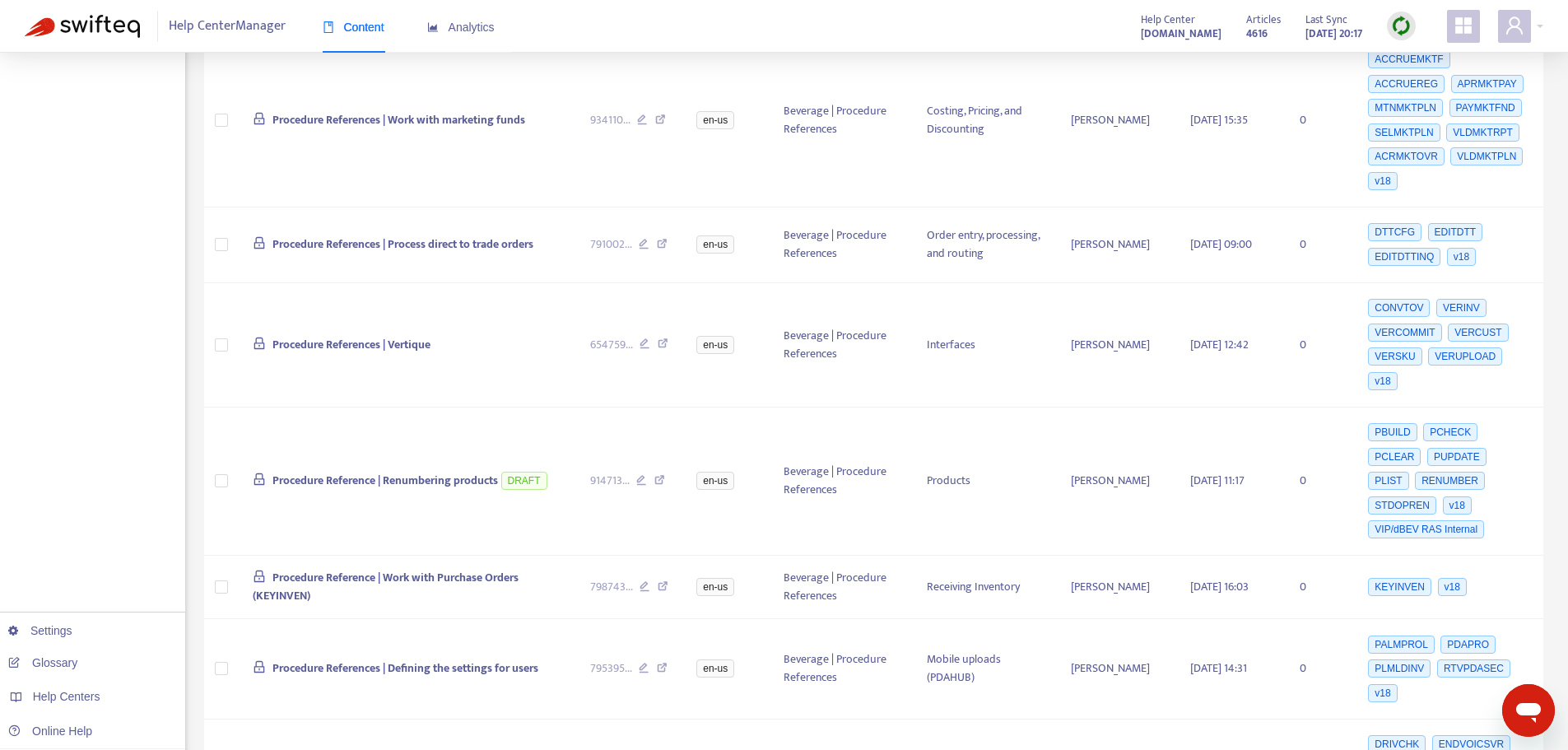
scroll to position [1531, 0]
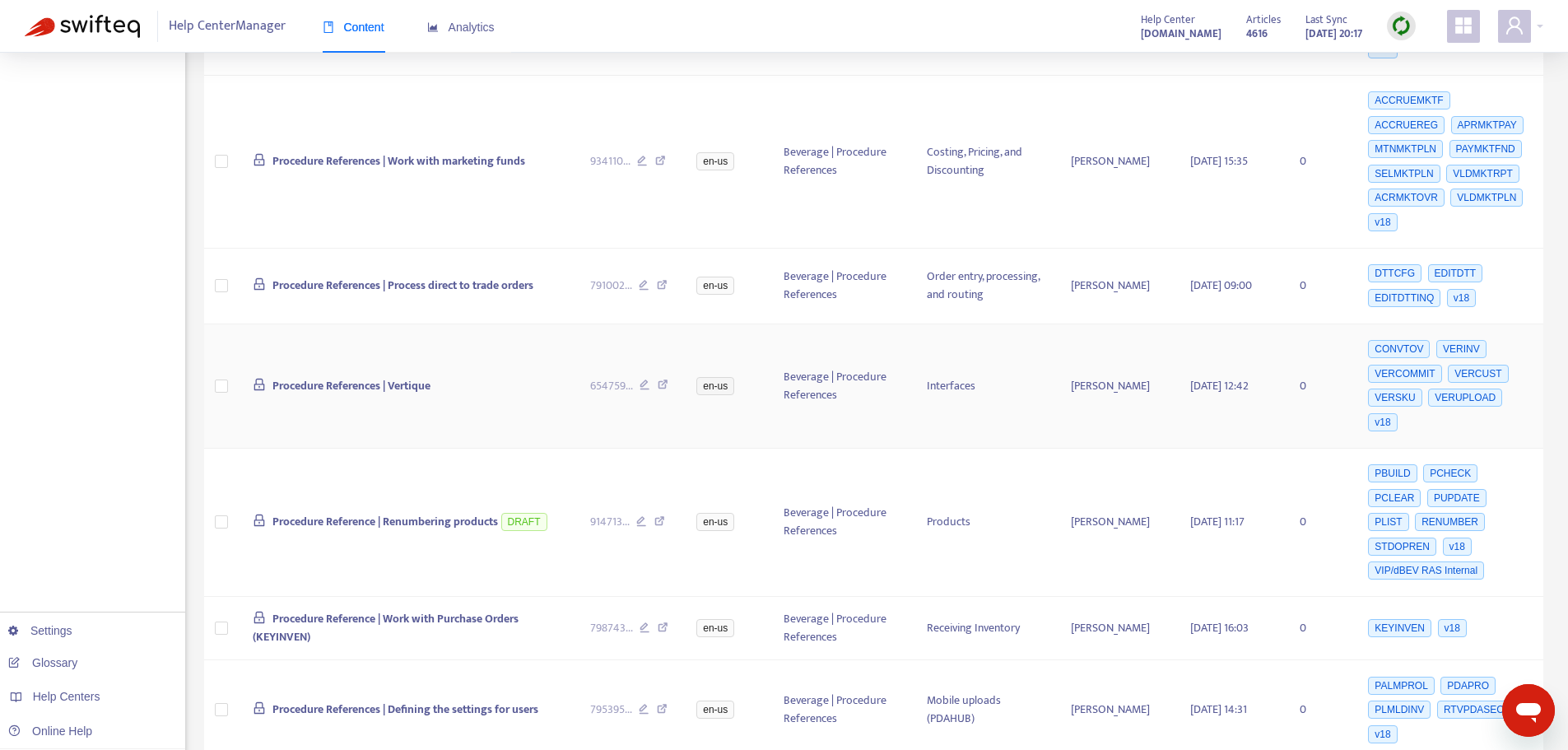
click at [664, 380] on icon at bounding box center [662, 387] width 11 height 15
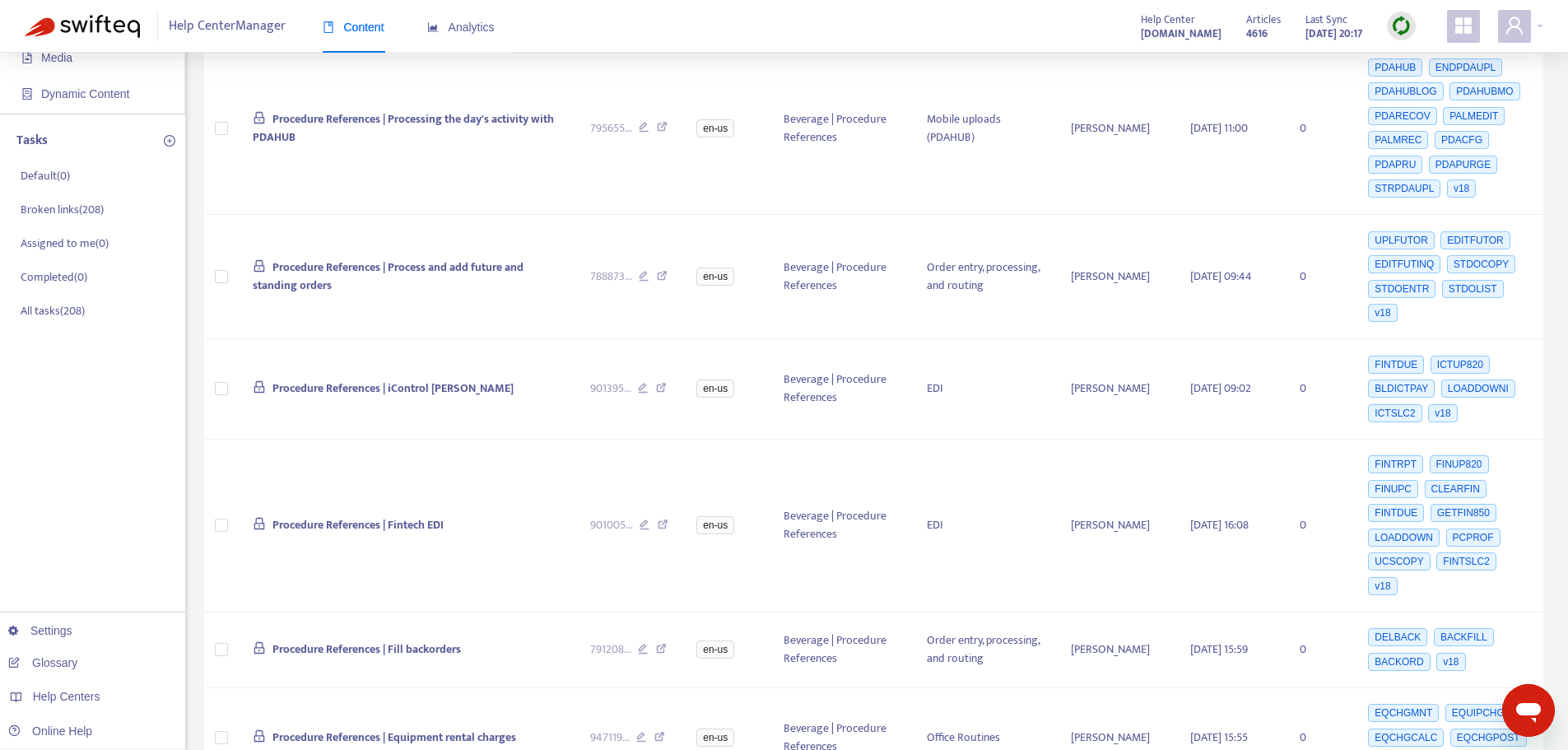
scroll to position [0, 0]
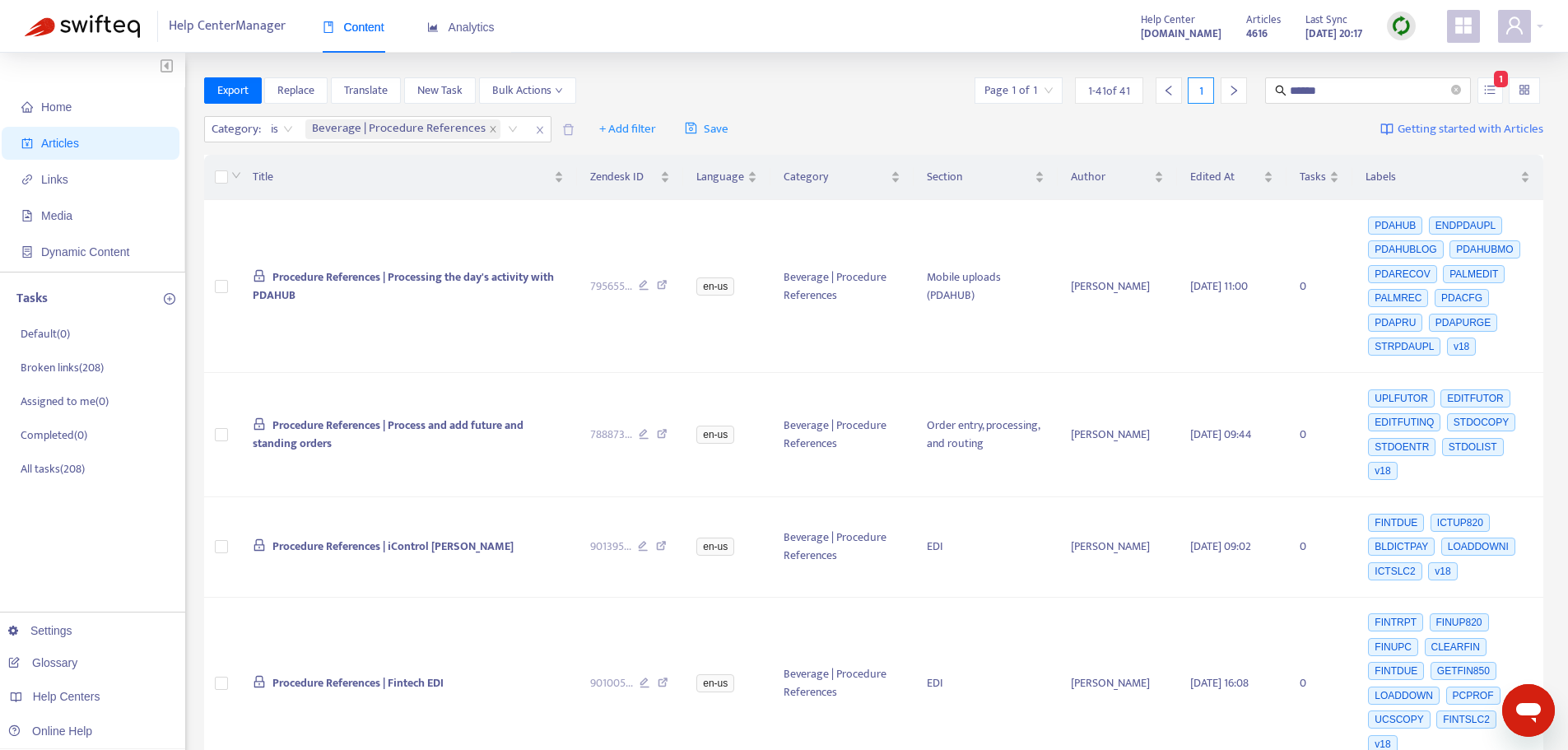
click at [787, 81] on div "Export Replace Translate New Task Bulk Actions Page 1 of 1 1 - 41 of 41 1 *****…" at bounding box center [874, 91] width 1340 height 26
